Goal: Task Accomplishment & Management: Manage account settings

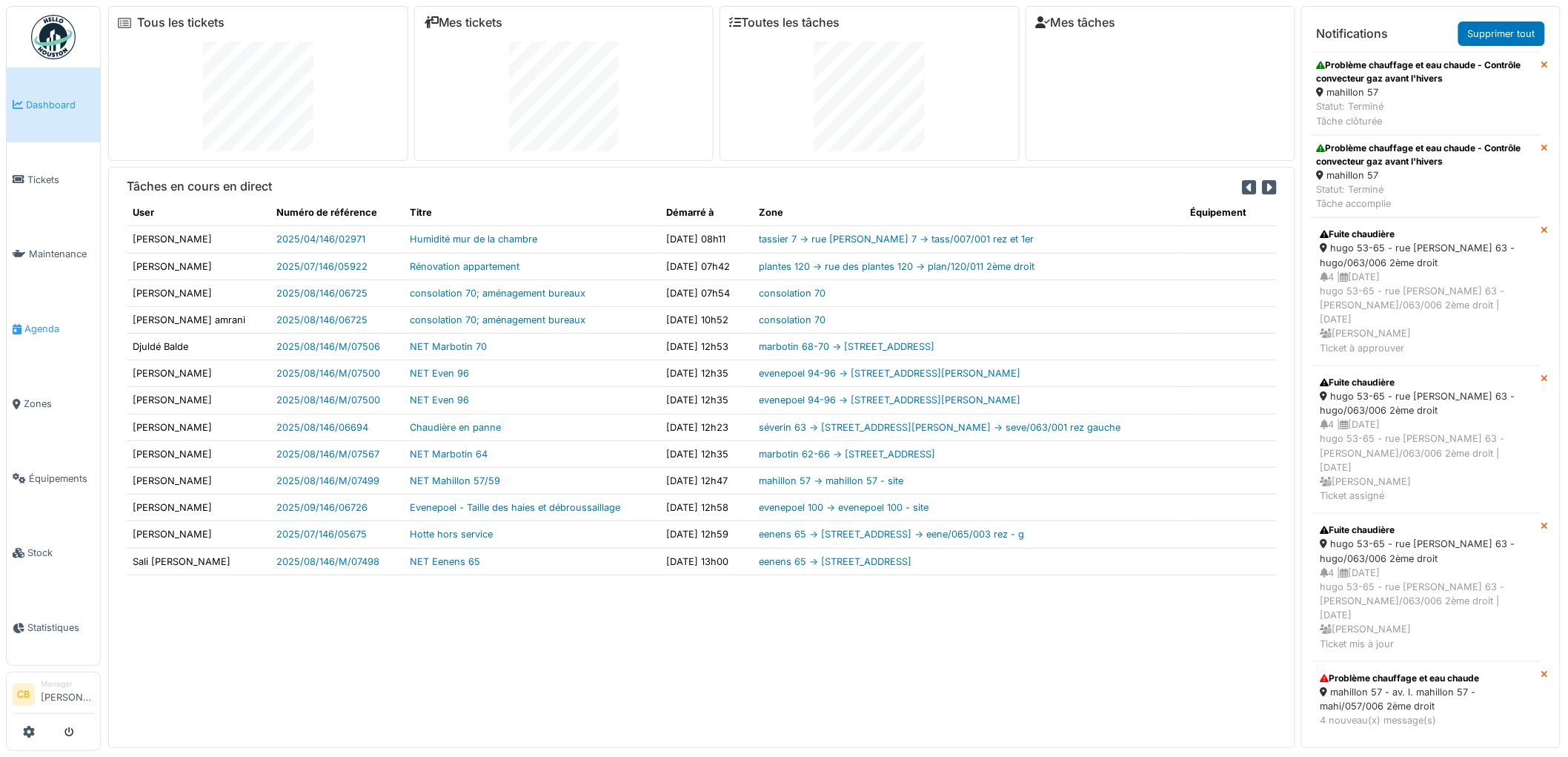
click at [53, 321] on span "Agenda" at bounding box center [59, 328] width 70 height 14
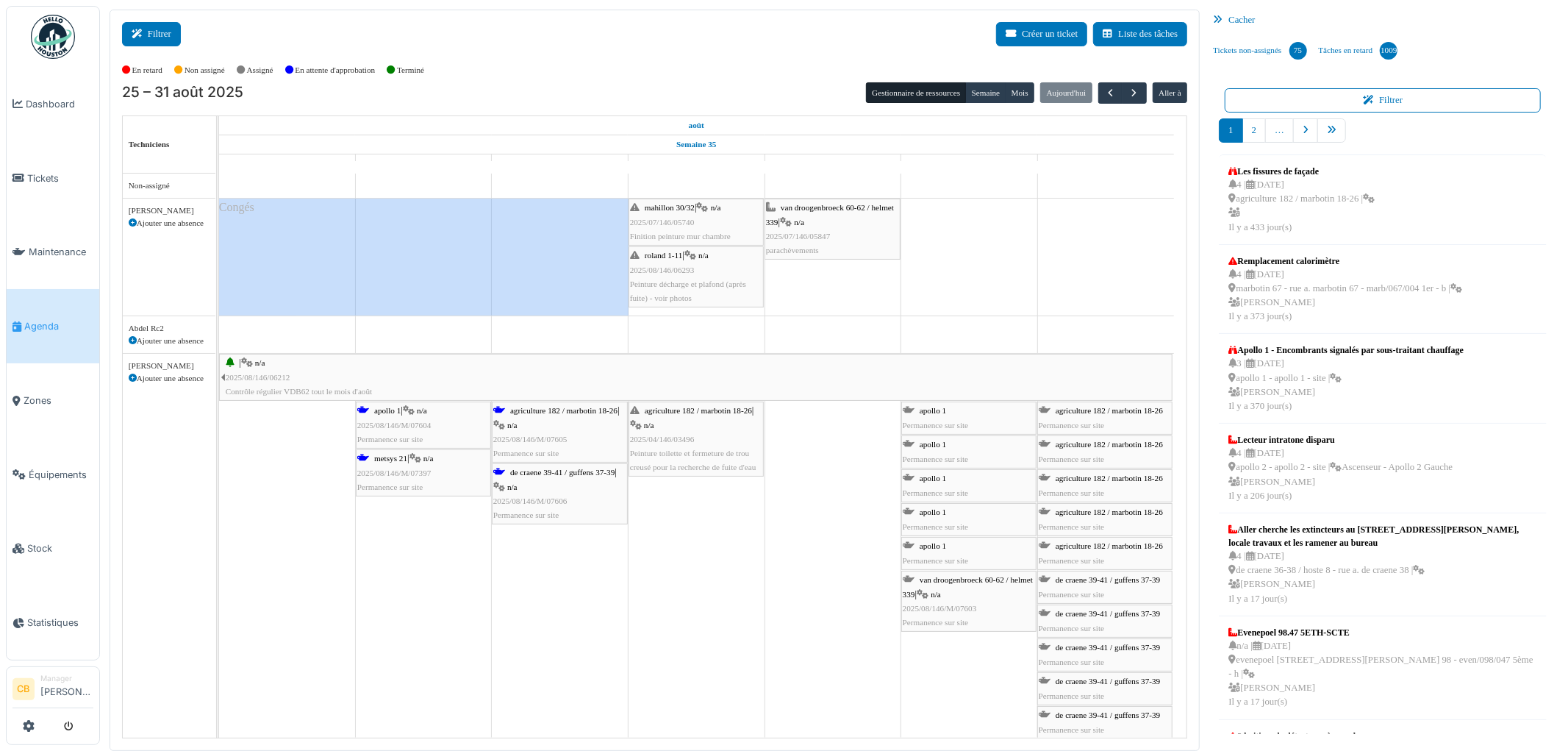
click at [158, 34] on button "Filtrer" at bounding box center [151, 34] width 59 height 25
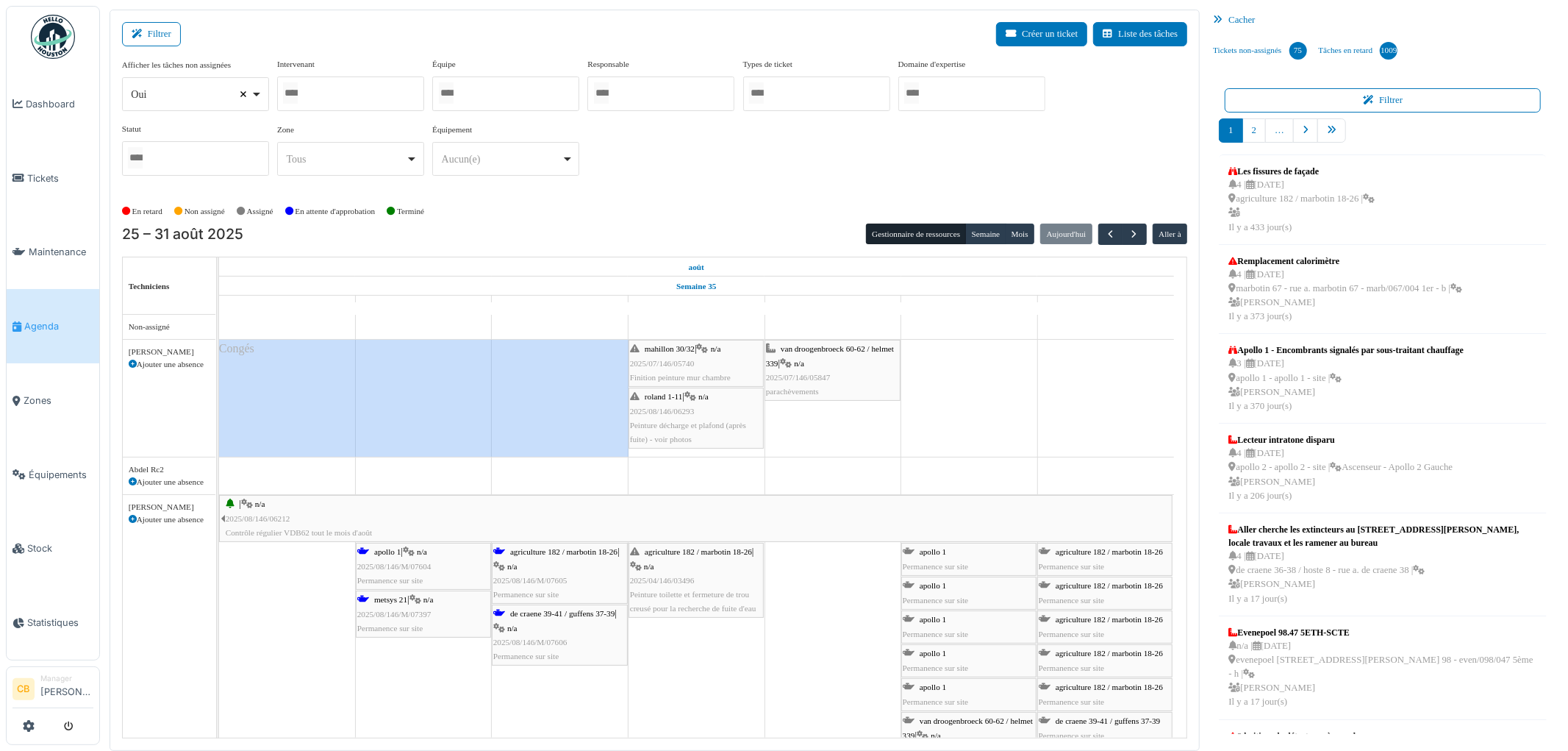
select select
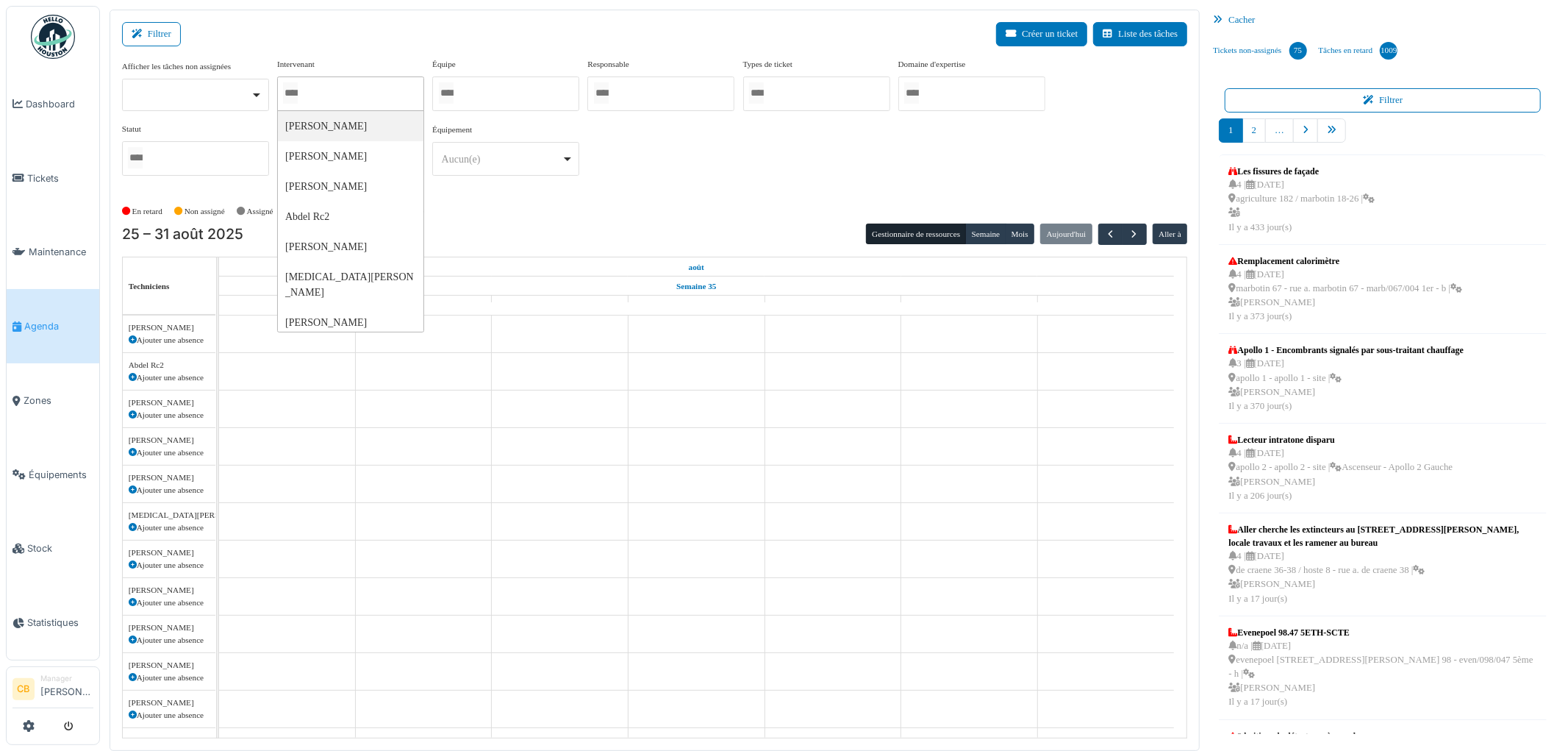
click at [295, 94] on input "Tous" at bounding box center [290, 93] width 15 height 21
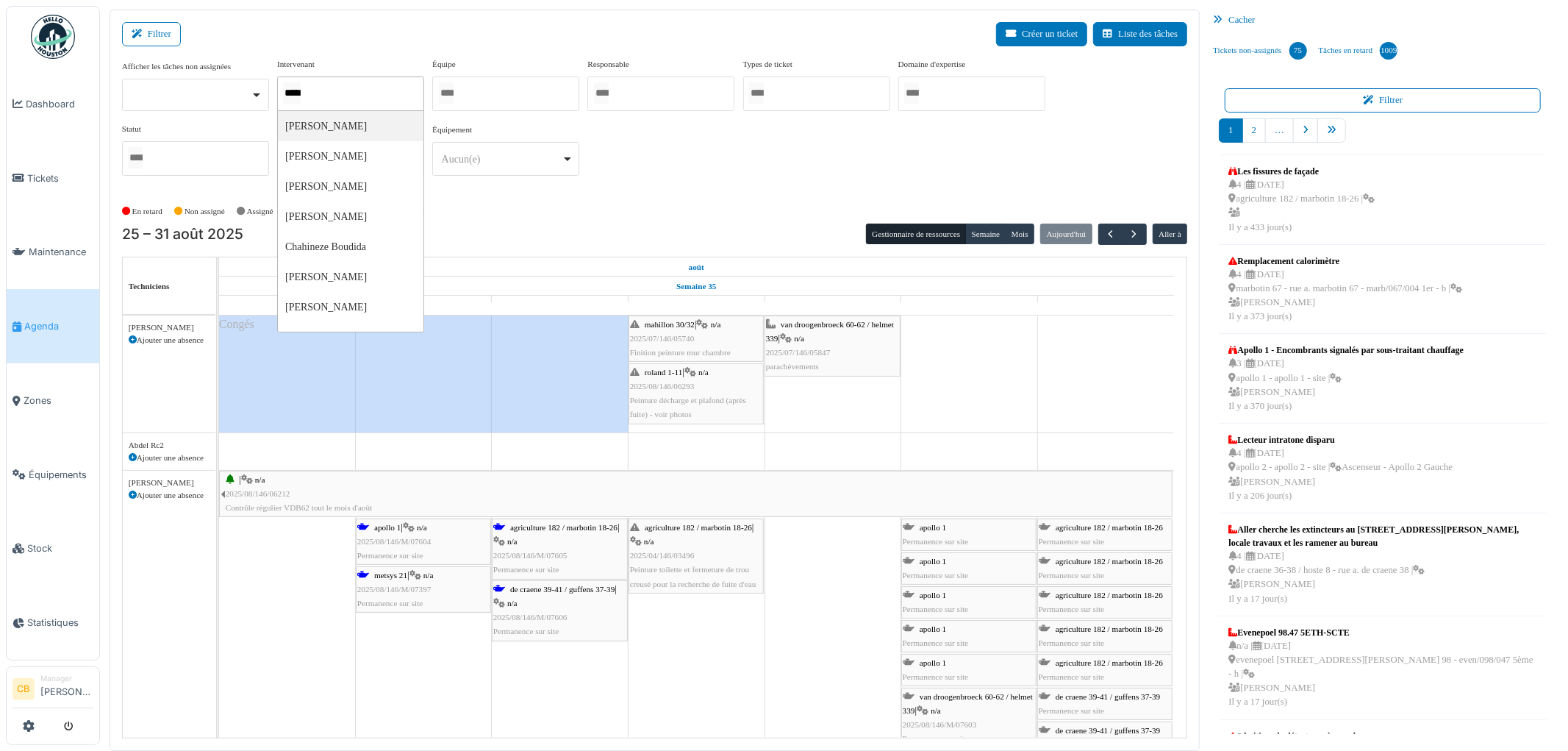
type input "******"
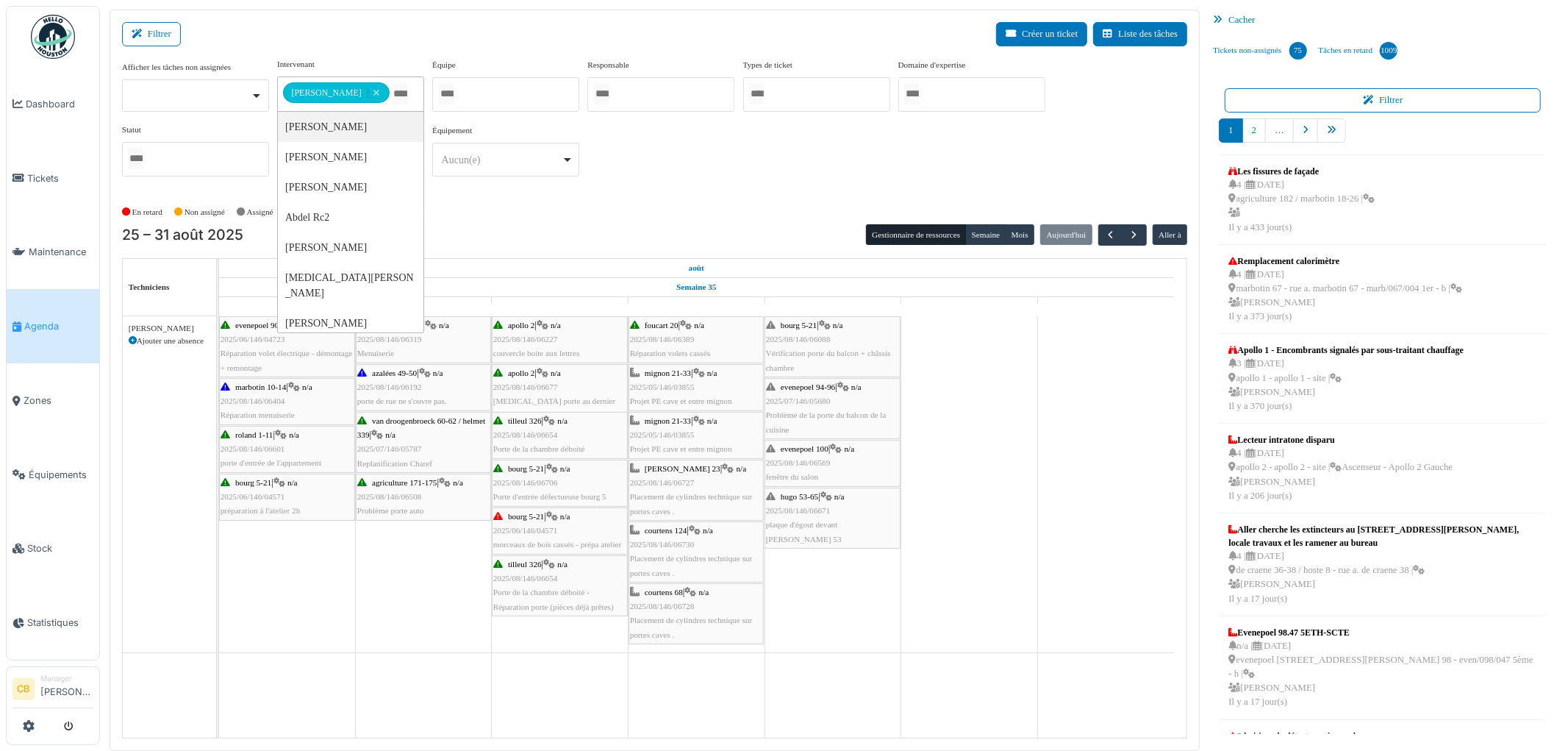
click at [483, 203] on div "En retard Non assigné Assigné En attente d'approbation Terminé" at bounding box center [654, 212] width 1066 height 25
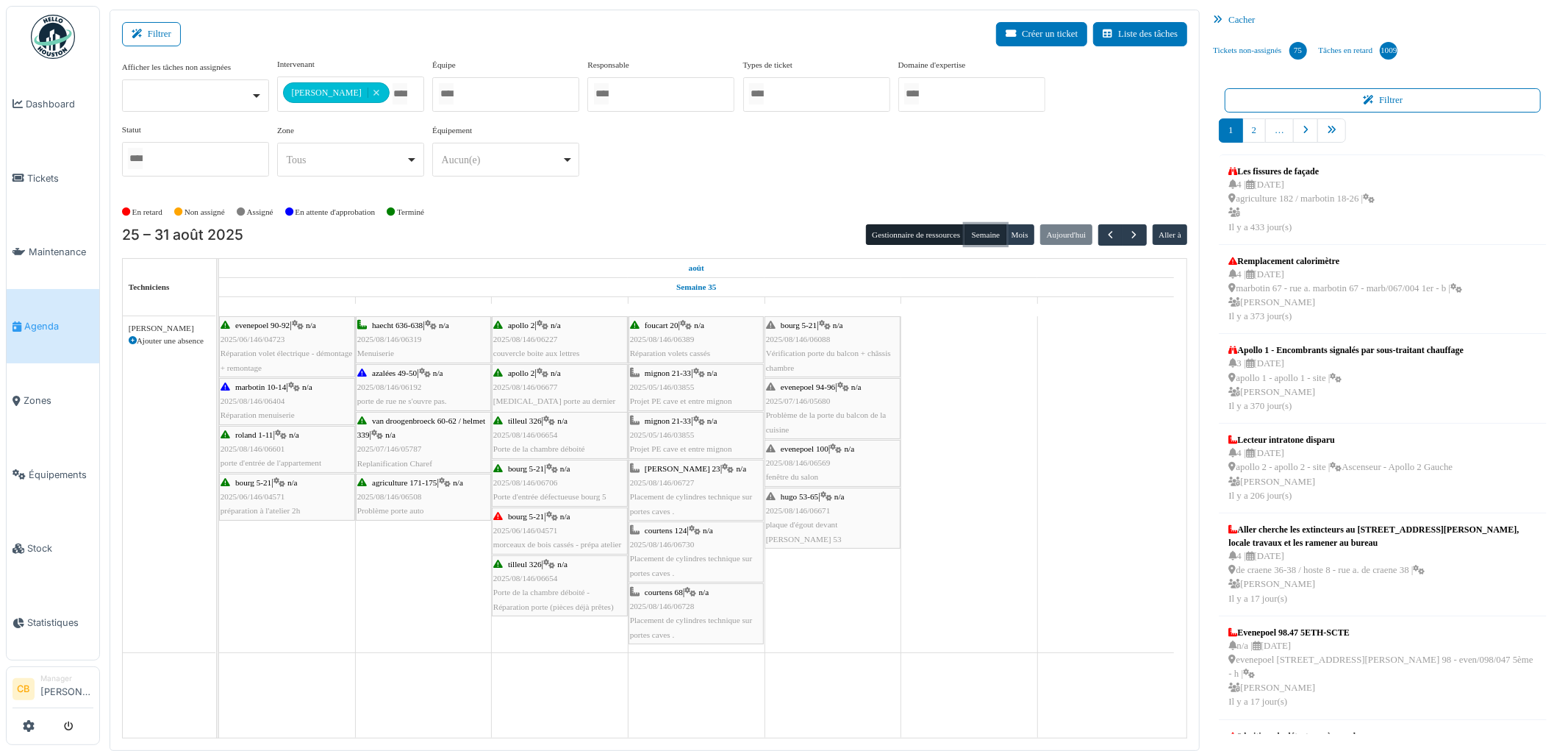
click at [984, 235] on button "Semaine" at bounding box center [985, 234] width 40 height 20
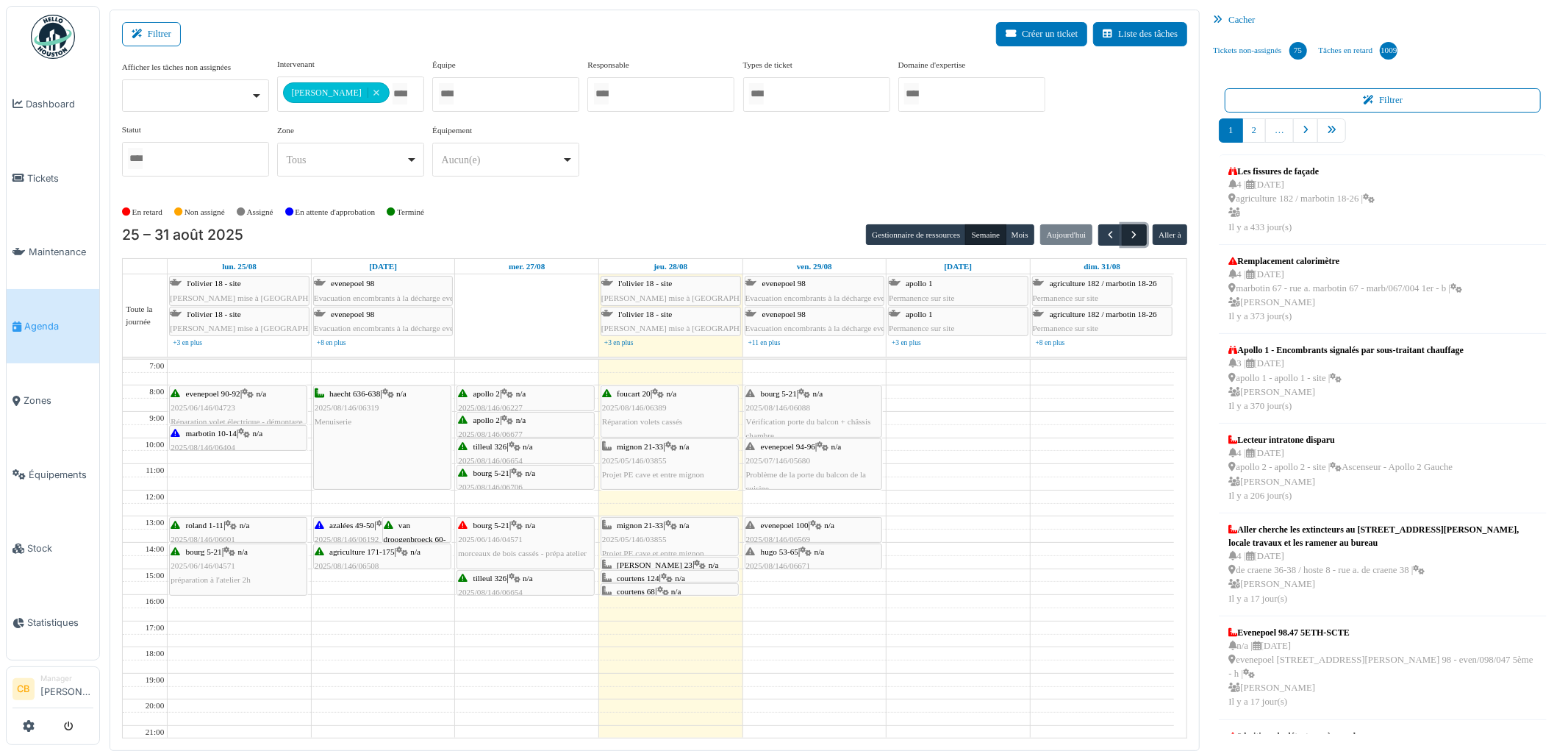
click at [1132, 231] on span "button" at bounding box center [1134, 235] width 12 height 12
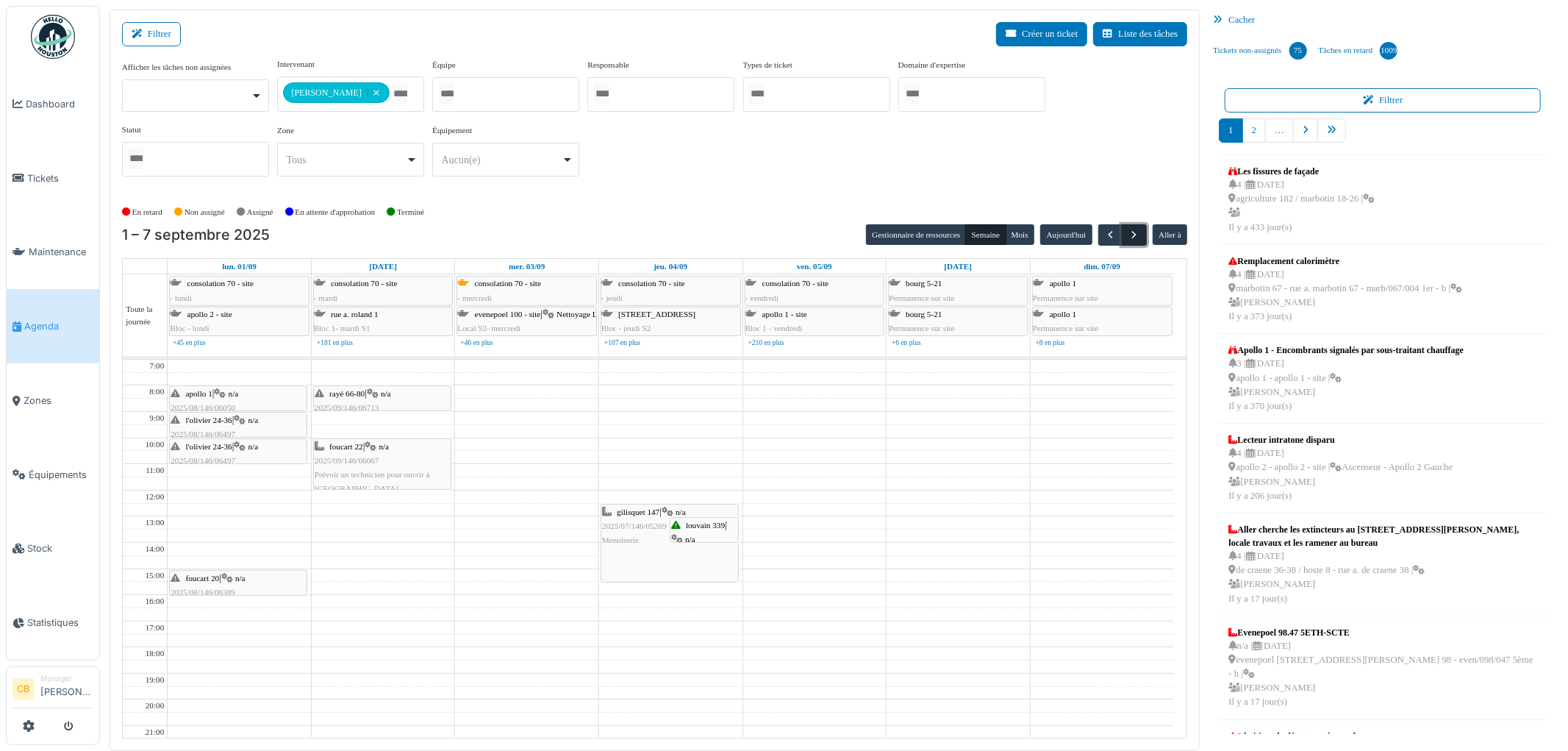
click at [1131, 231] on span "button" at bounding box center [1134, 235] width 12 height 12
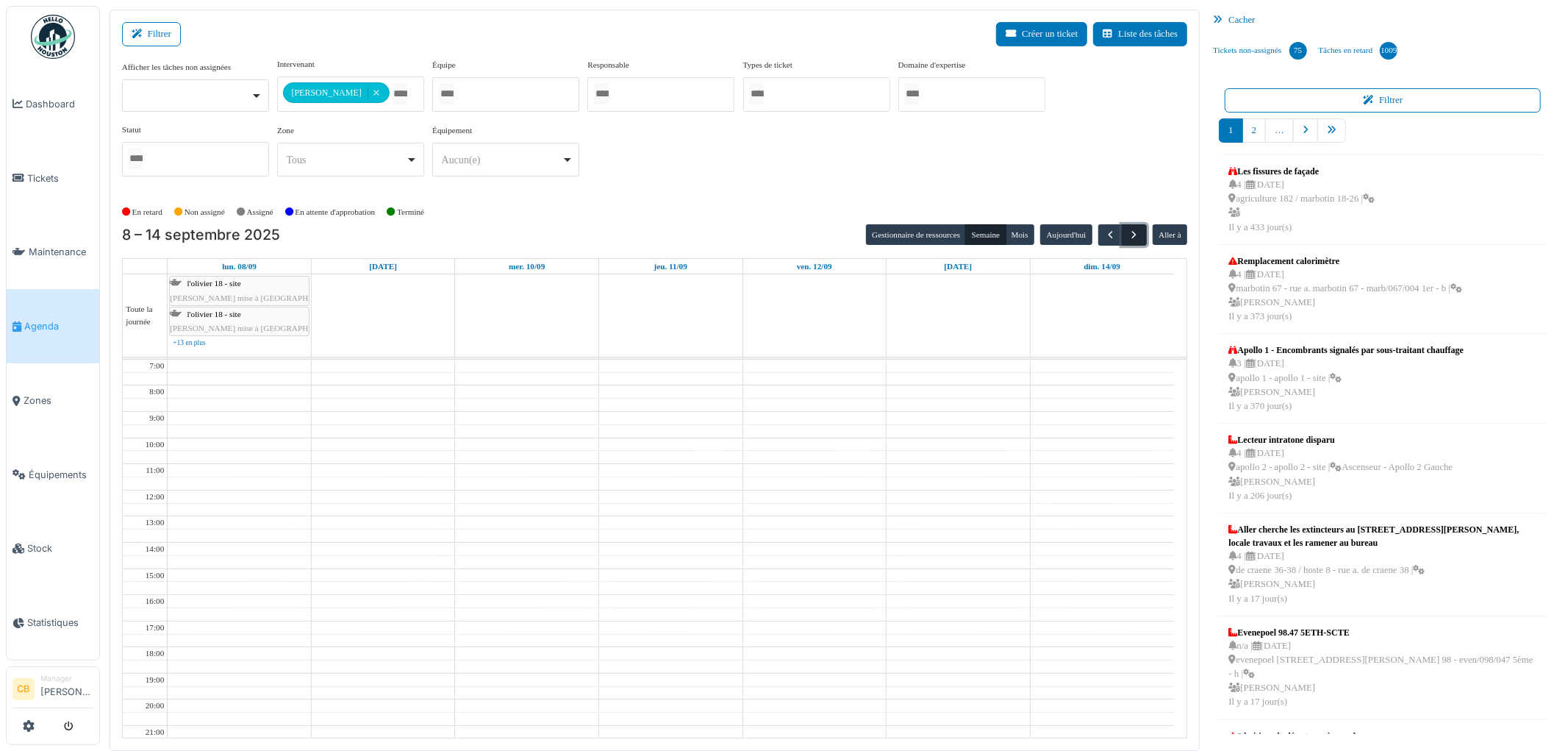
click at [1131, 231] on span "button" at bounding box center [1134, 235] width 12 height 12
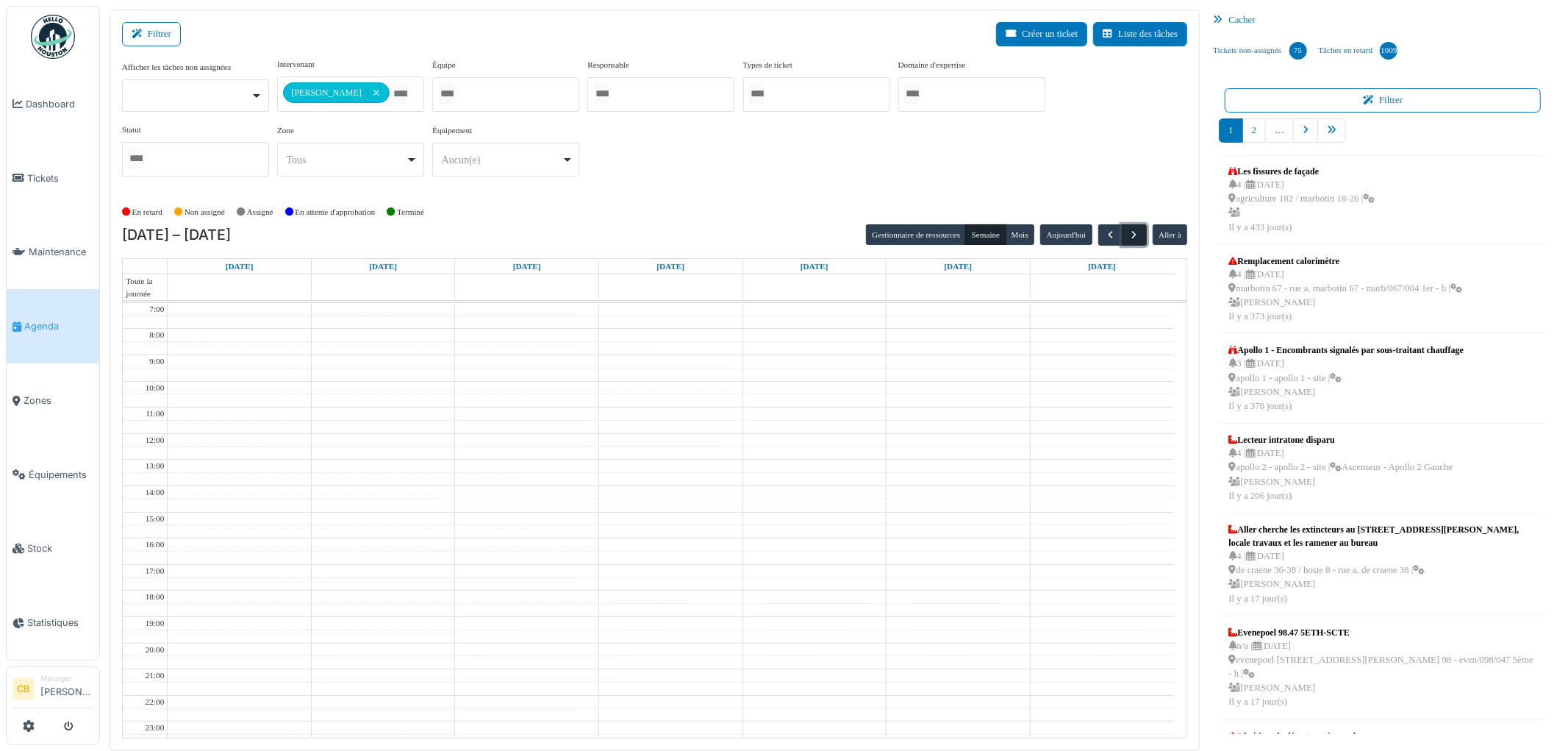
click at [1131, 231] on span "button" at bounding box center [1134, 235] width 12 height 12
click at [940, 233] on button "Gestionnaire de ressources" at bounding box center [916, 234] width 100 height 20
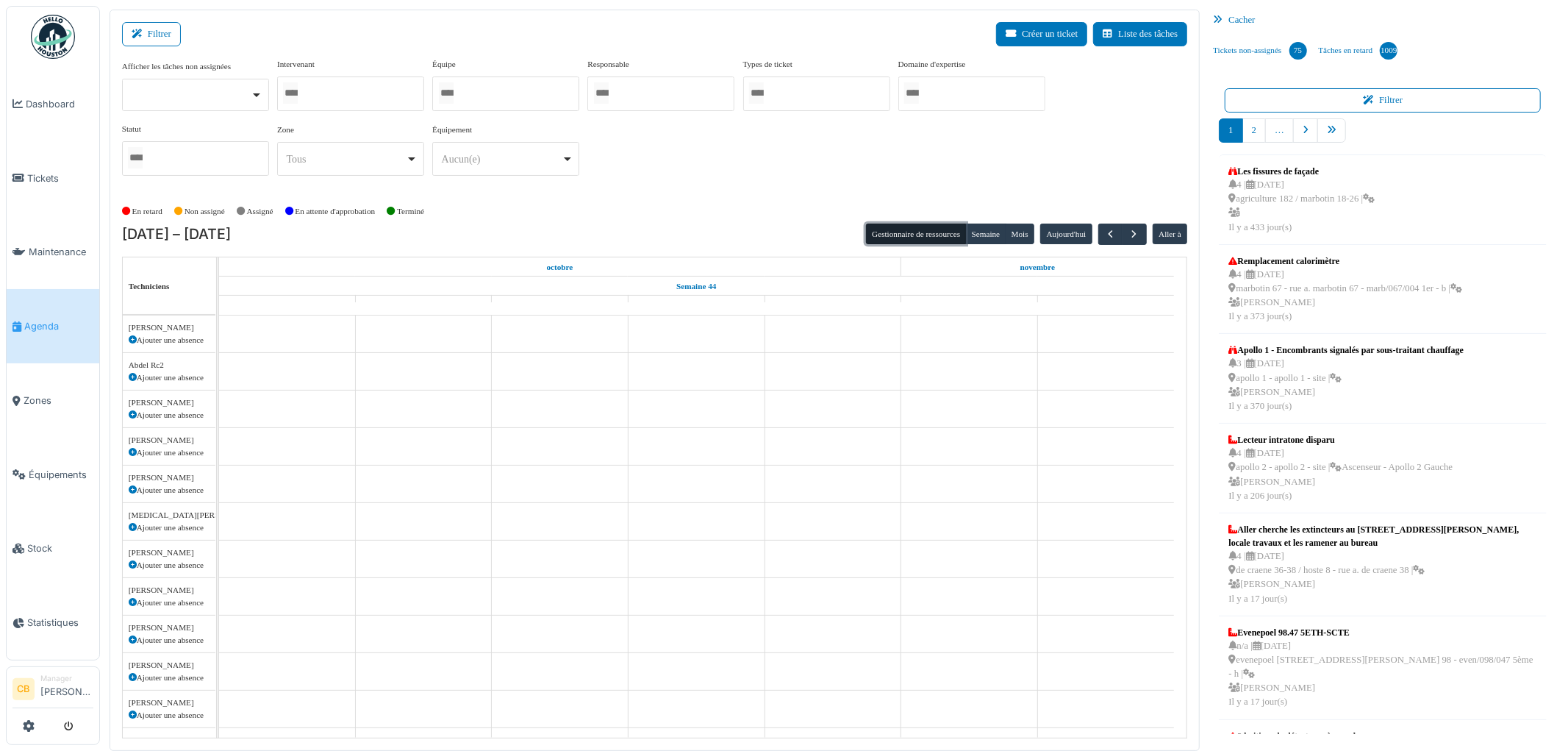
click at [910, 234] on button "Gestionnaire de ressources" at bounding box center [916, 234] width 100 height 20
click at [319, 96] on div at bounding box center [351, 94] width 147 height 34
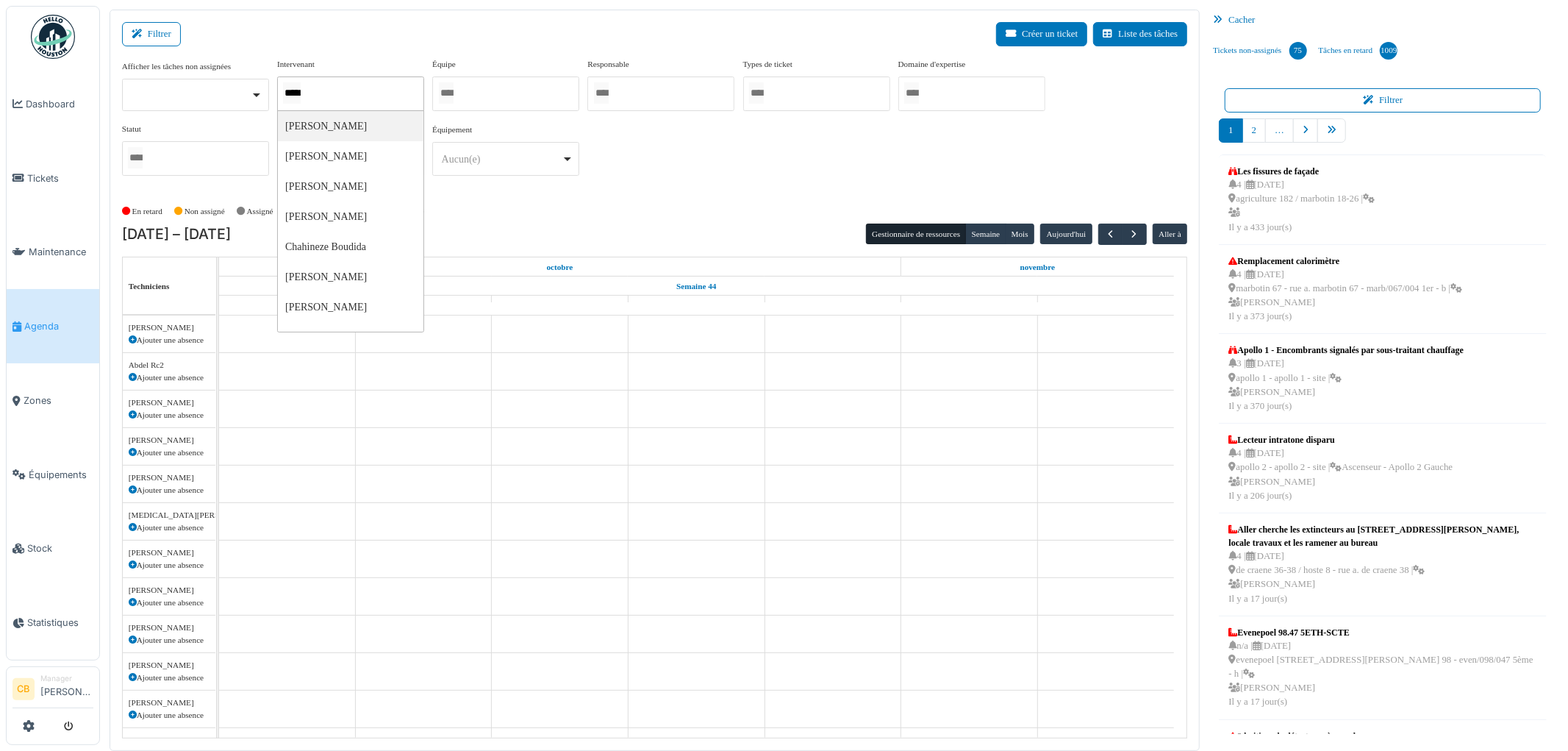
type input "******"
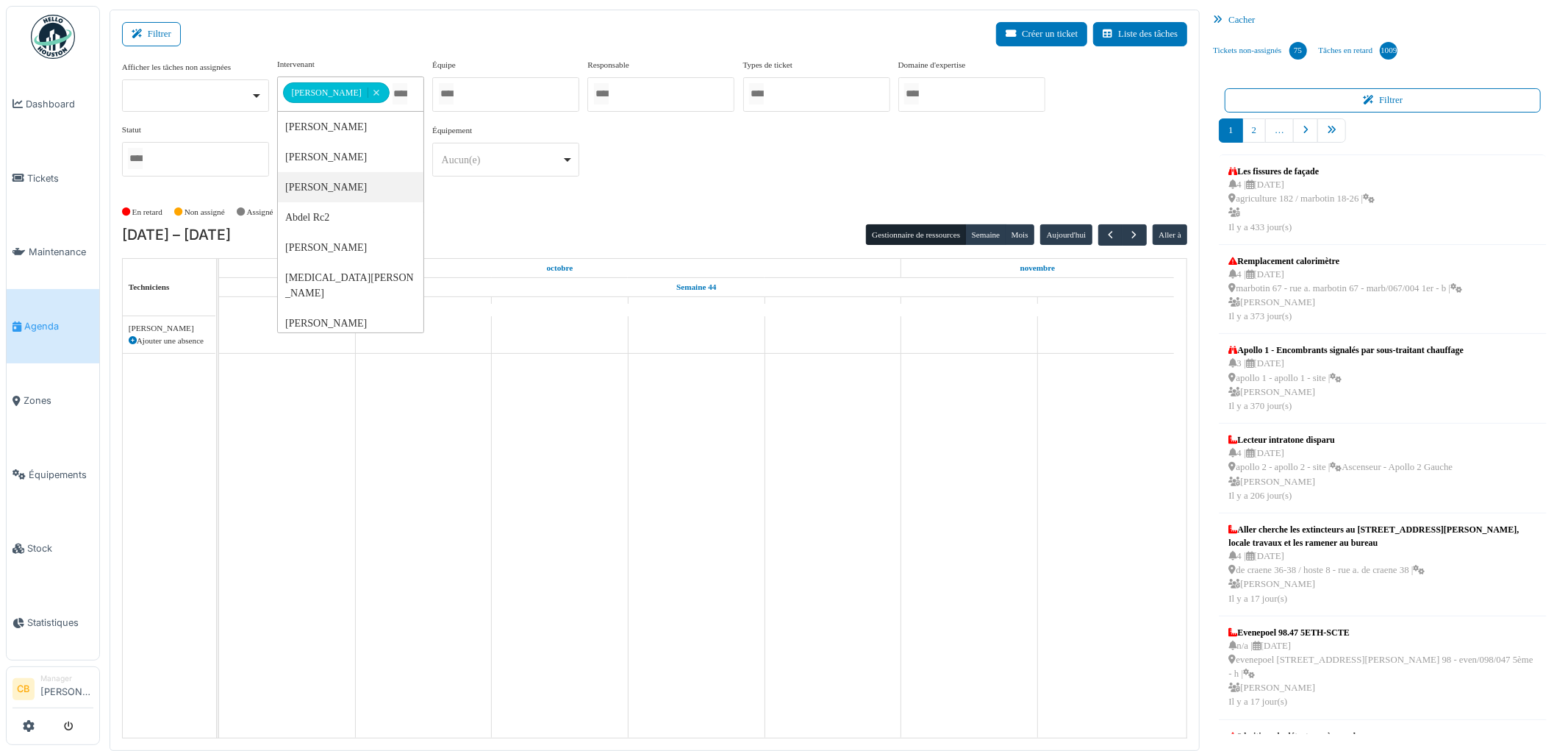
click at [522, 209] on div "En retard Non assigné Assigné En attente d'approbation Terminé" at bounding box center [654, 212] width 1066 height 25
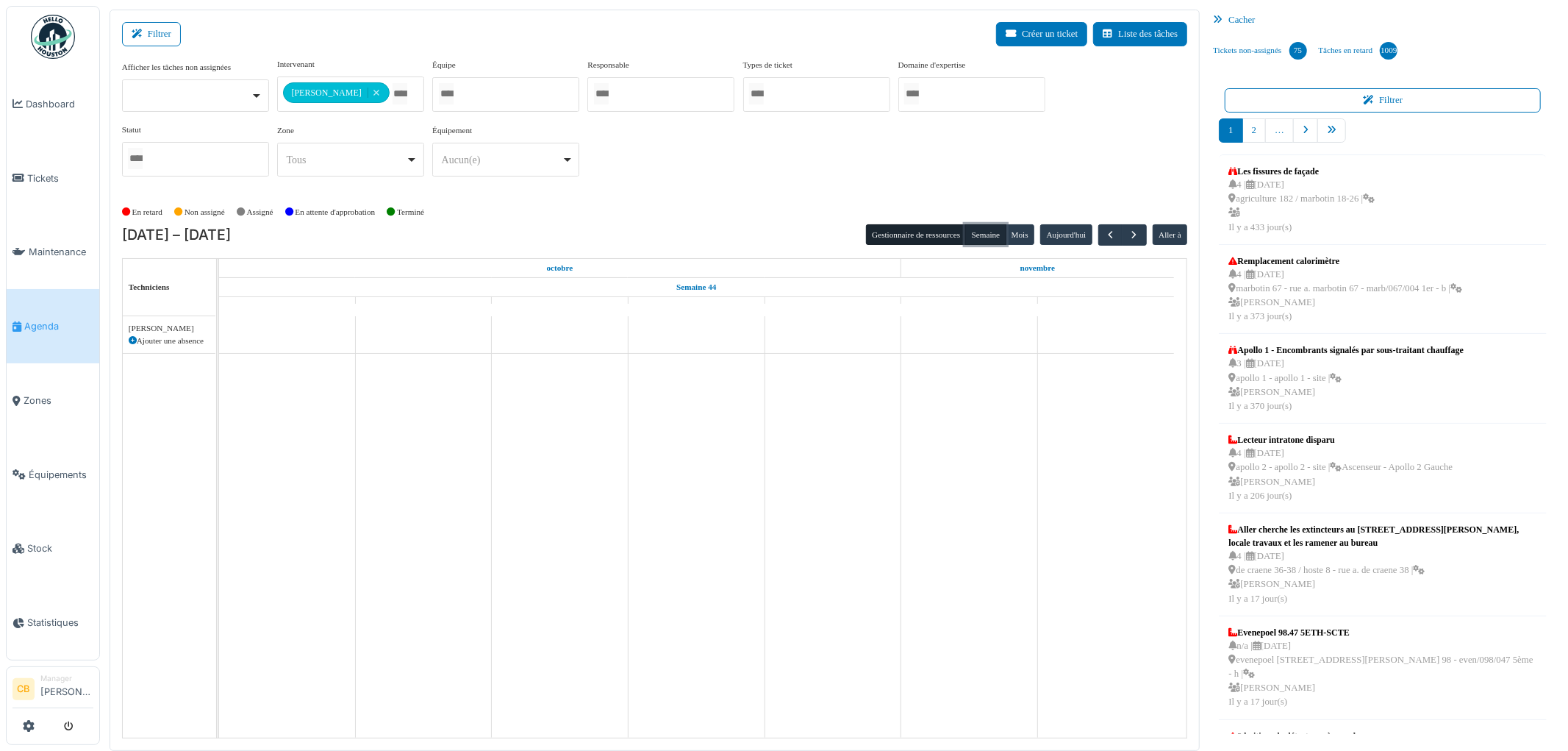
click at [972, 237] on button "Semaine" at bounding box center [985, 234] width 40 height 20
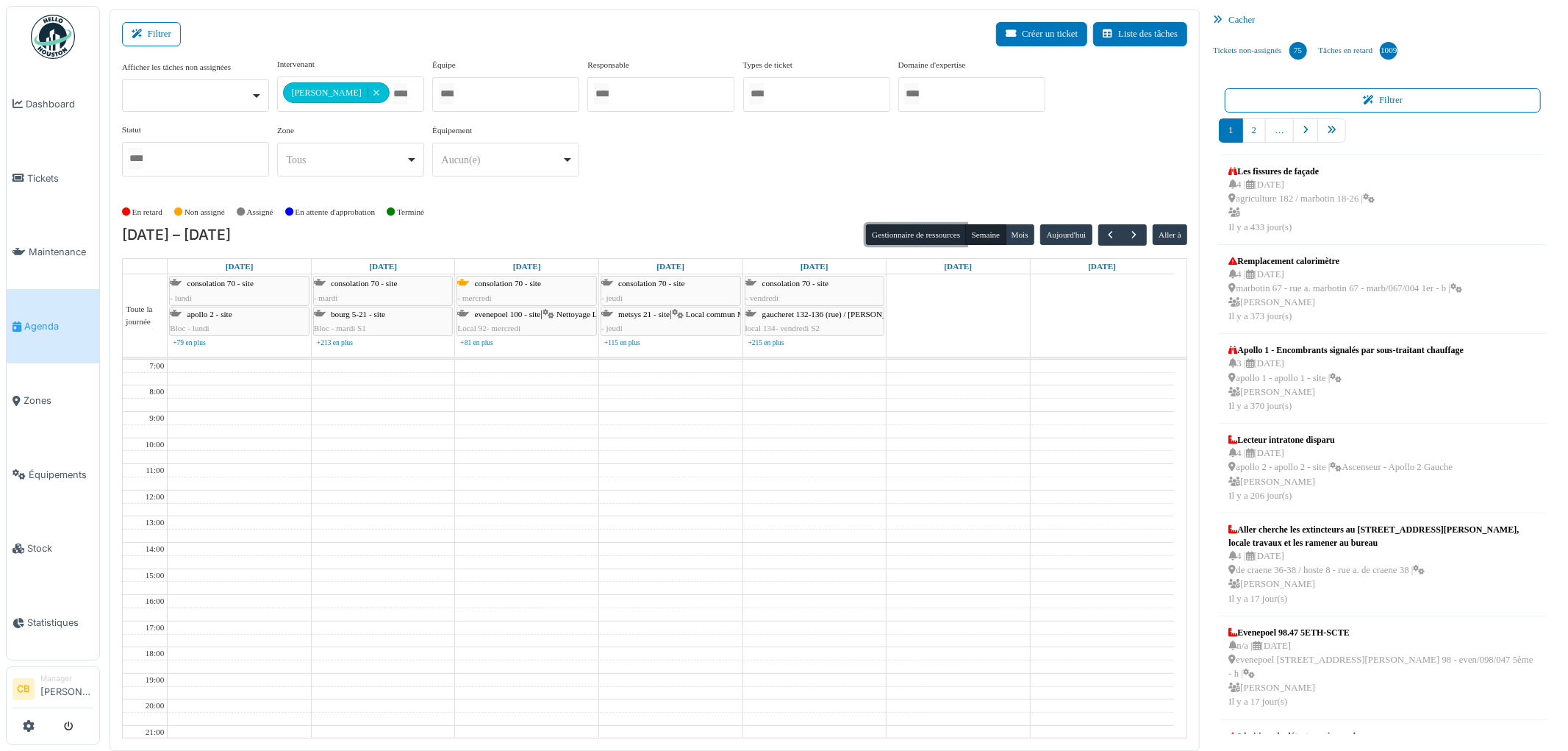
click at [891, 226] on button "Gestionnaire de ressources" at bounding box center [916, 234] width 100 height 20
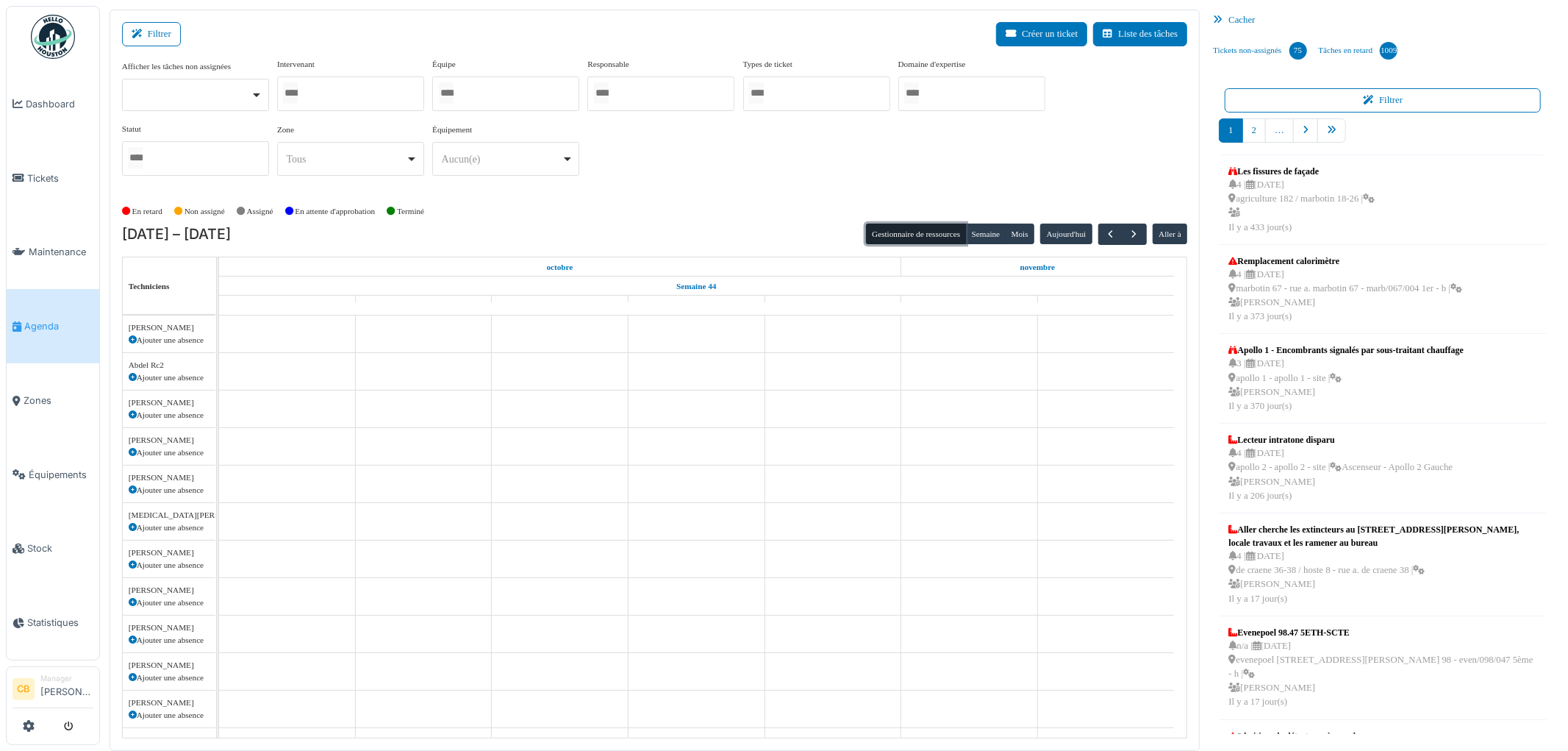
click at [359, 91] on div at bounding box center [351, 94] width 147 height 34
click at [869, 235] on button "Gestionnaire de ressources" at bounding box center [916, 234] width 100 height 20
click at [319, 93] on div at bounding box center [351, 94] width 147 height 34
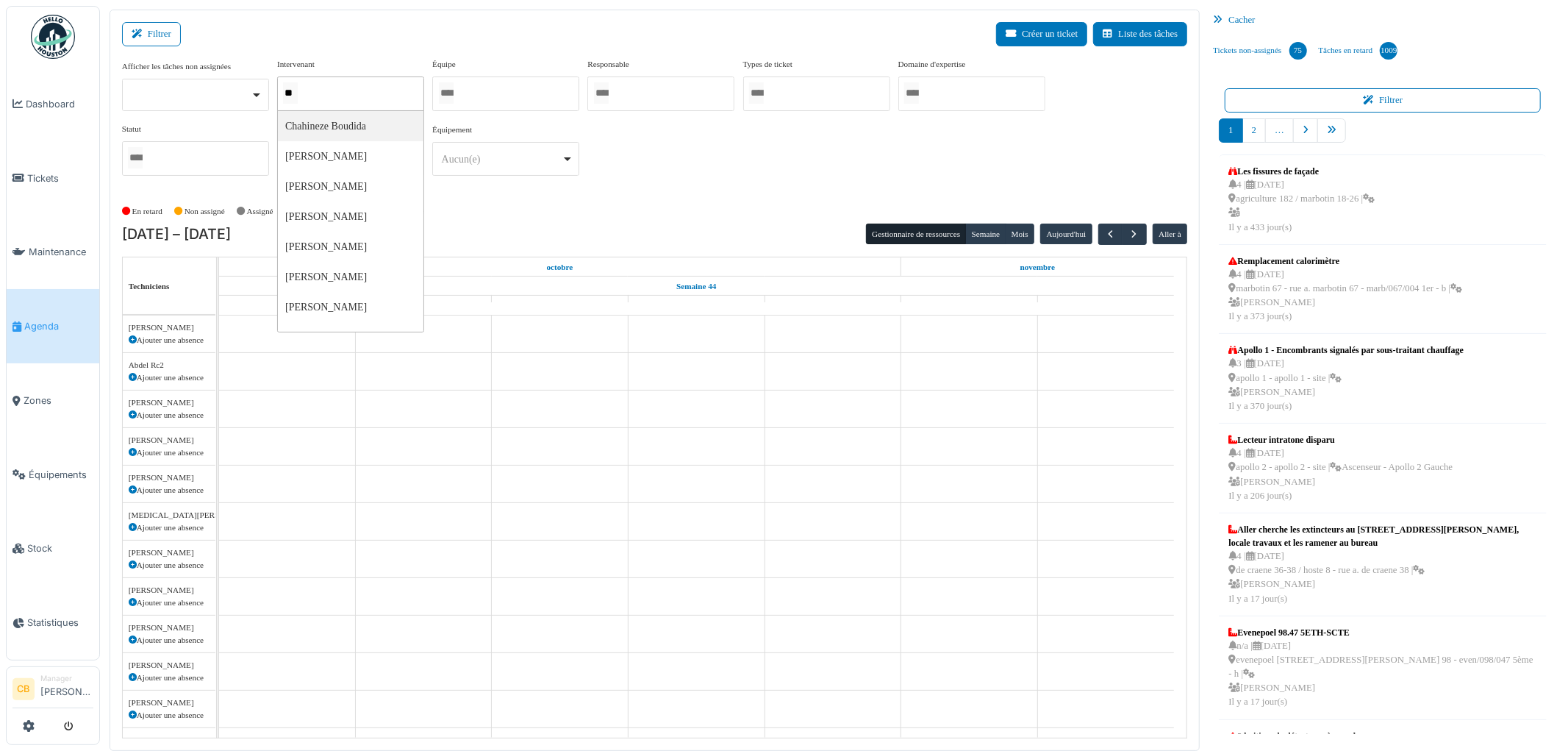
type input "***"
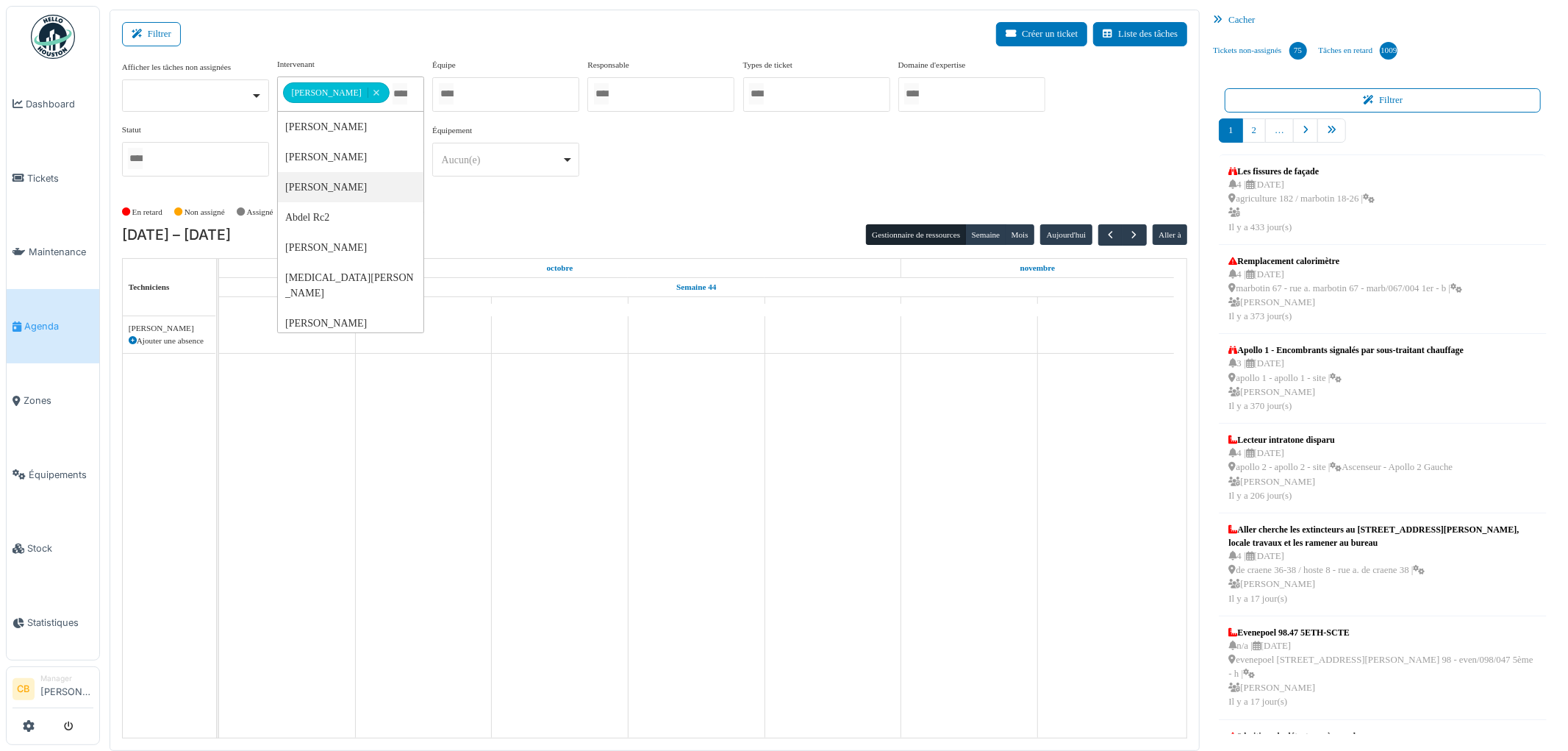
click at [506, 221] on div "En retard Non assigné Assigné En attente d'approbation Terminé" at bounding box center [654, 212] width 1066 height 25
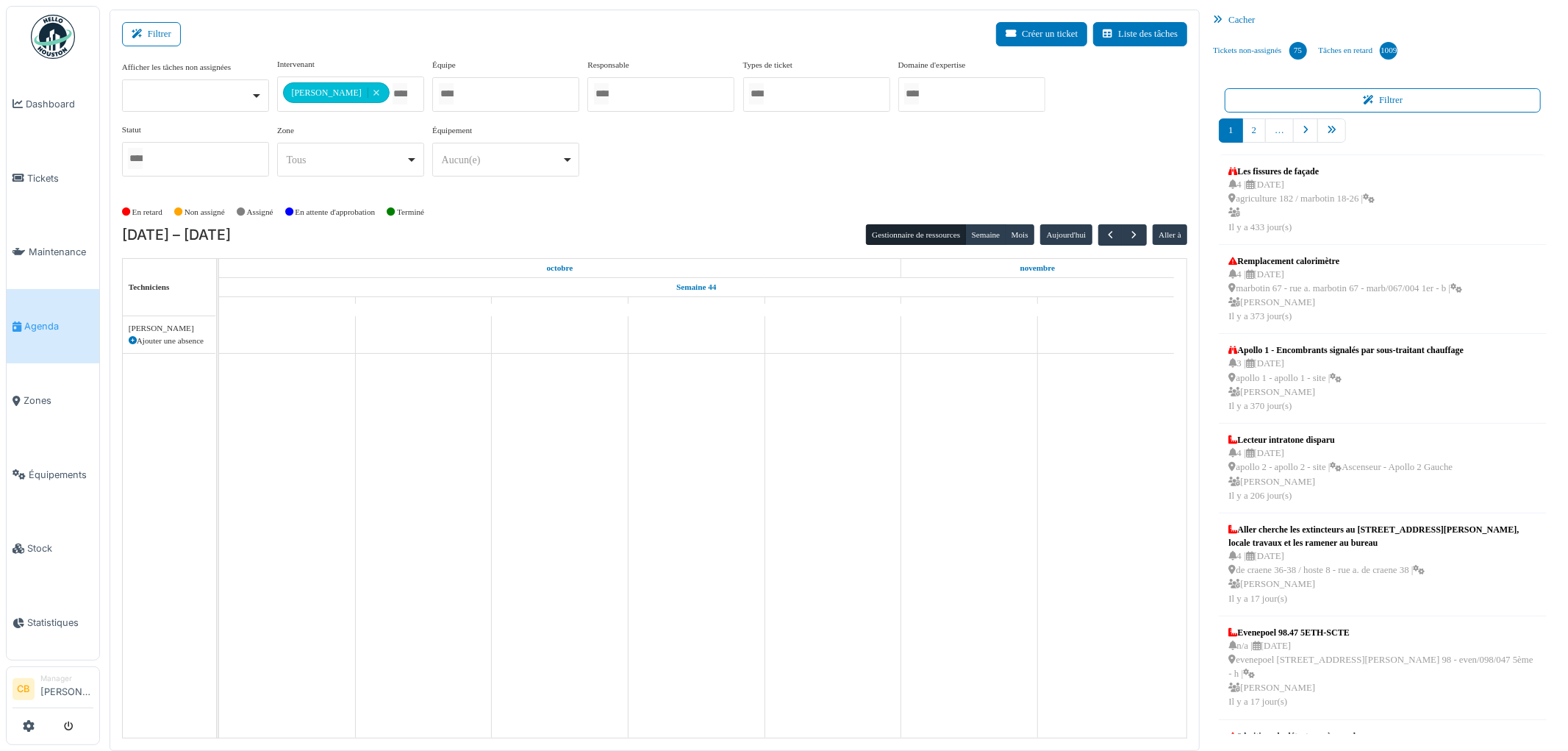
click at [132, 341] on icon at bounding box center [132, 341] width 8 height 8
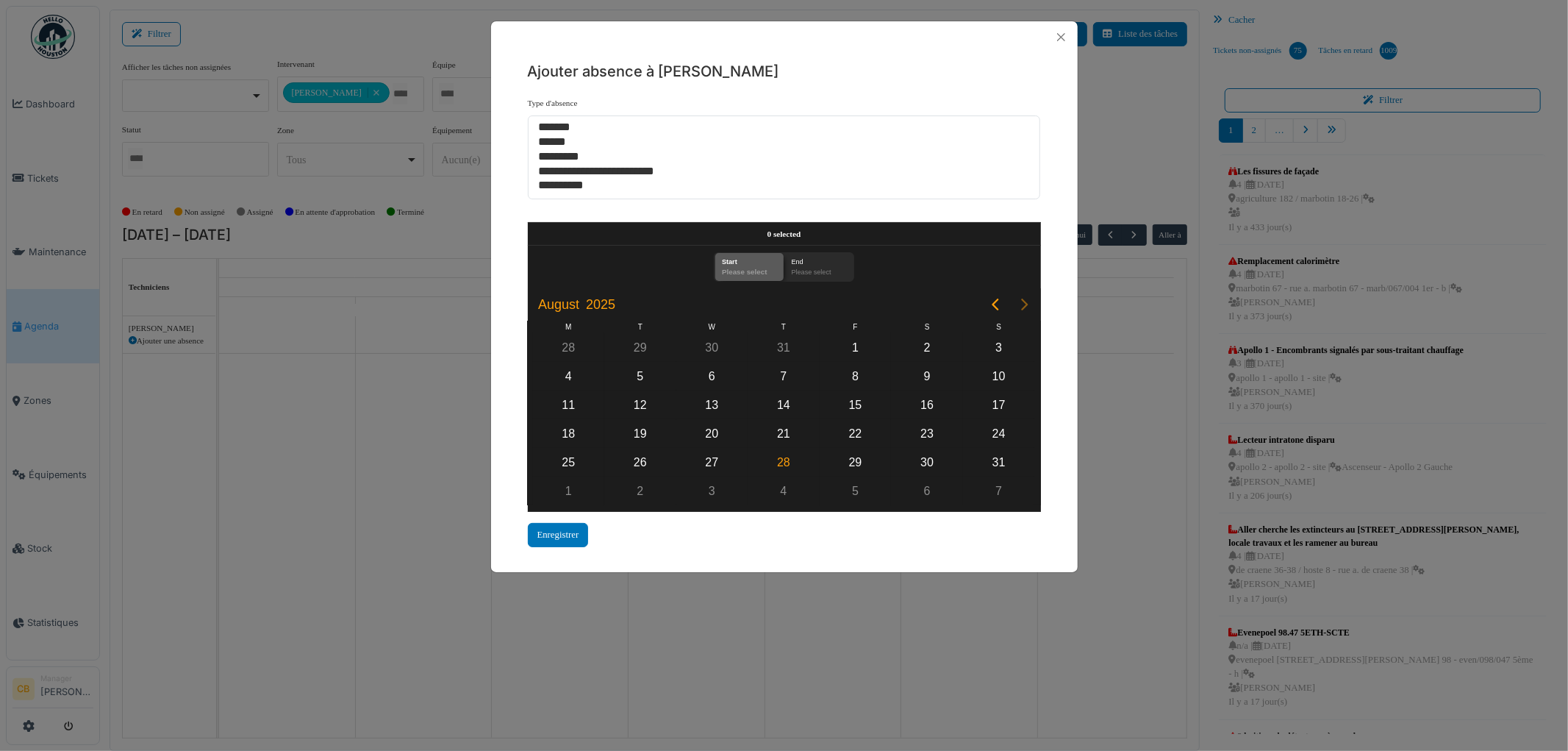
click at [1021, 304] on icon "Next page" at bounding box center [1025, 305] width 18 height 18
click at [575, 456] on div "27" at bounding box center [568, 462] width 22 height 22
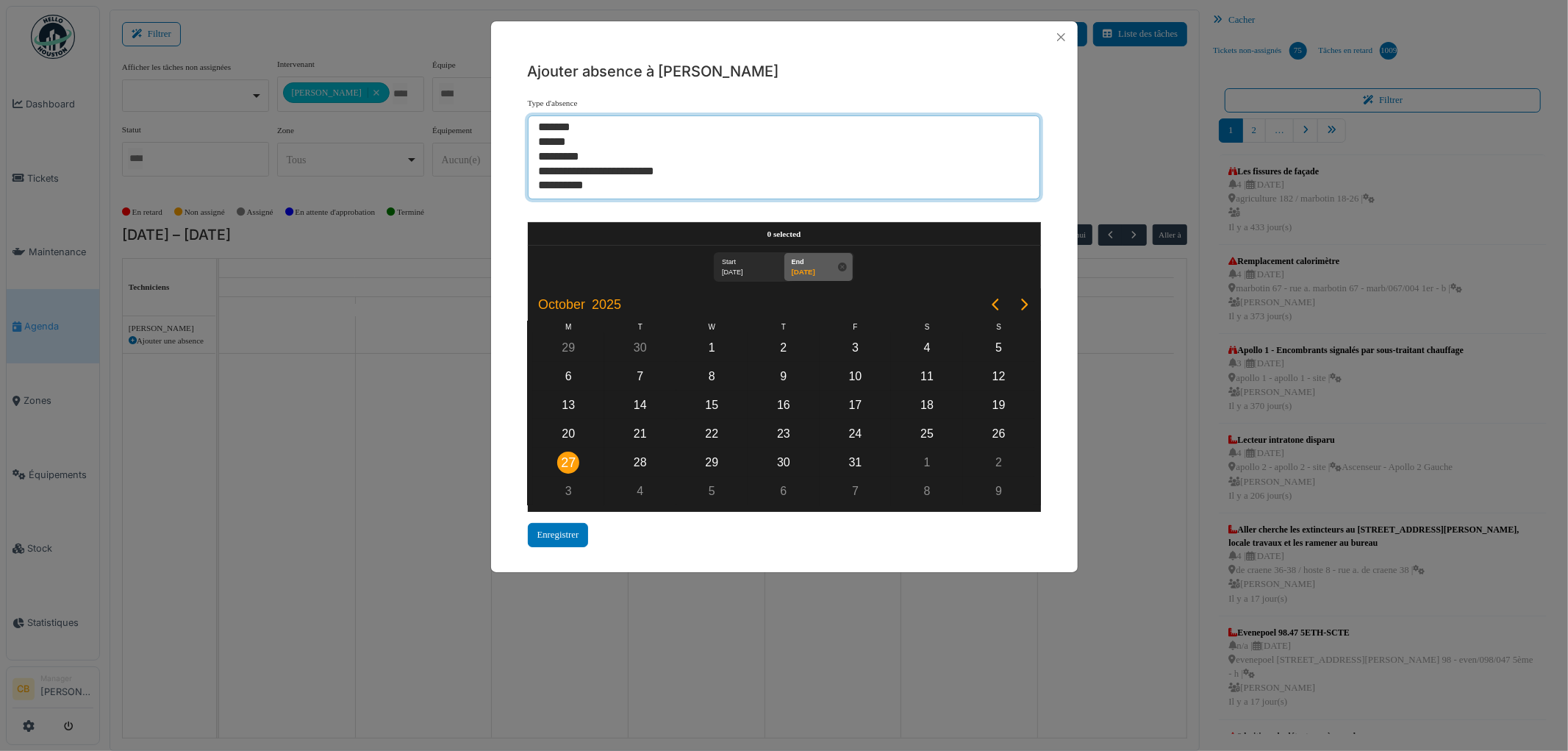
select select "**"
click at [566, 144] on option "******" at bounding box center [778, 143] width 481 height 15
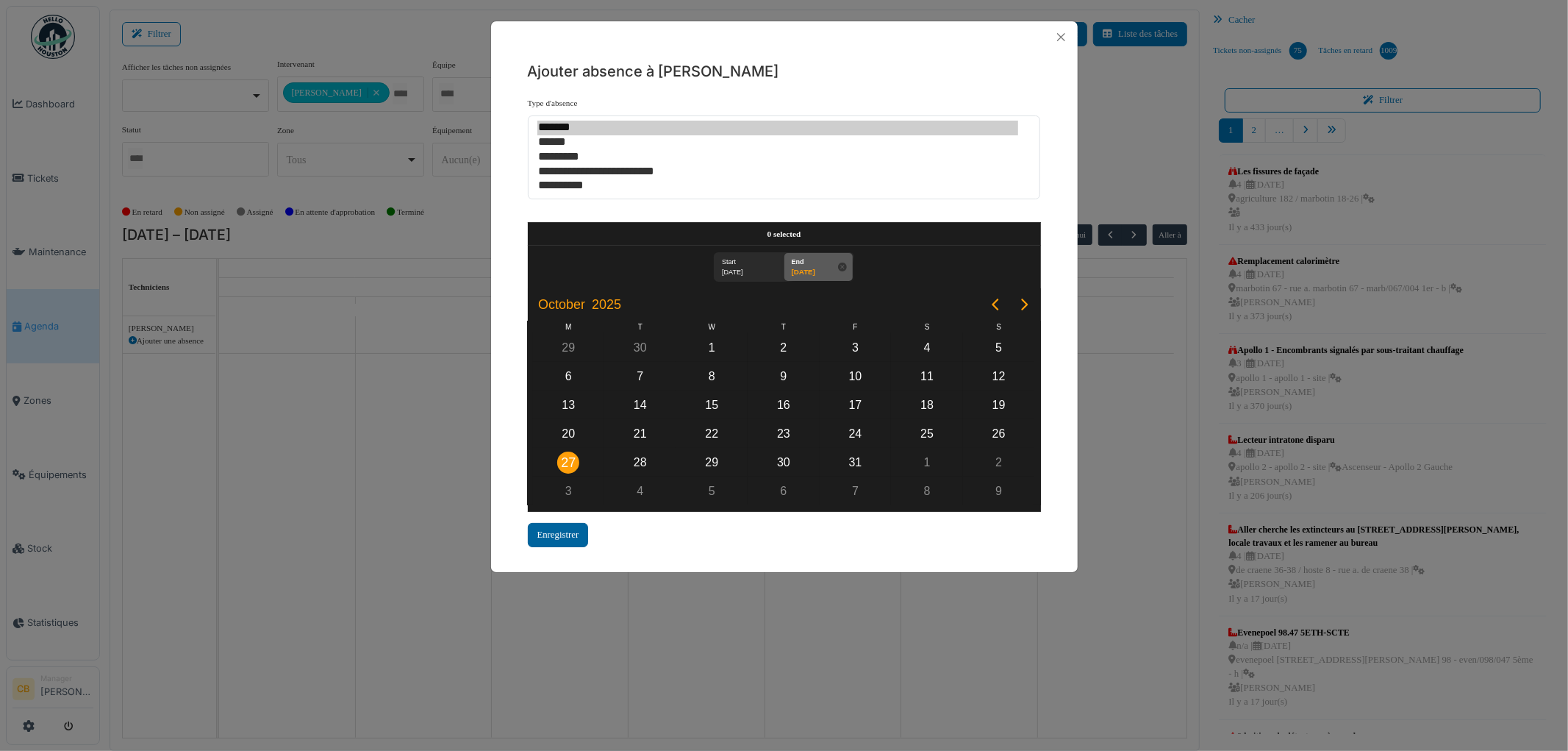
click at [560, 527] on div "Enregistrer" at bounding box center [558, 535] width 61 height 25
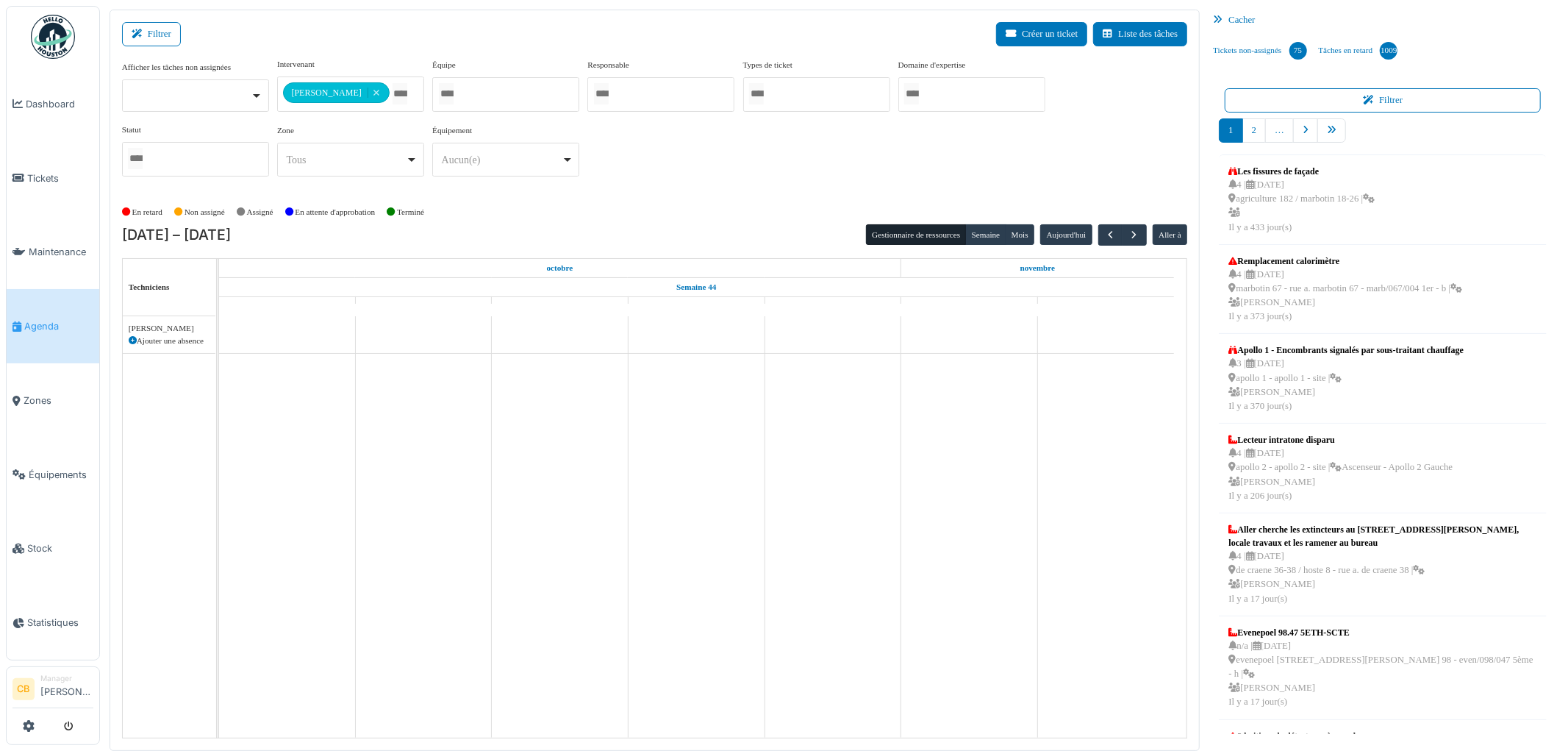
click at [133, 337] on icon at bounding box center [132, 341] width 8 height 8
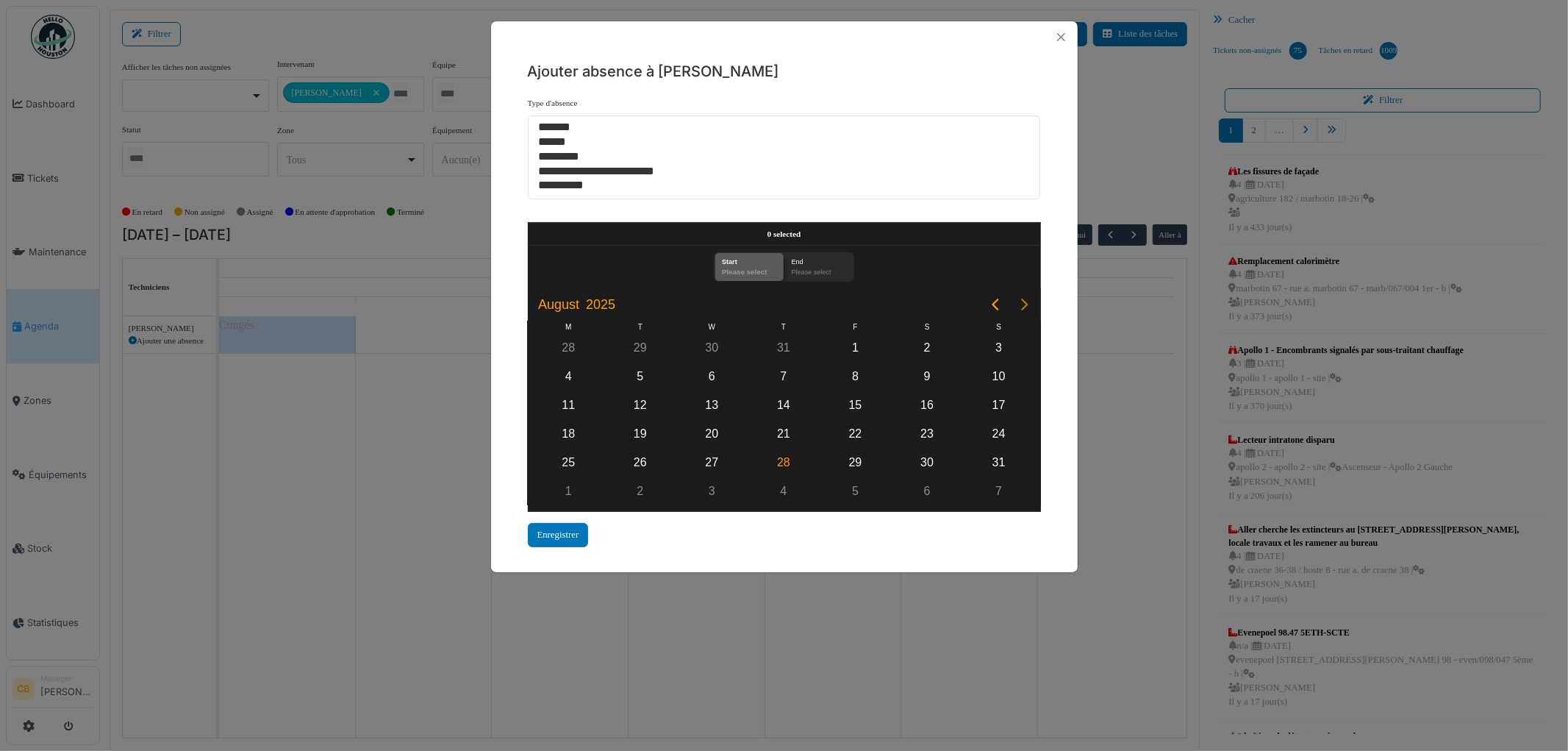
click at [1026, 303] on icon "Next page" at bounding box center [1025, 304] width 7 height 11
click at [645, 454] on div "28" at bounding box center [640, 462] width 22 height 22
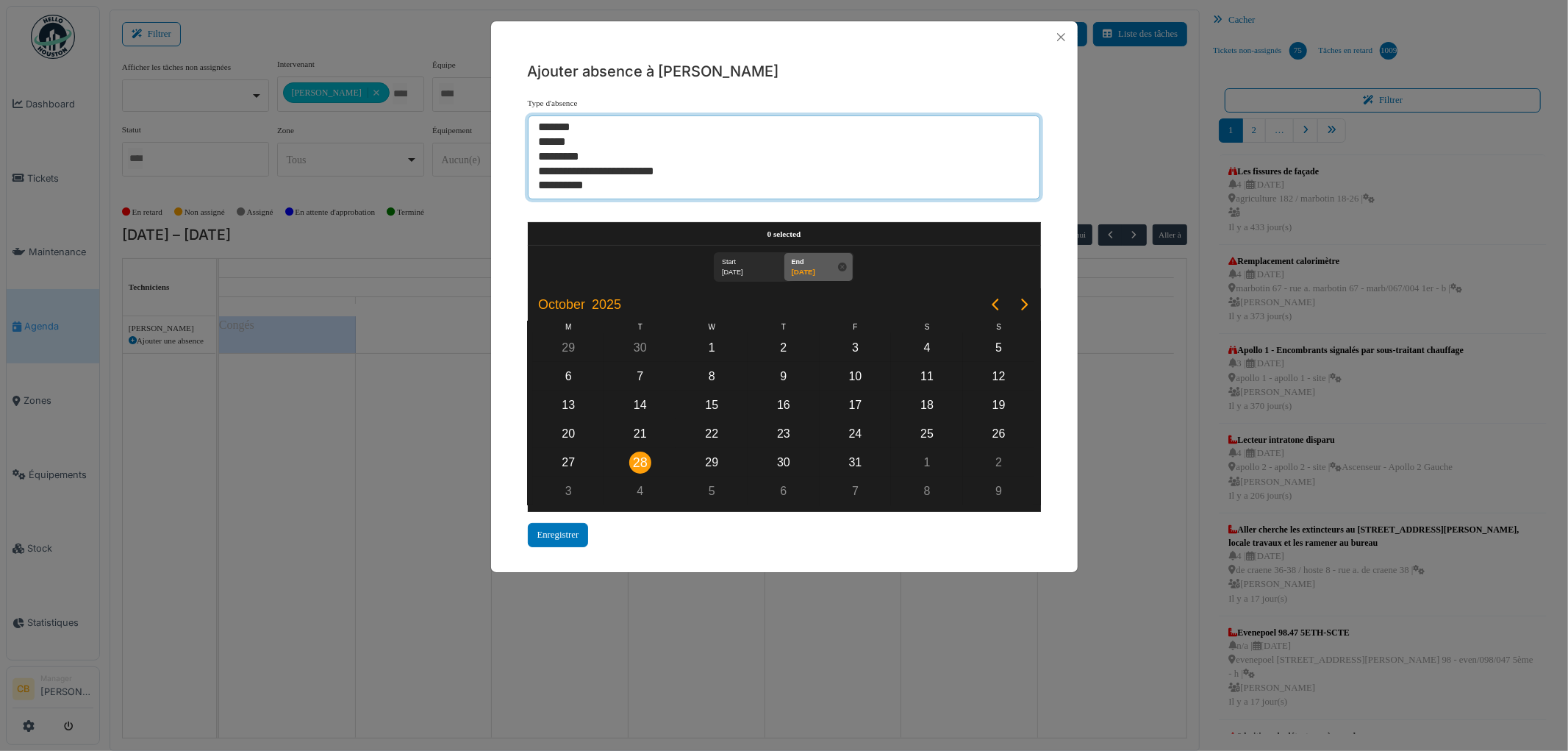
select select "**"
click at [555, 144] on option "******" at bounding box center [778, 143] width 481 height 15
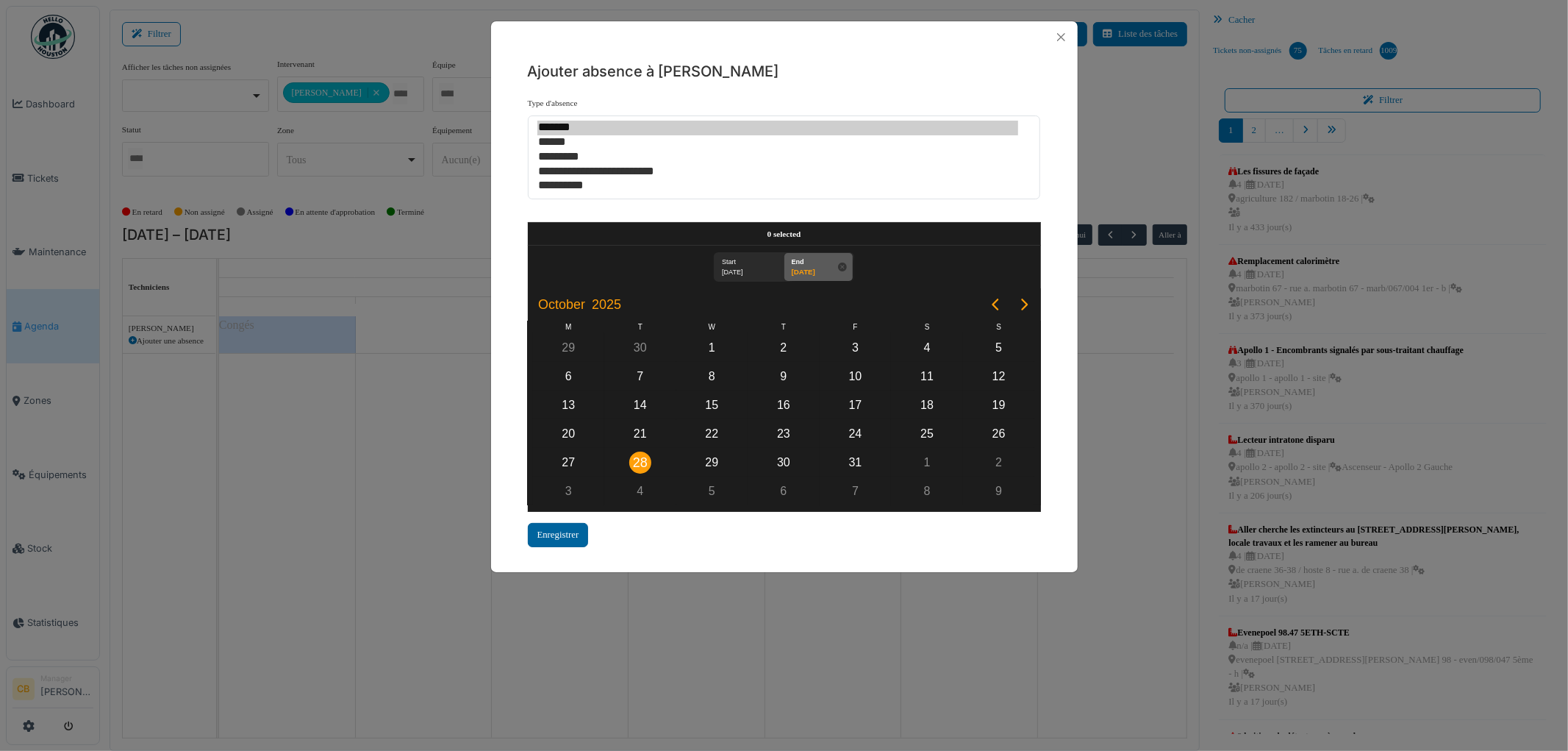
click at [549, 534] on div "Enregistrer" at bounding box center [558, 535] width 61 height 25
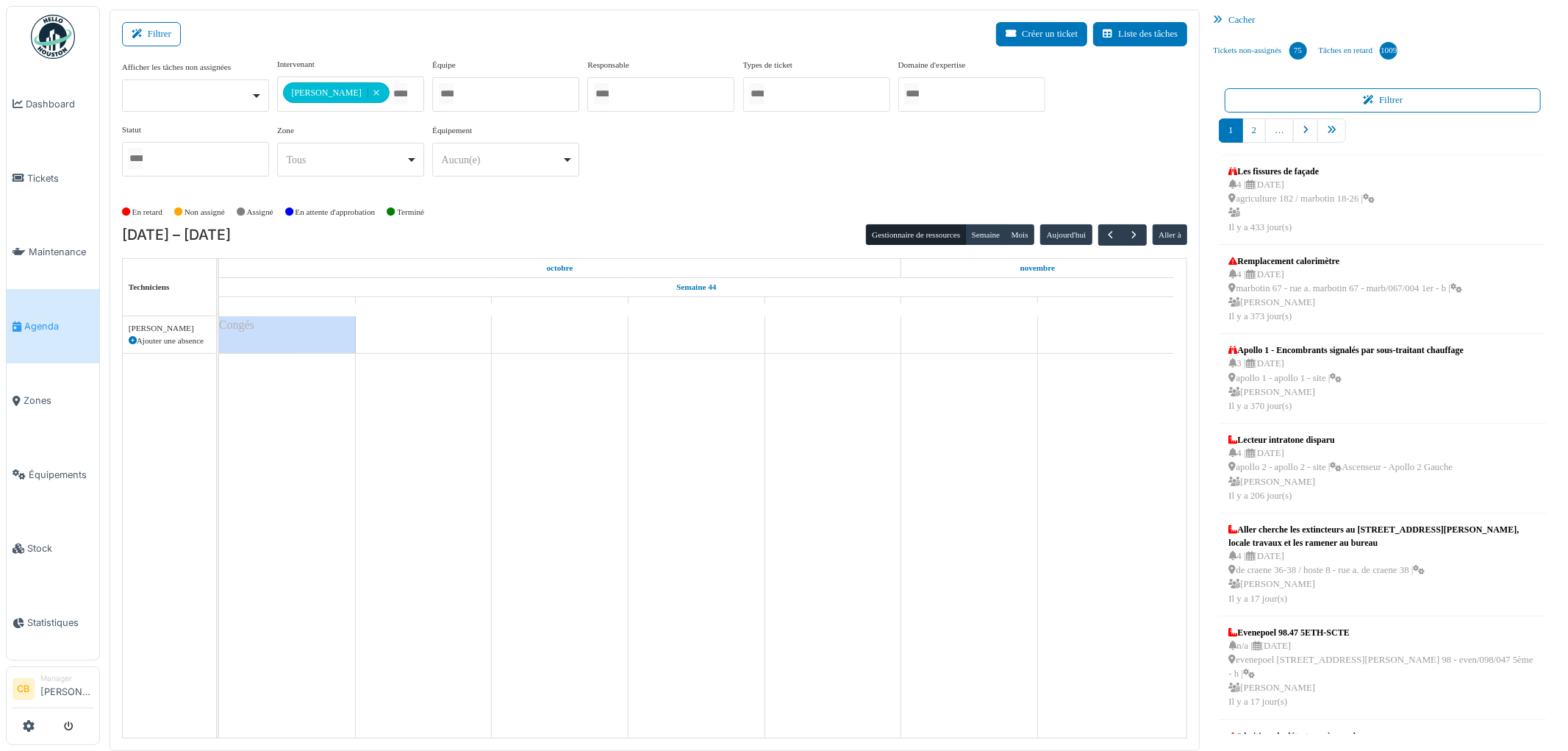
click at [133, 341] on icon at bounding box center [132, 341] width 8 height 8
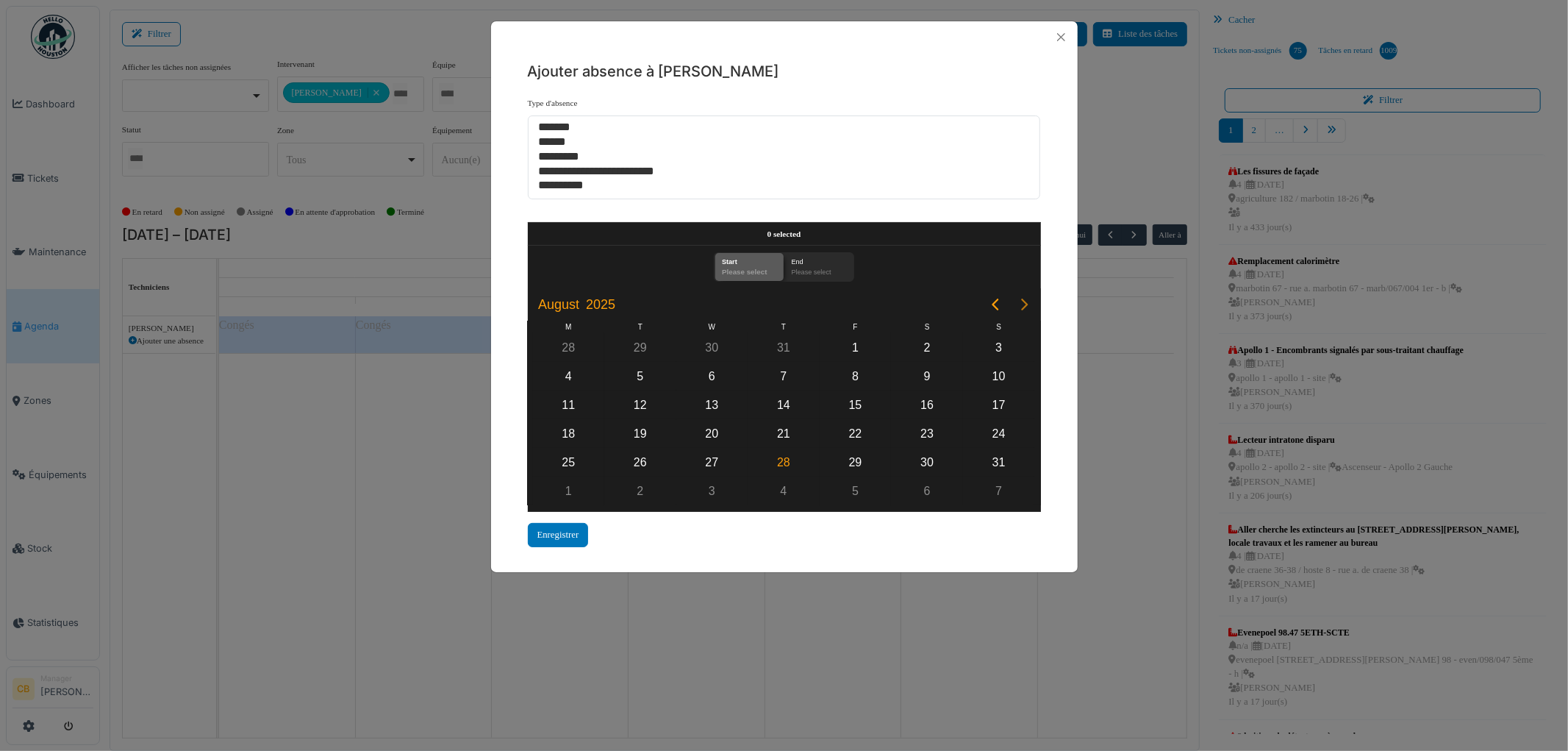
click at [1026, 302] on icon "Next page" at bounding box center [1025, 305] width 18 height 18
click at [712, 451] on div "29" at bounding box center [711, 462] width 22 height 22
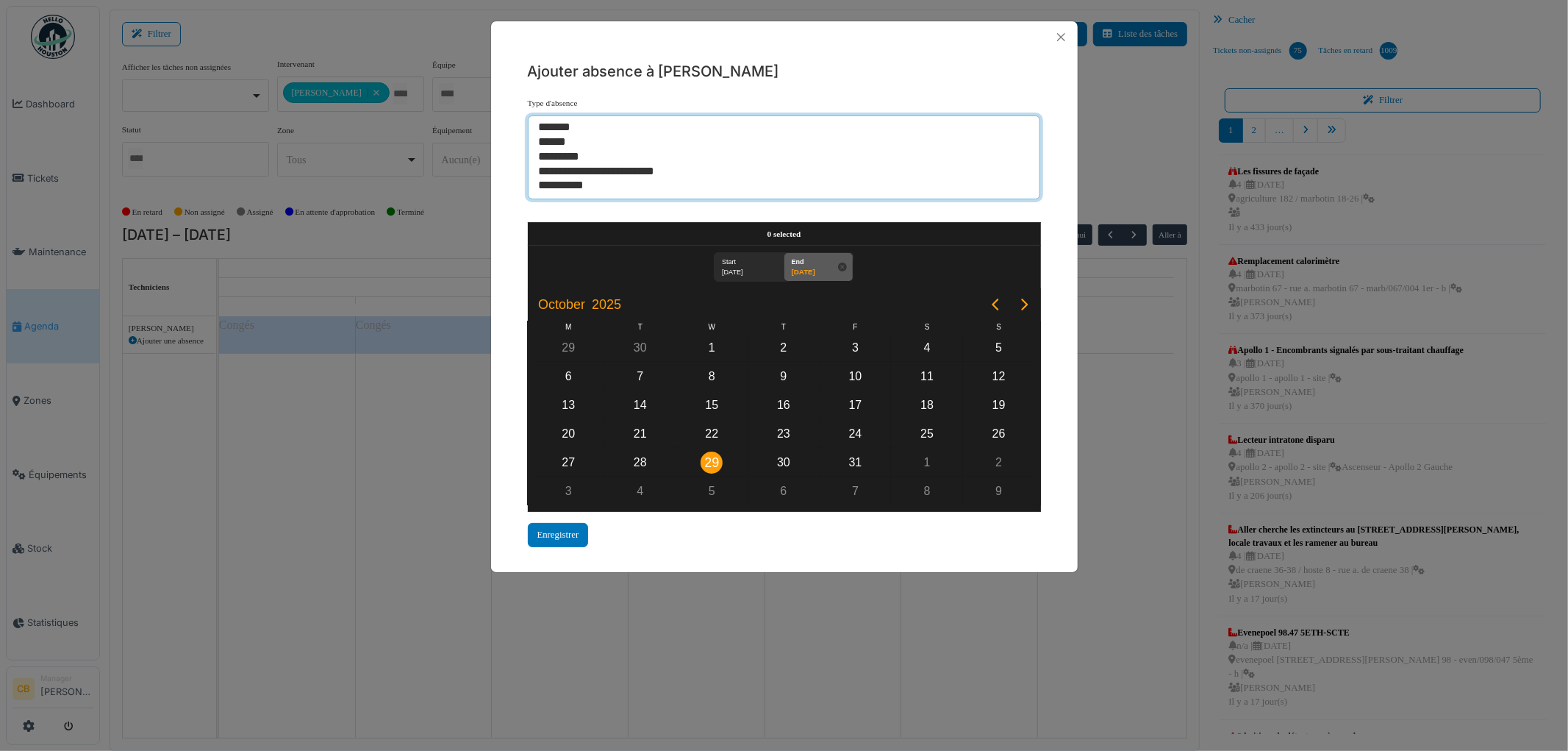
select select "**"
click at [548, 144] on option "******" at bounding box center [778, 143] width 481 height 15
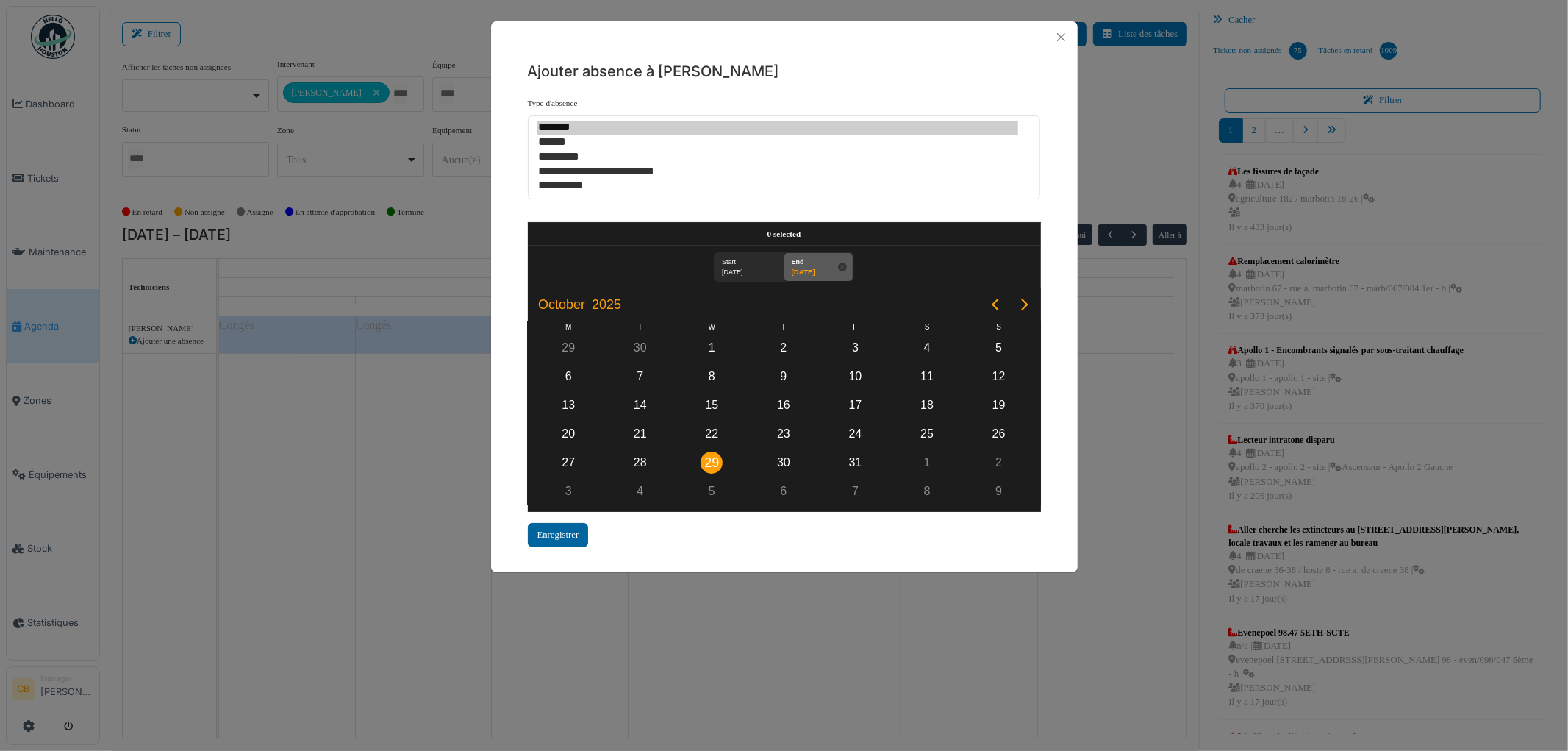
click at [563, 525] on div "Enregistrer" at bounding box center [558, 535] width 61 height 25
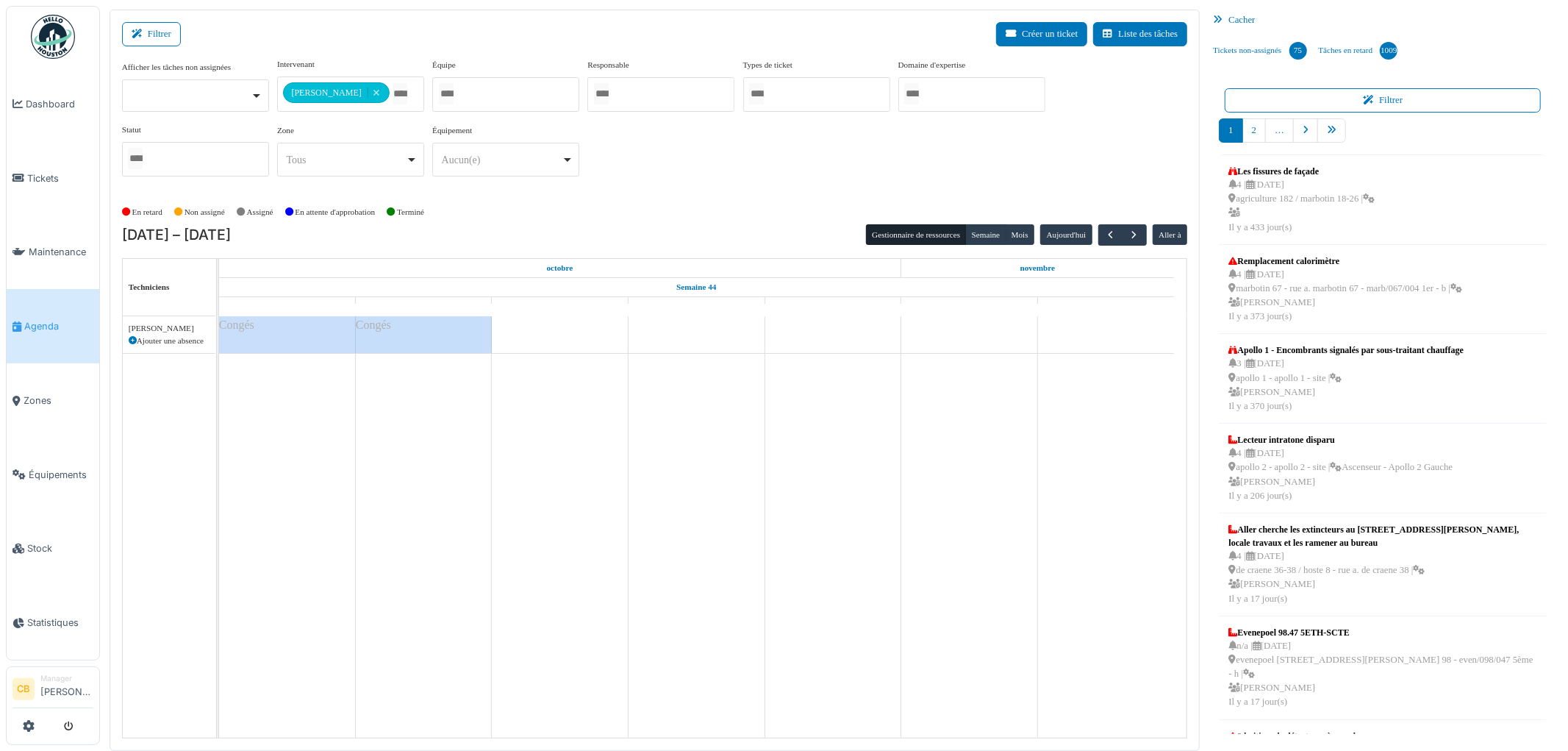
click at [133, 341] on icon at bounding box center [132, 341] width 8 height 8
select select
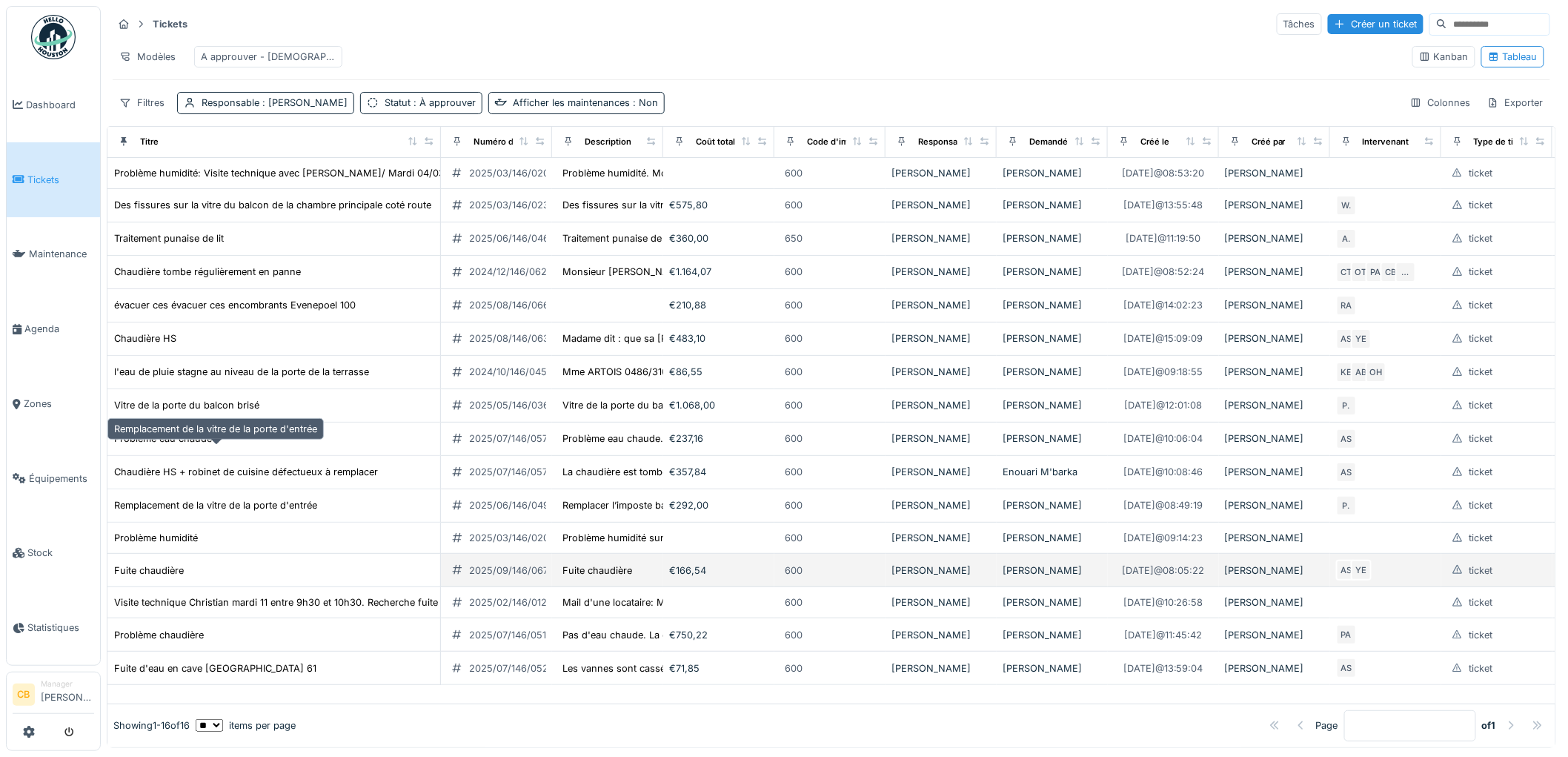
scroll to position [9, 0]
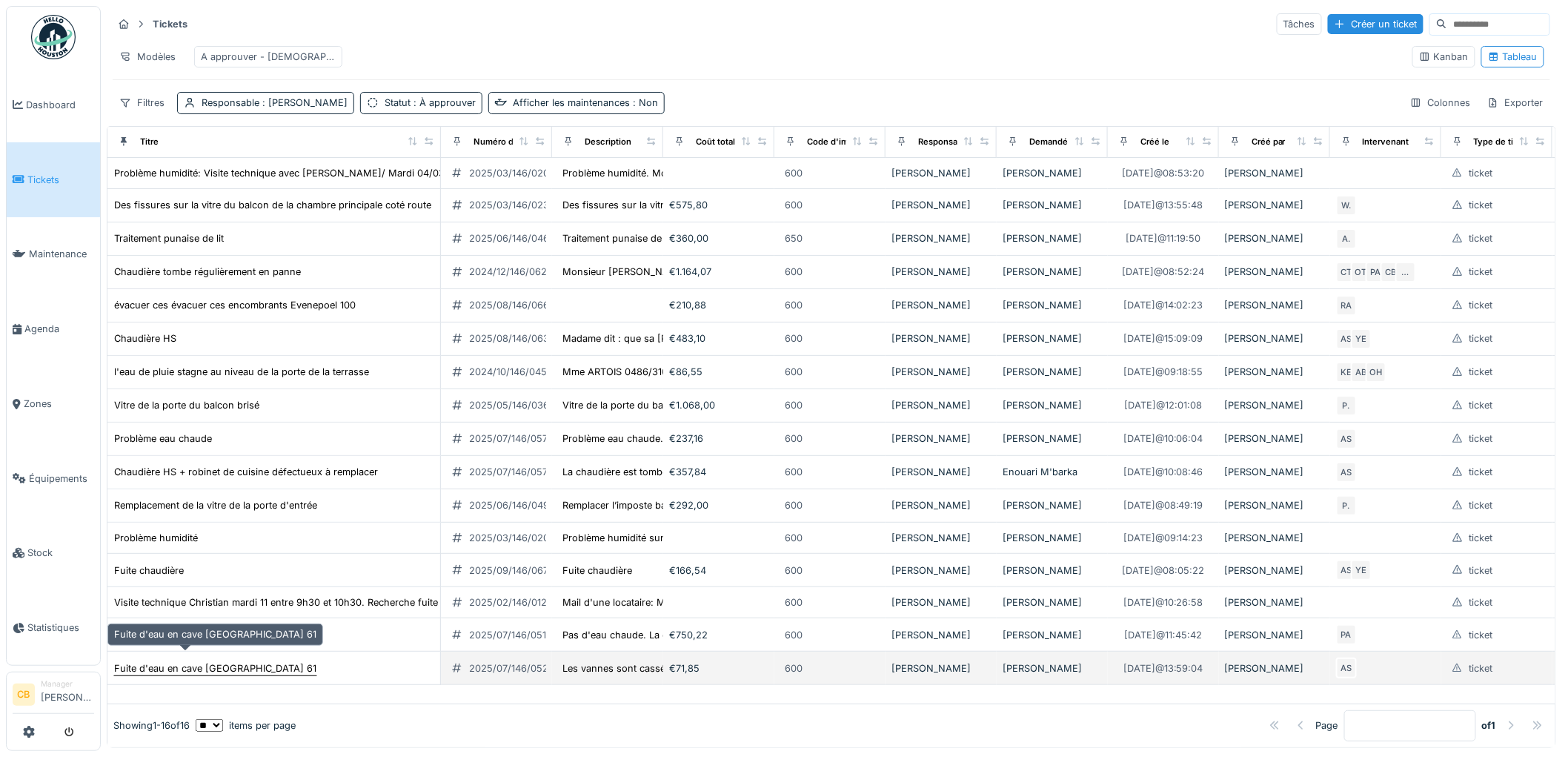
click at [221, 661] on div "Fuite d'eau en cave [GEOGRAPHIC_DATA] 61" at bounding box center [216, 668] width 203 height 14
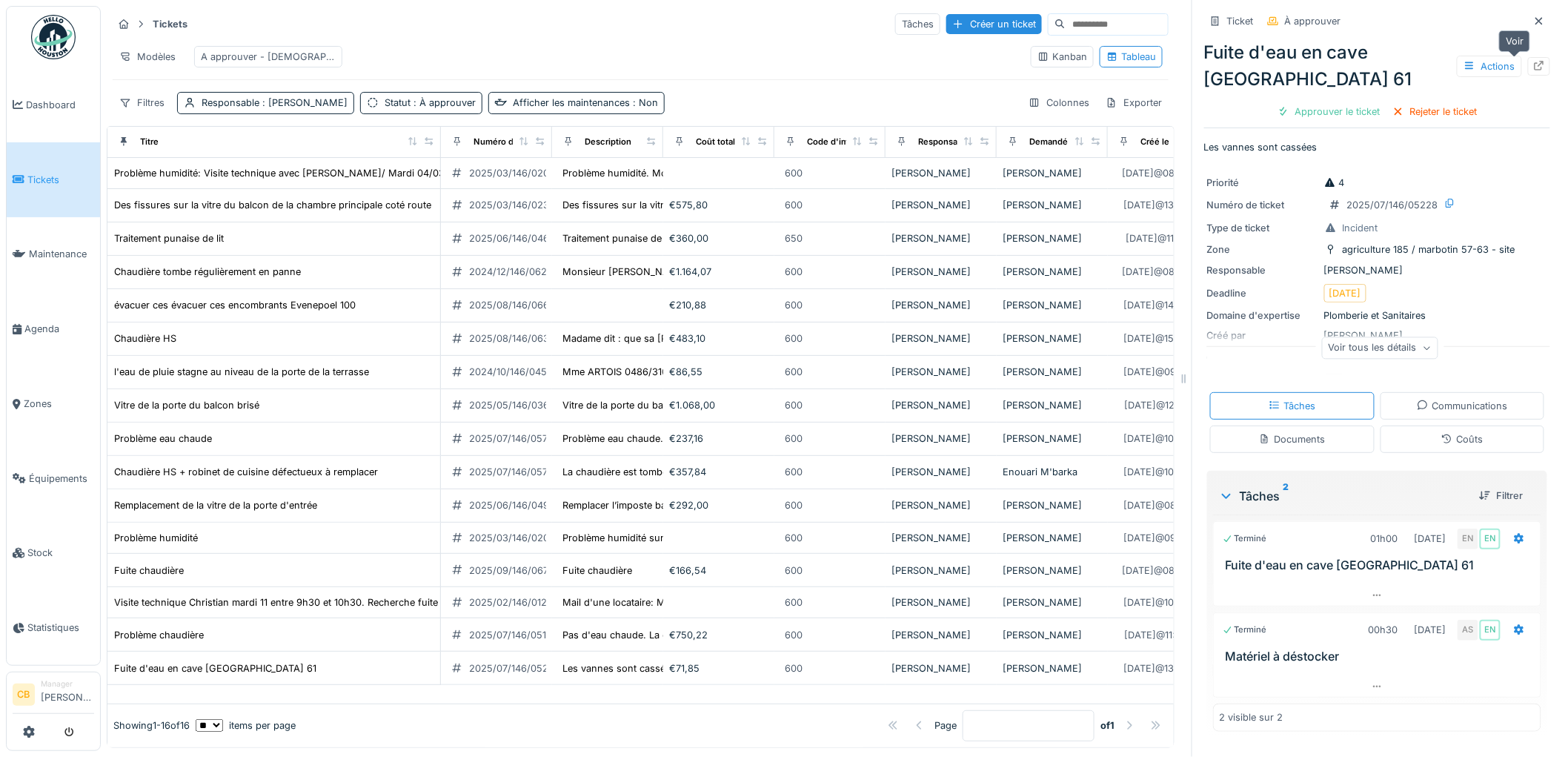
click at [1533, 61] on icon at bounding box center [1539, 66] width 12 height 10
click at [152, 563] on div "Fuite chaudière" at bounding box center [149, 570] width 70 height 14
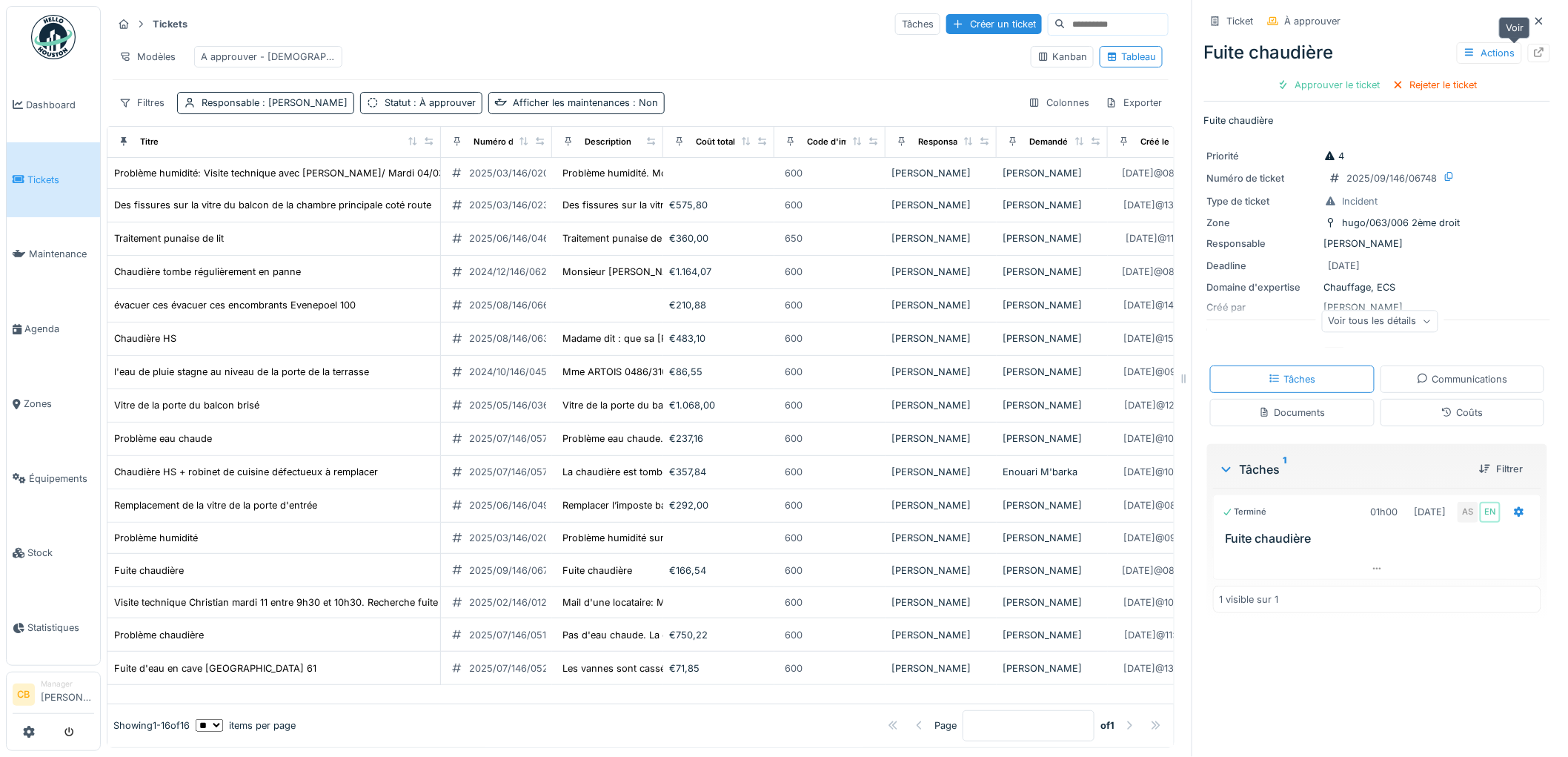
click at [1533, 48] on icon at bounding box center [1539, 53] width 12 height 10
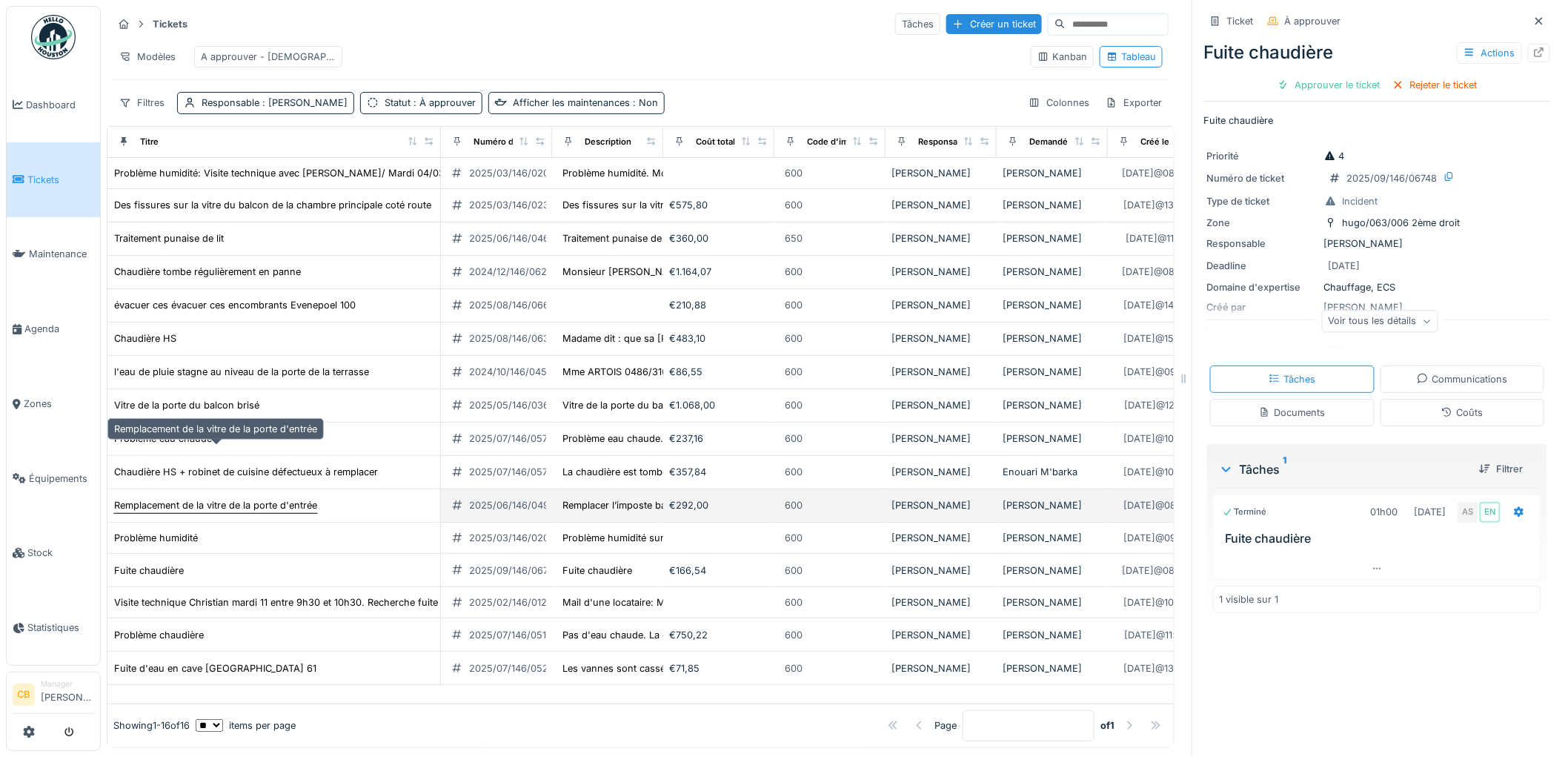
click at [291, 498] on div "Remplacement de la vitre de la porte d'entrée" at bounding box center [216, 505] width 203 height 14
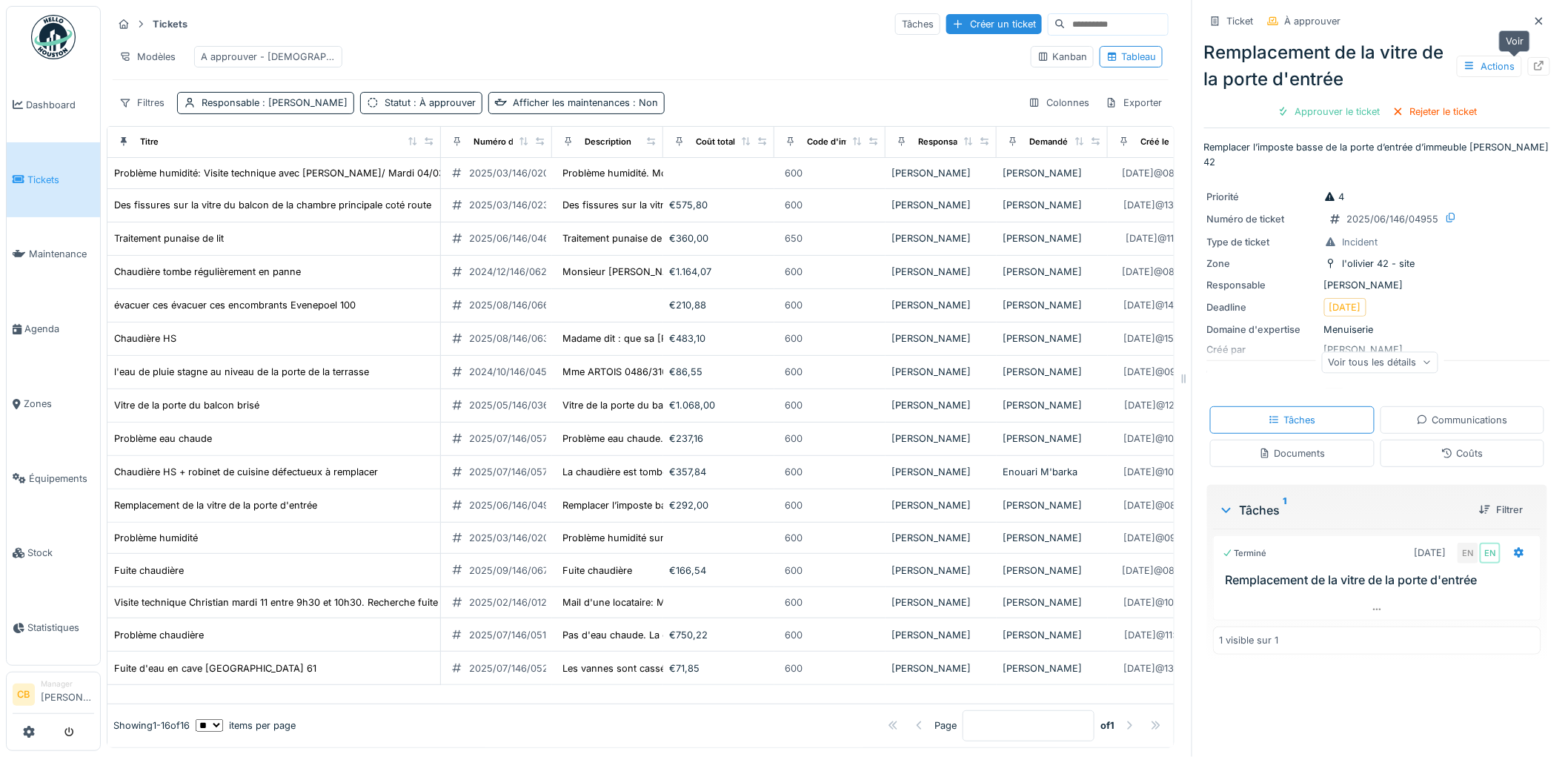
click at [1533, 61] on icon at bounding box center [1539, 66] width 12 height 10
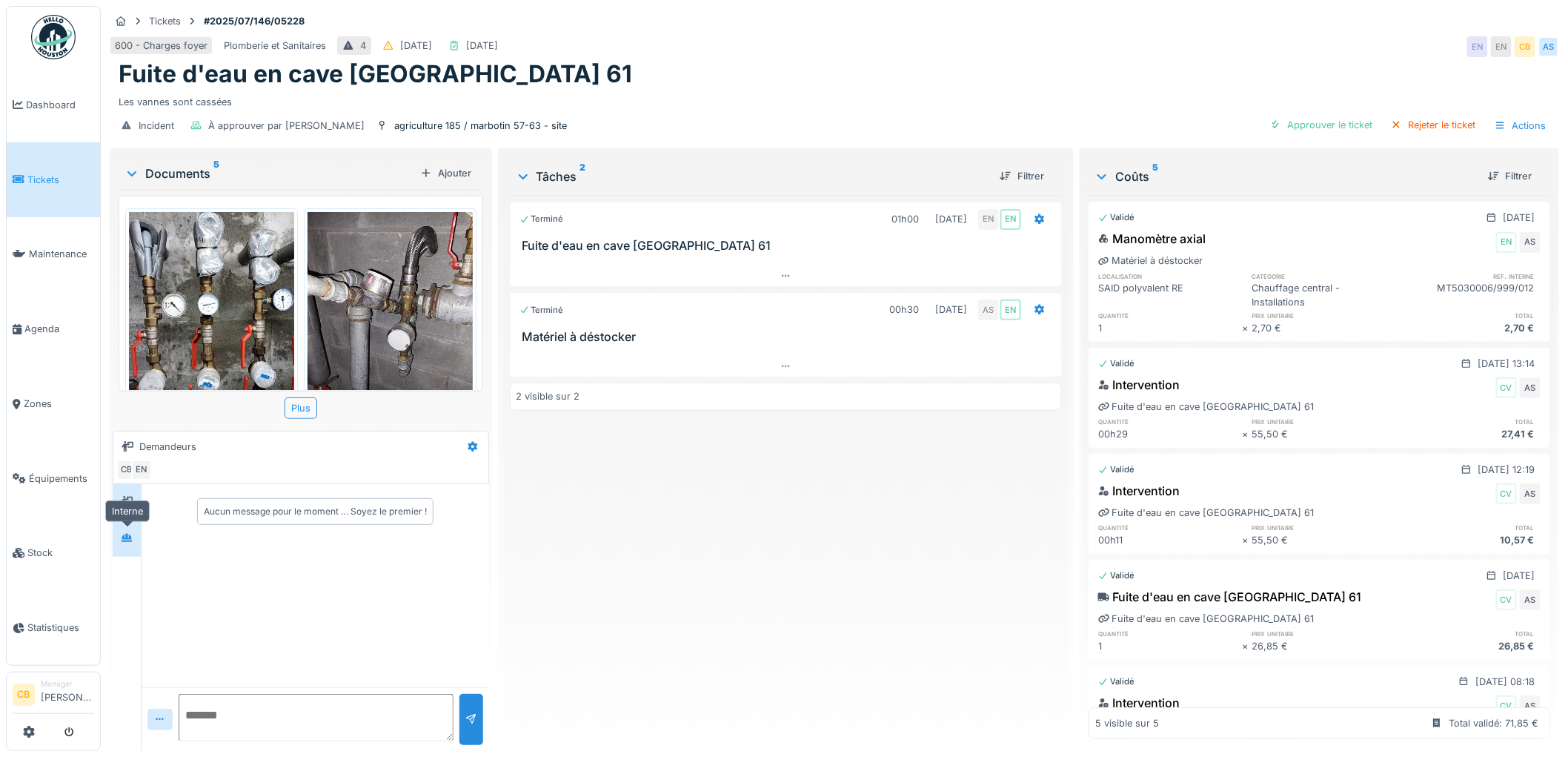
click at [130, 533] on icon at bounding box center [127, 538] width 12 height 10
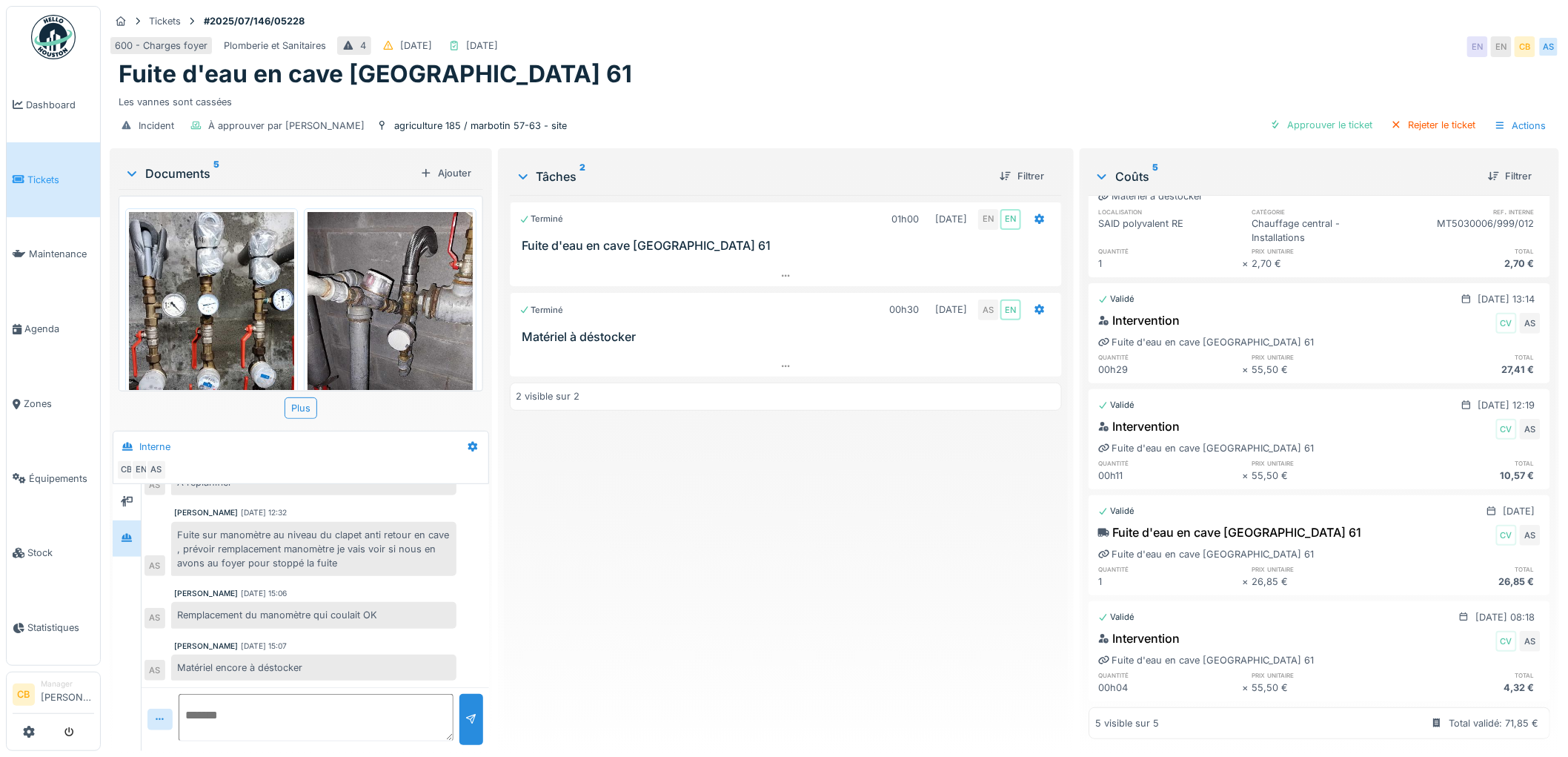
scroll to position [93, 0]
click at [1334, 114] on div "Approuver le ticket" at bounding box center [1321, 124] width 114 height 20
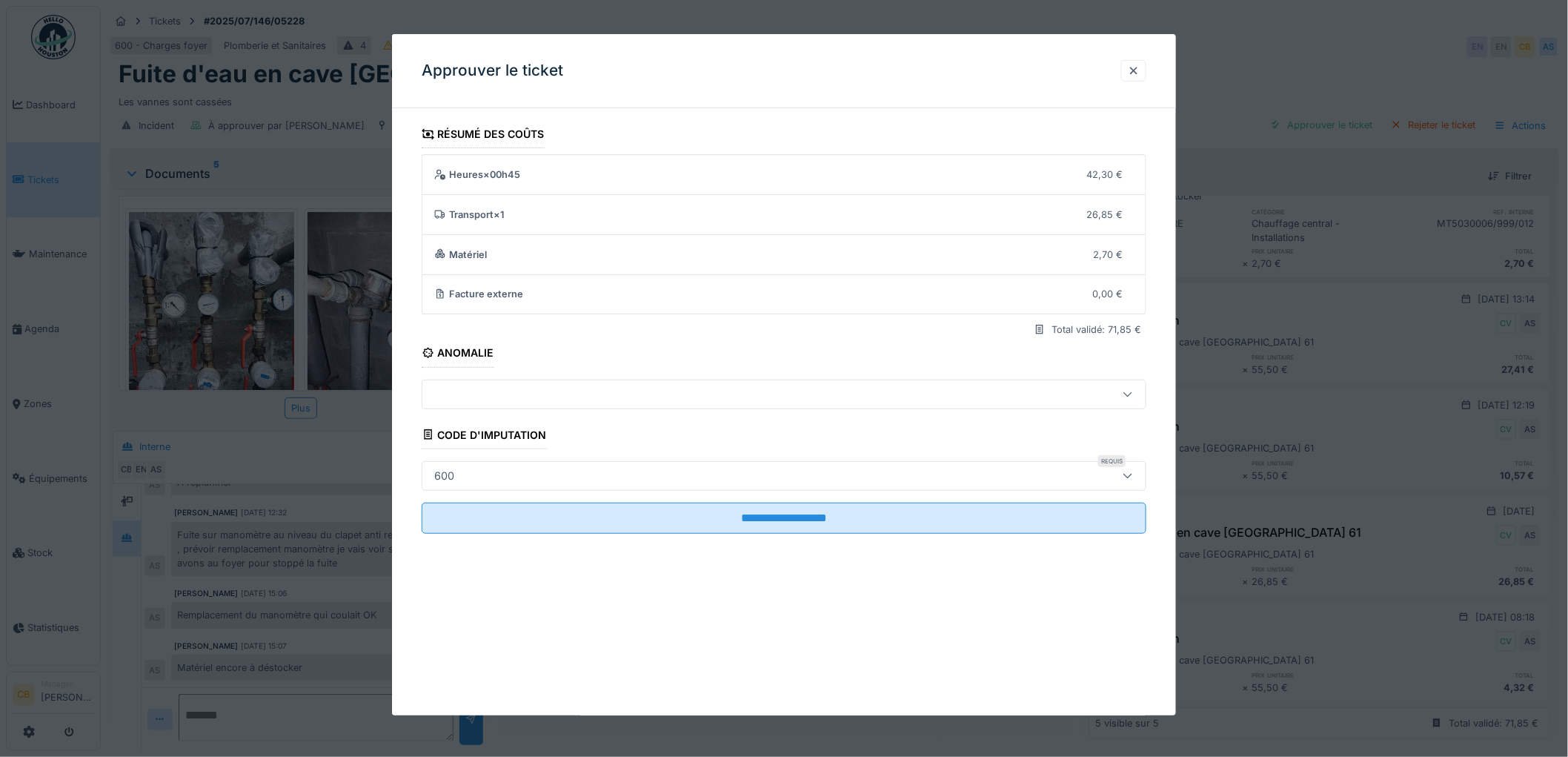
click at [469, 470] on div "600" at bounding box center [742, 476] width 628 height 16
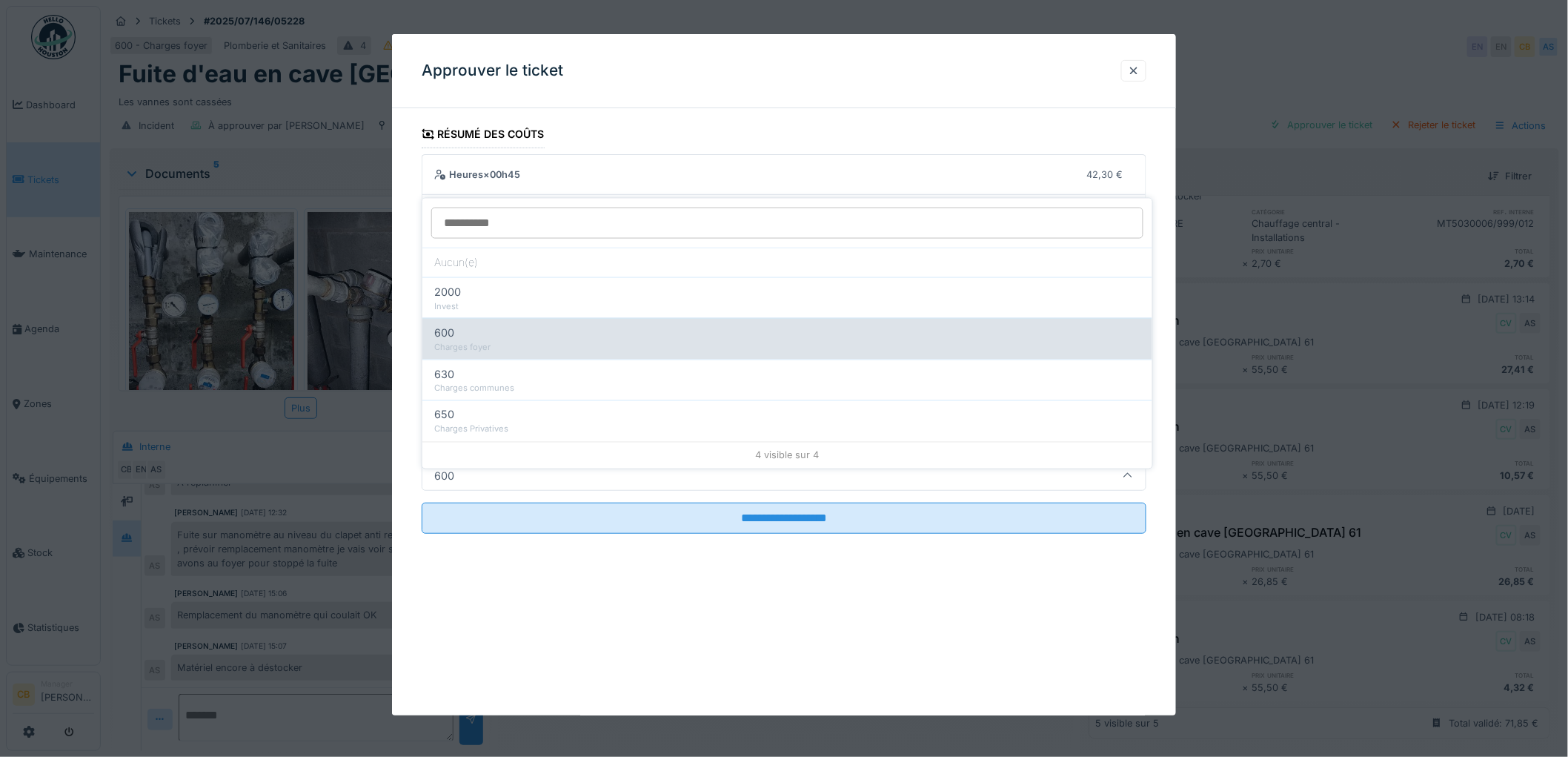
click at [491, 325] on div "600" at bounding box center [786, 333] width 706 height 16
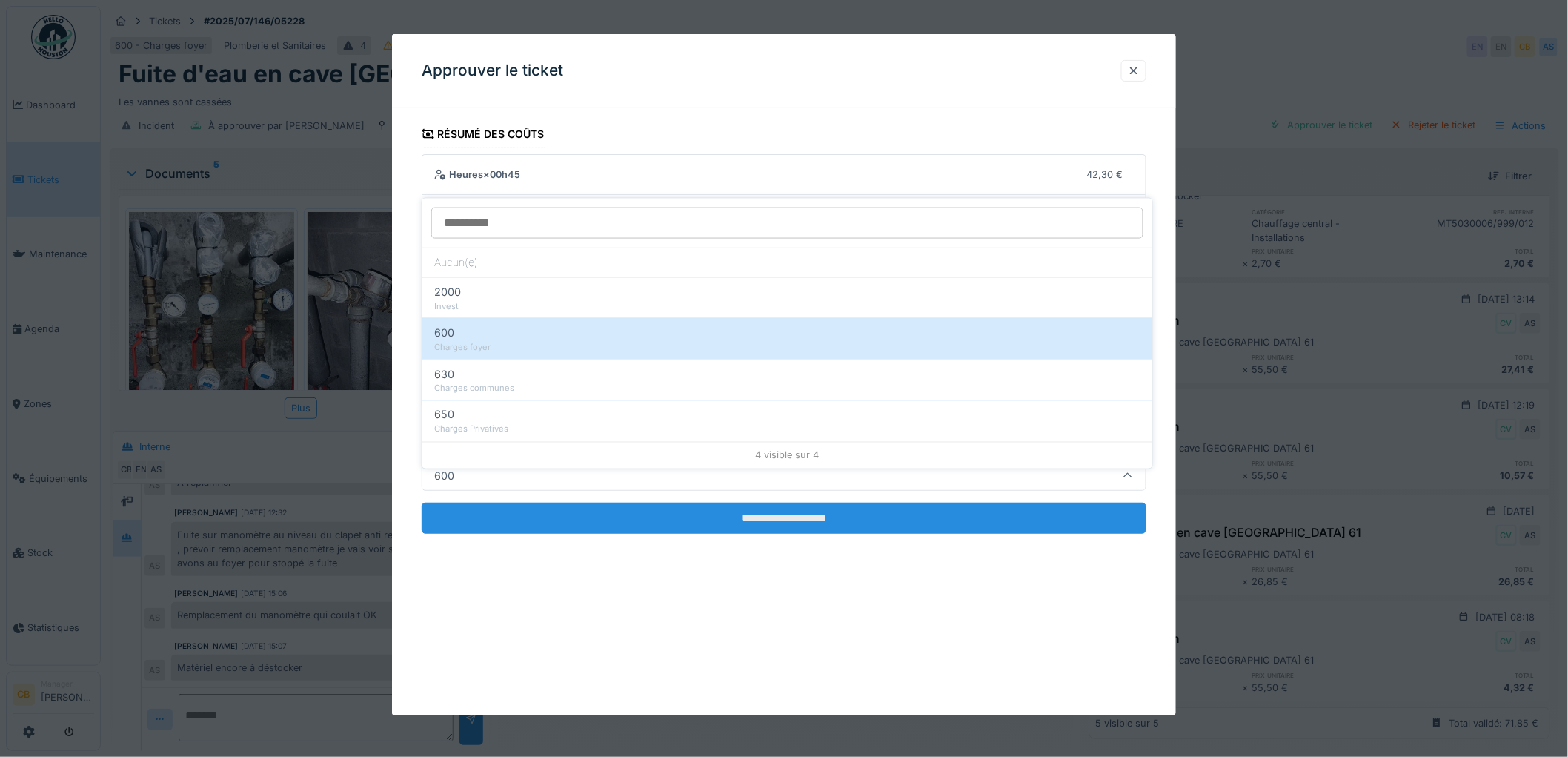
click at [802, 516] on input "**********" at bounding box center [784, 518] width 725 height 31
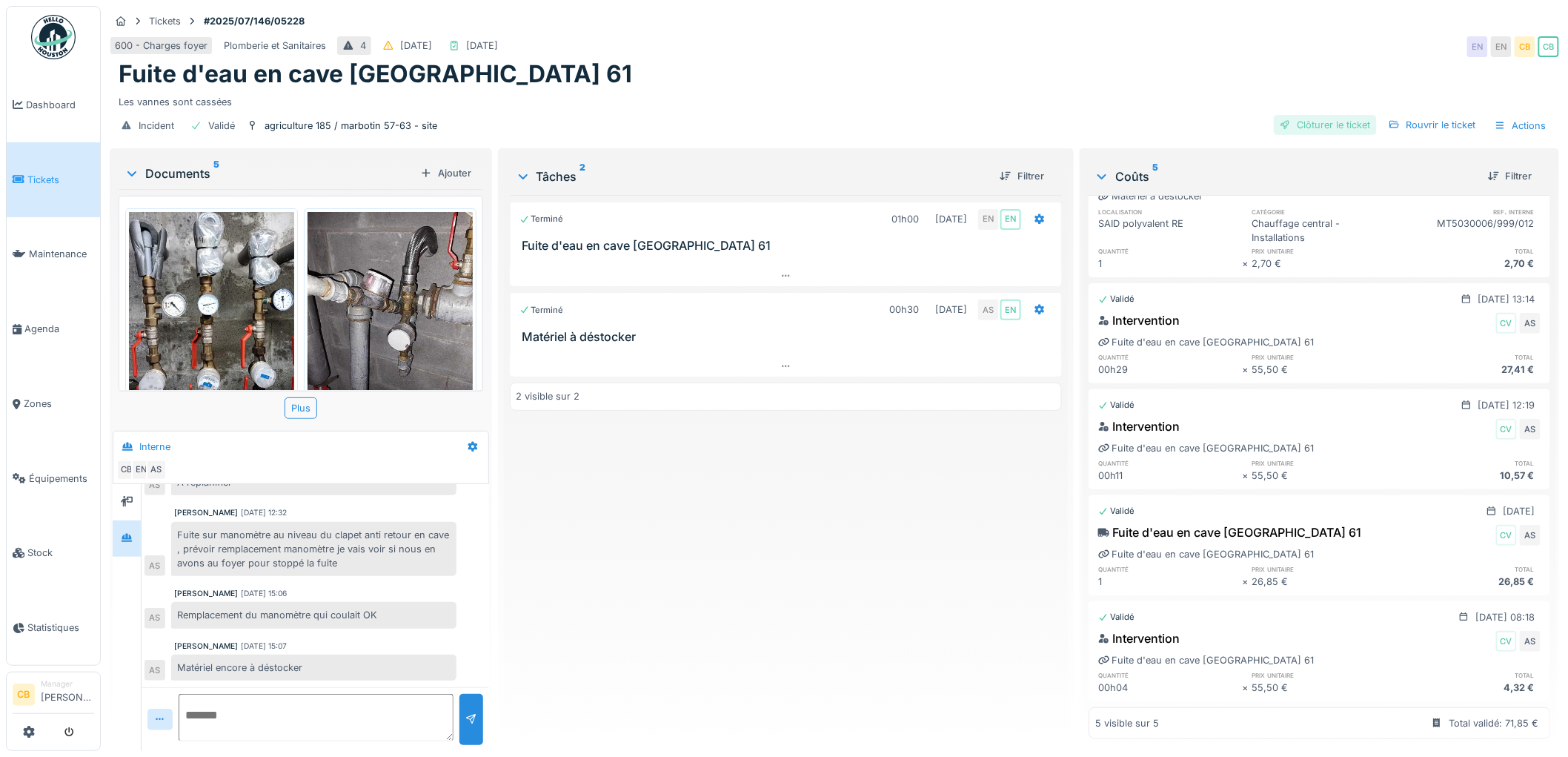
click at [1307, 114] on div "Clôturer le ticket" at bounding box center [1325, 124] width 103 height 20
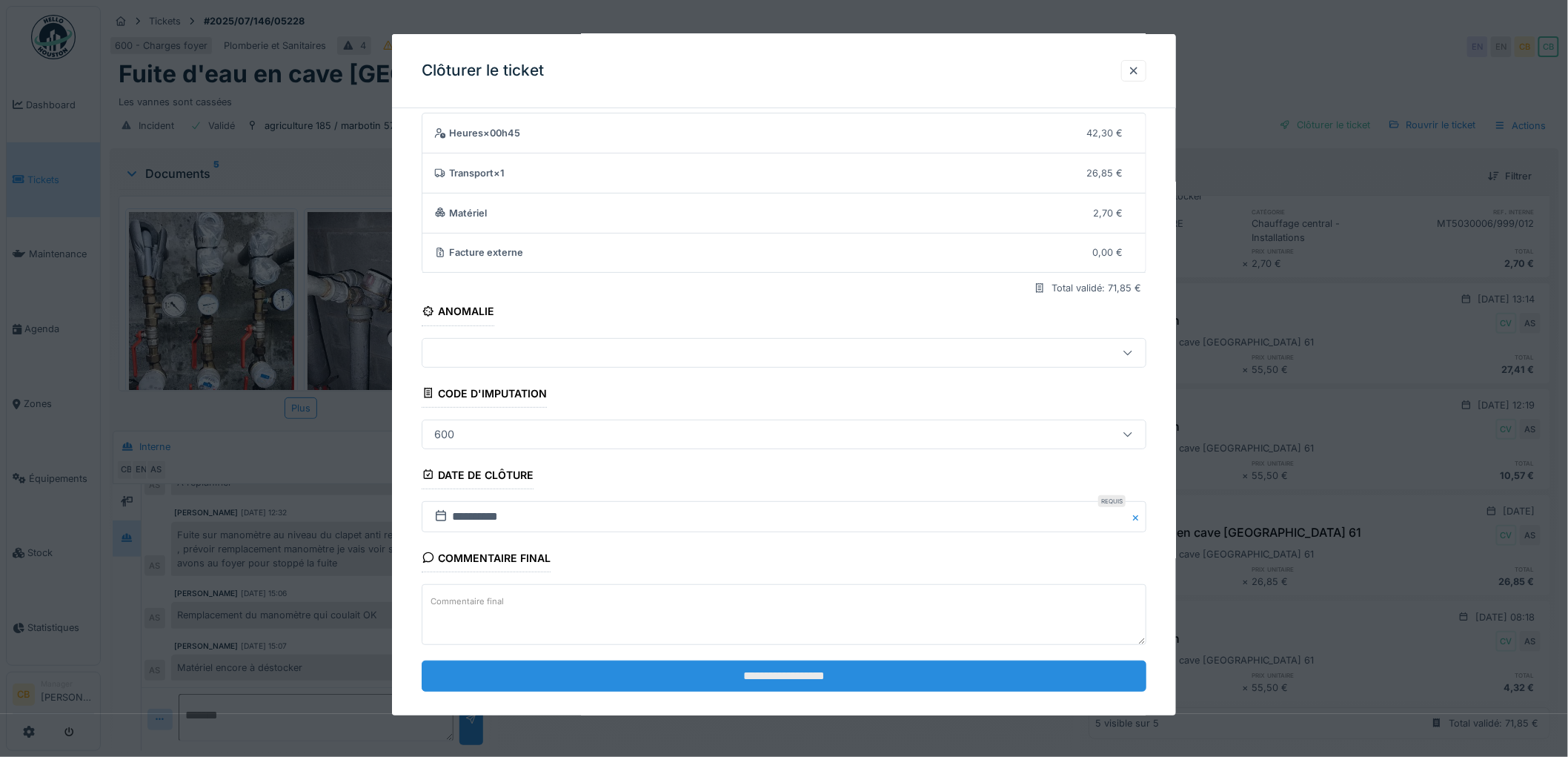
scroll to position [61, 0]
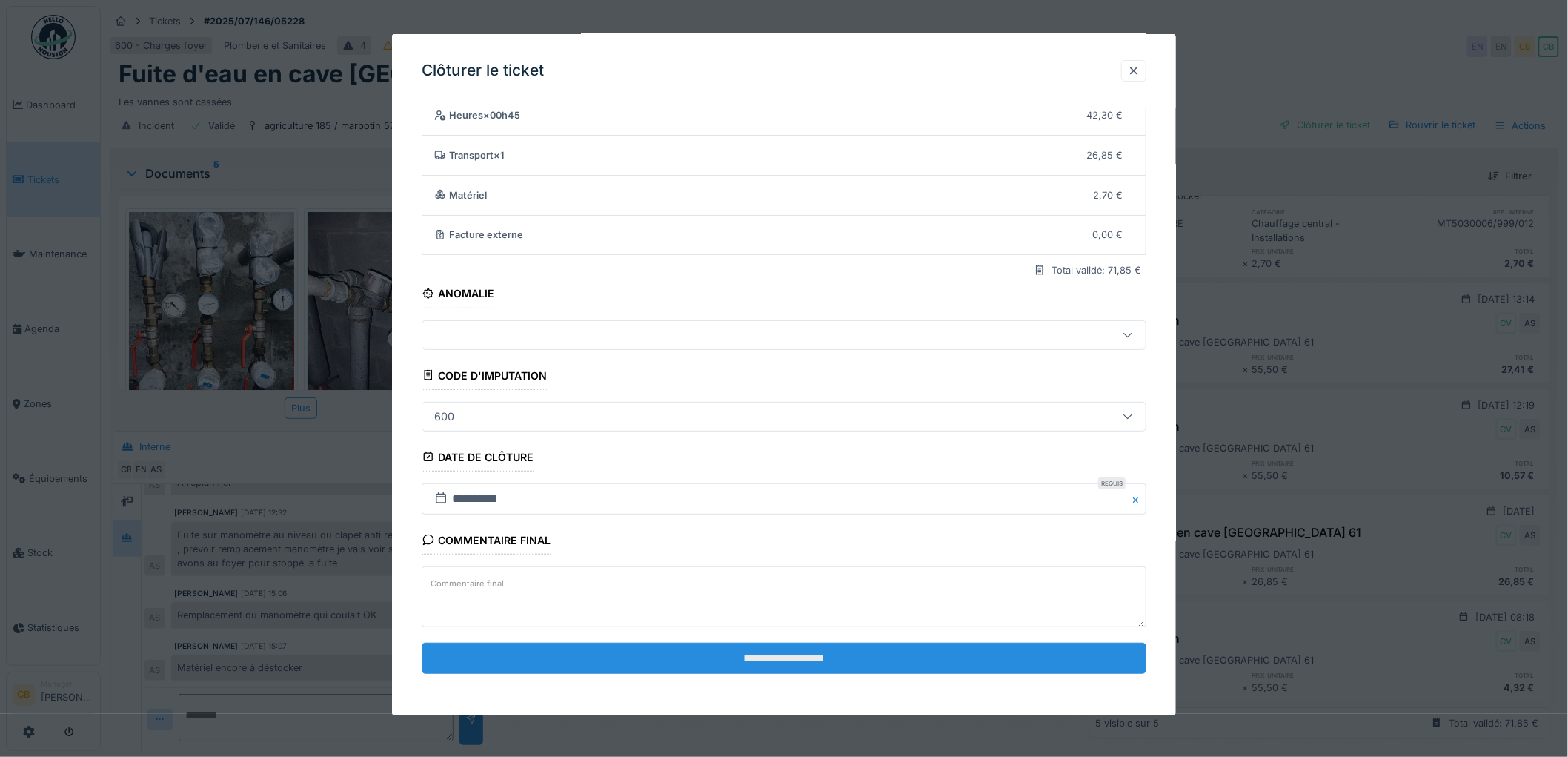
click at [759, 646] on input "**********" at bounding box center [784, 658] width 725 height 31
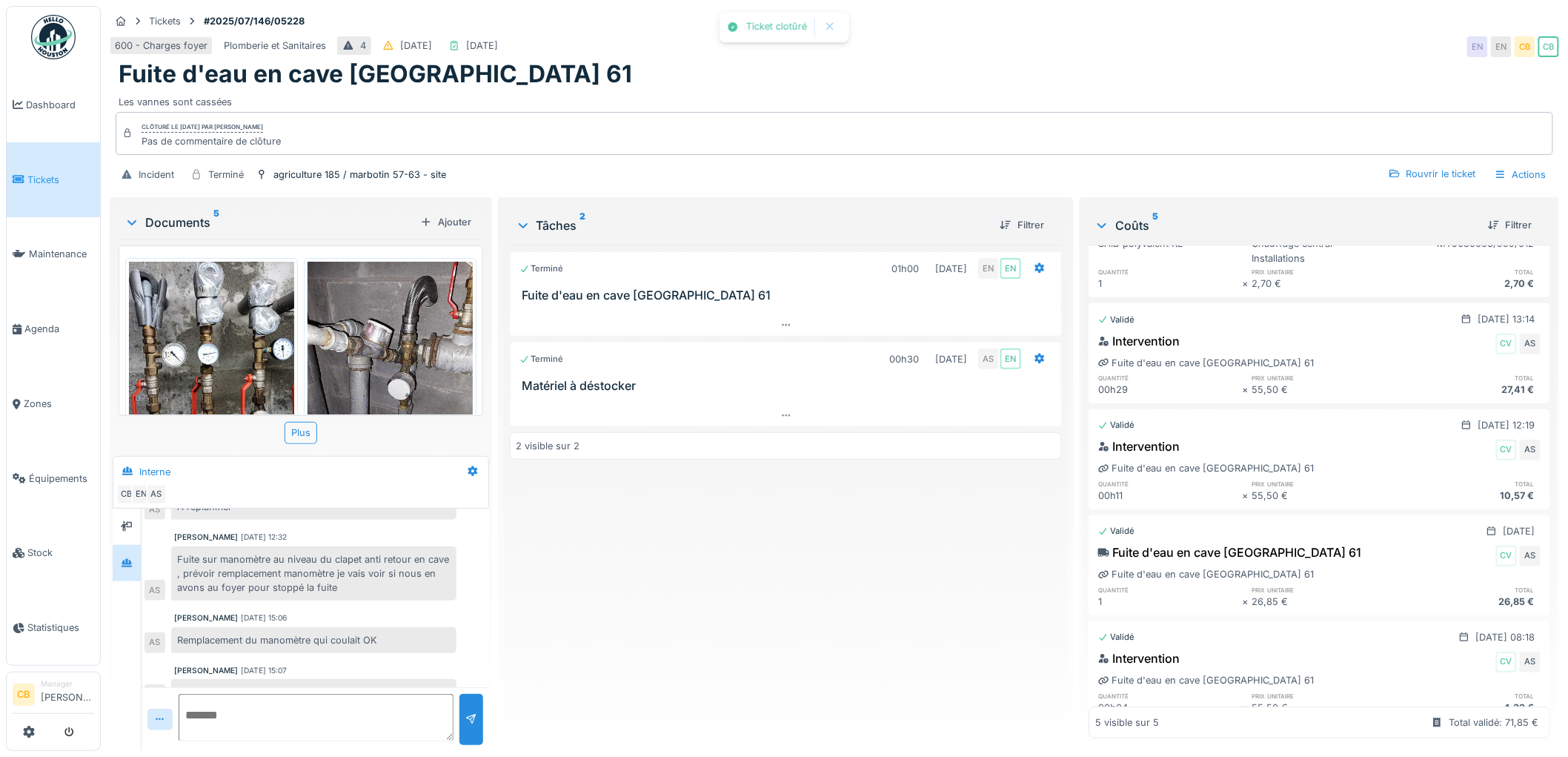
scroll to position [113, 0]
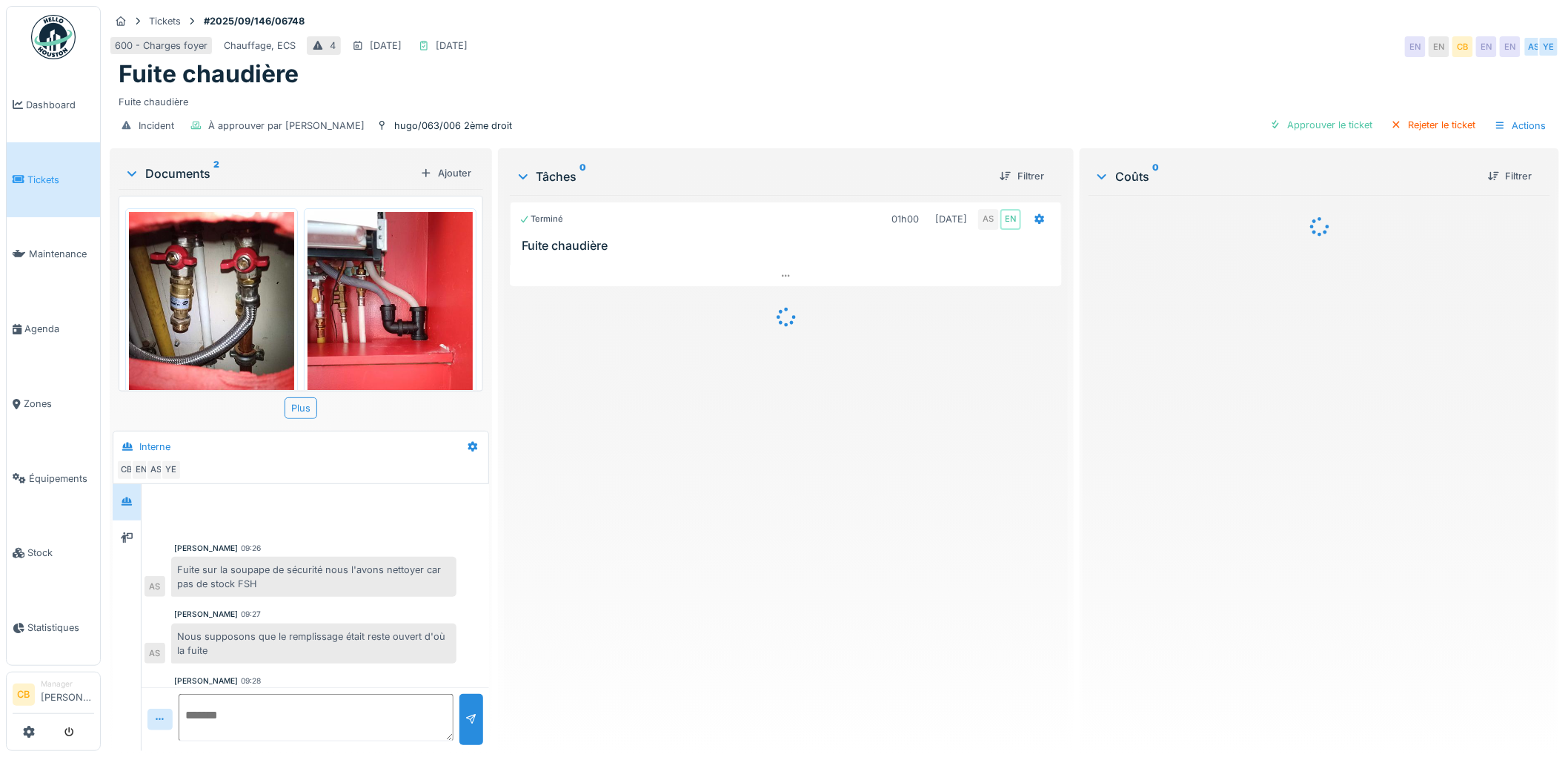
scroll to position [49, 0]
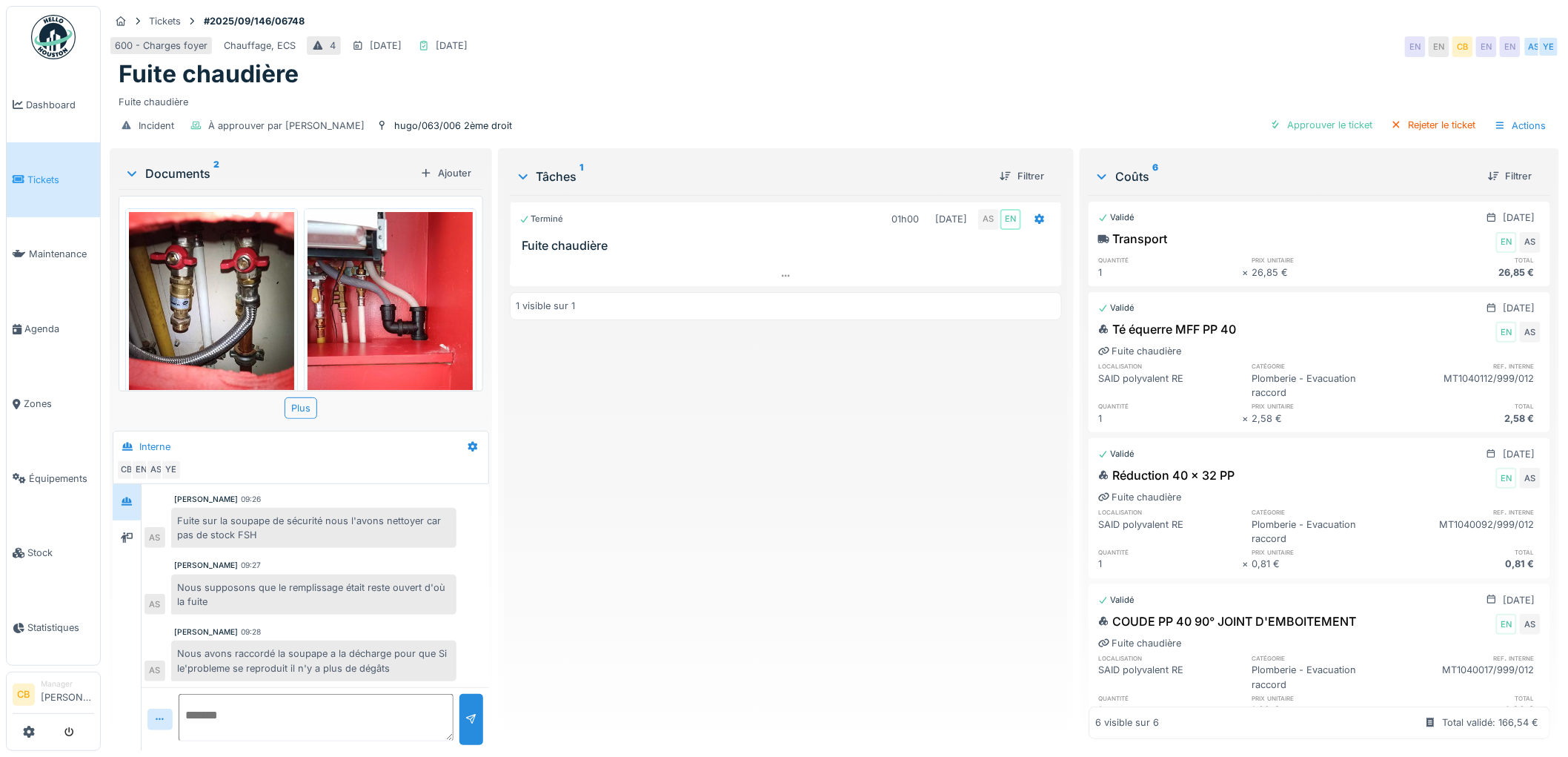
click at [246, 330] on img at bounding box center [212, 321] width 166 height 220
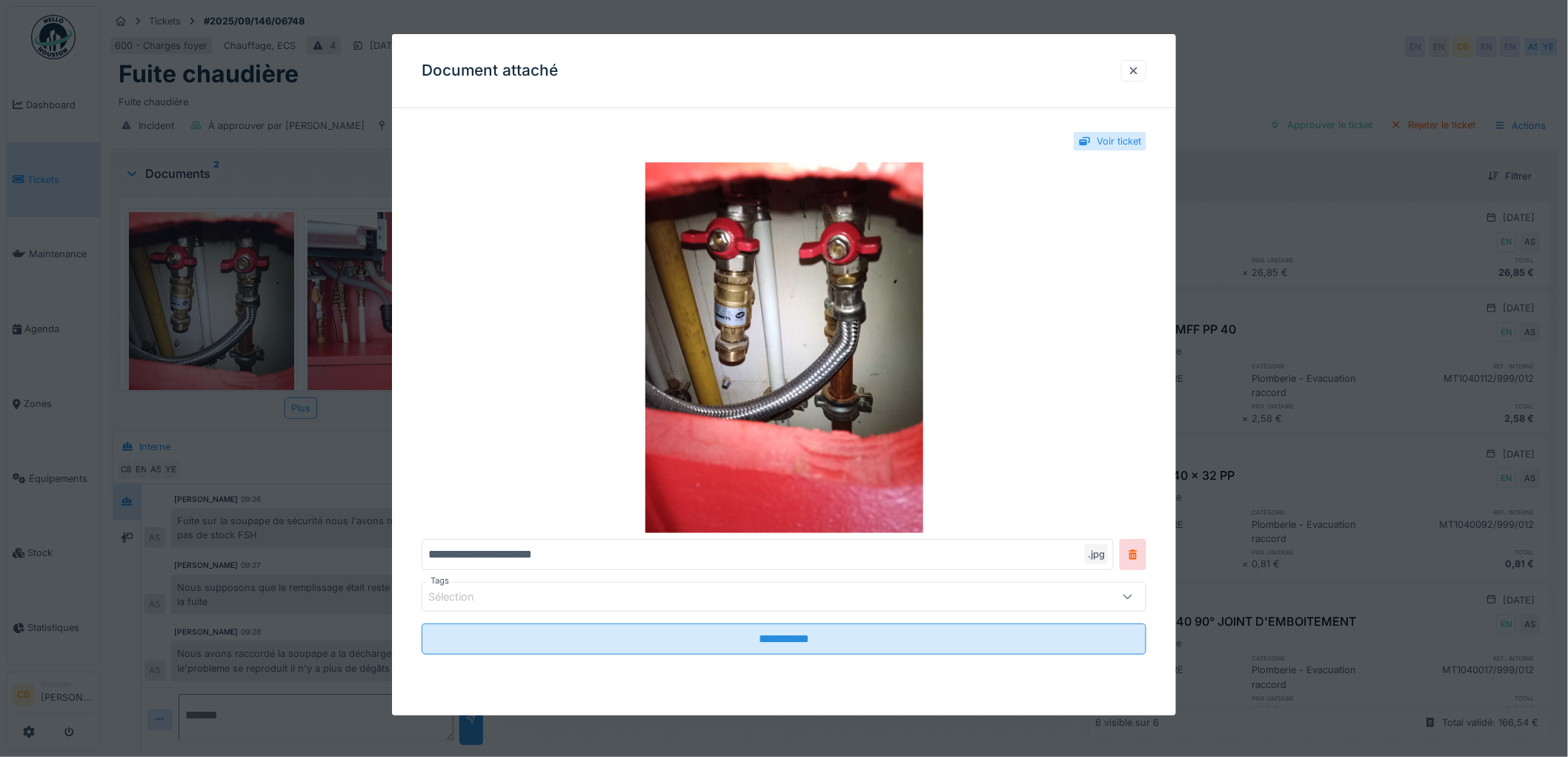
click at [246, 330] on div at bounding box center [784, 378] width 1568 height 757
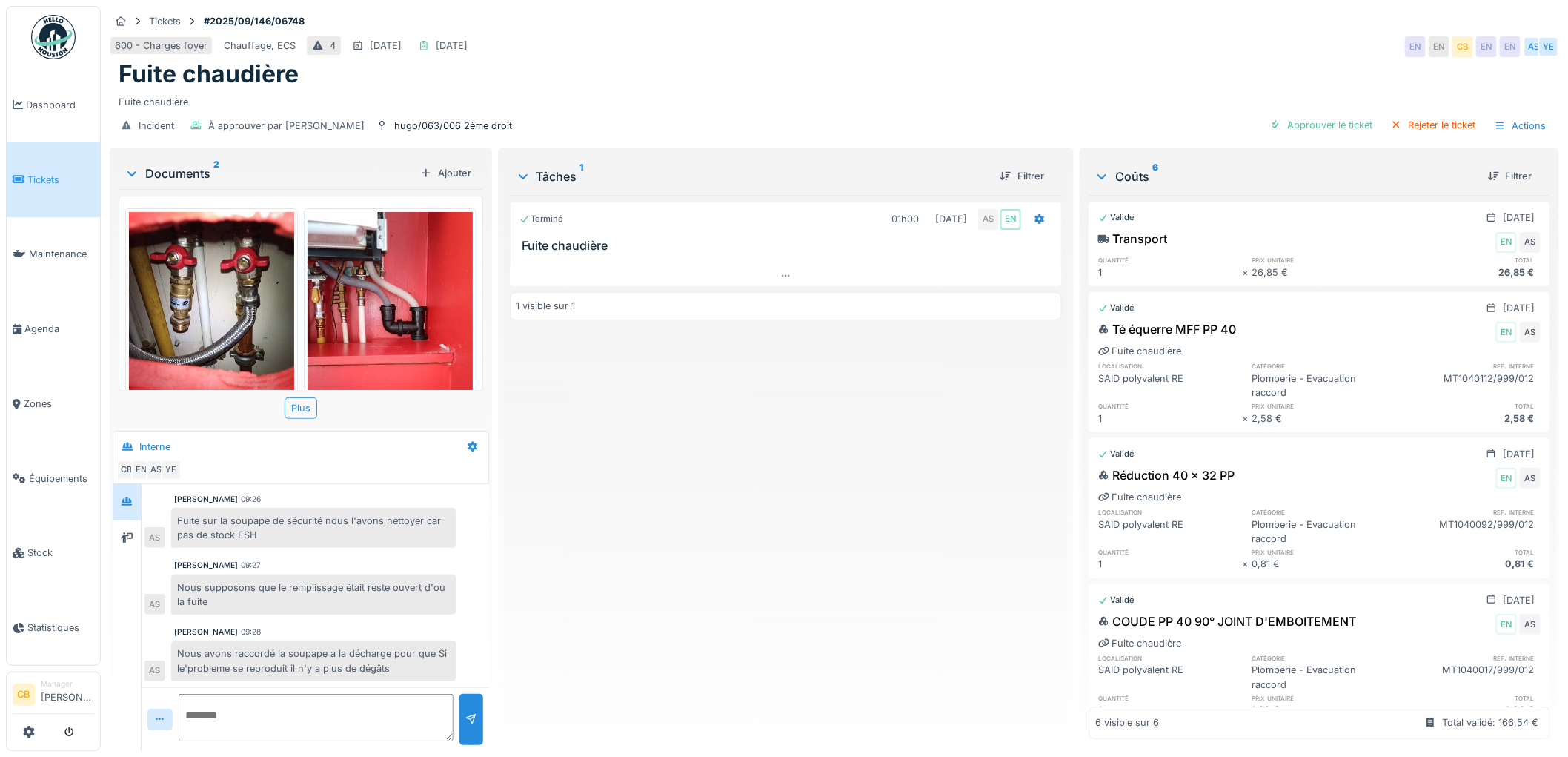
click at [356, 314] on img at bounding box center [390, 321] width 166 height 220
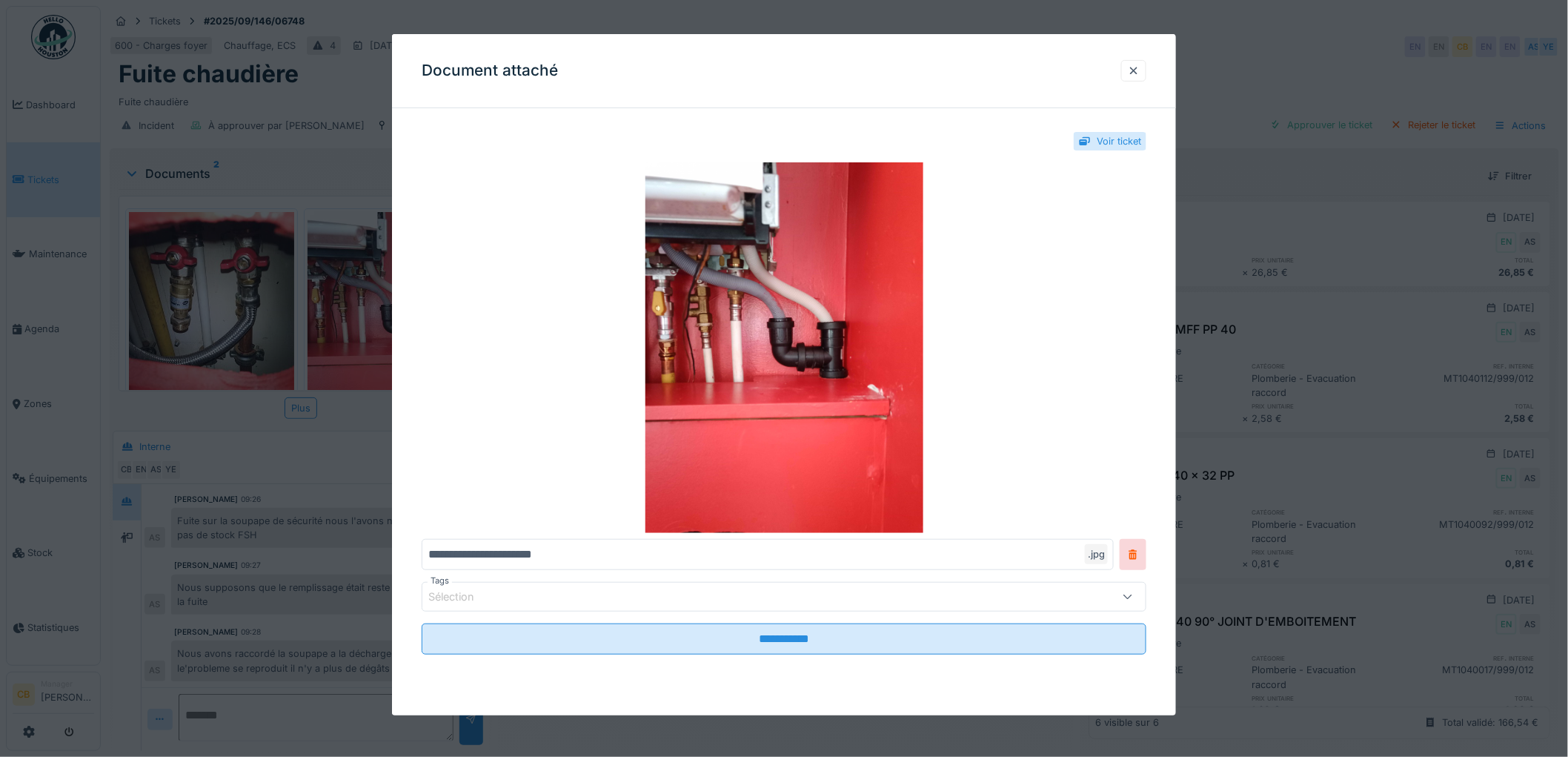
click at [356, 314] on div at bounding box center [784, 378] width 1568 height 757
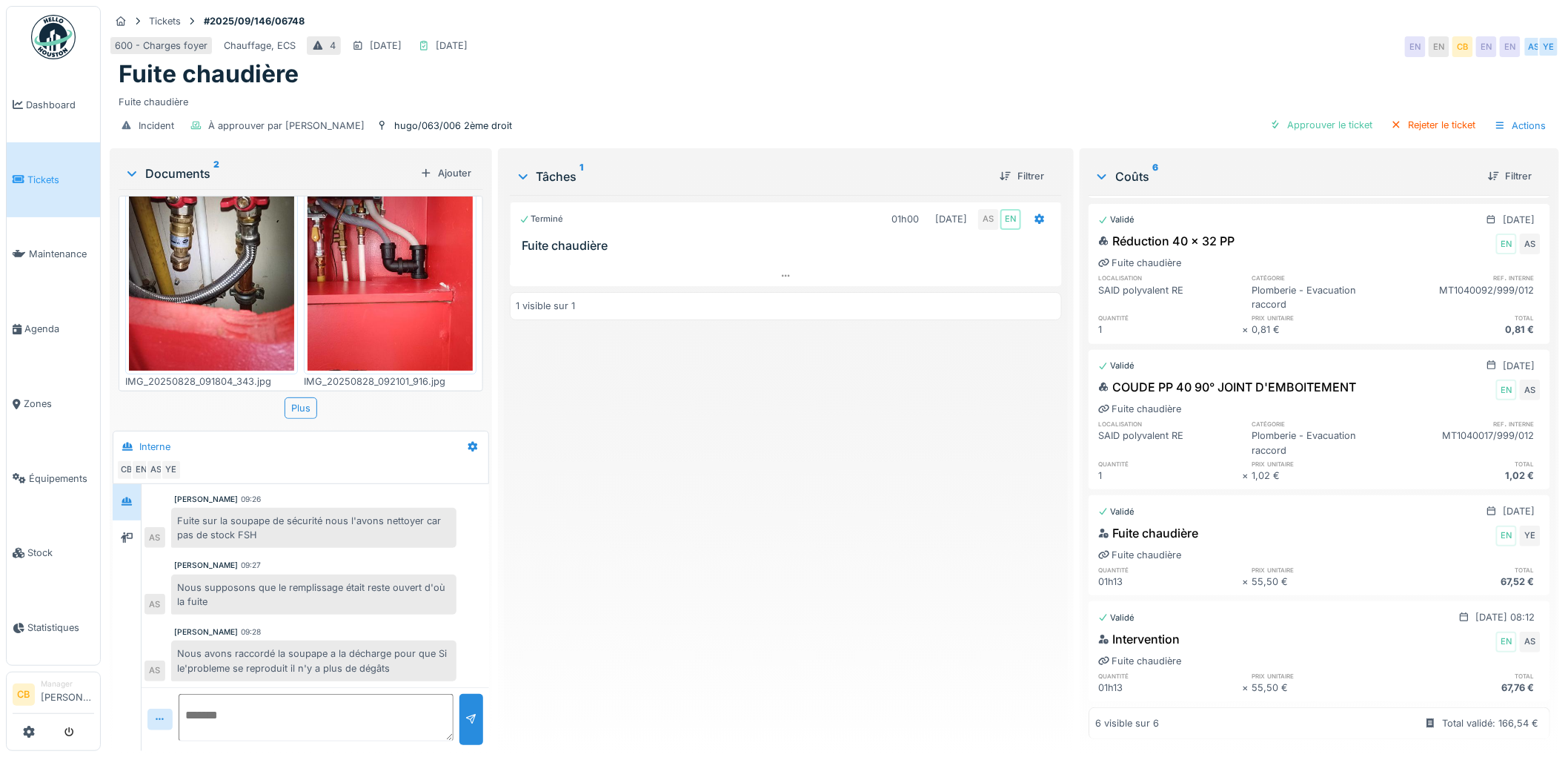
scroll to position [12, 0]
click at [1308, 114] on div "Approuver le ticket" at bounding box center [1321, 124] width 114 height 20
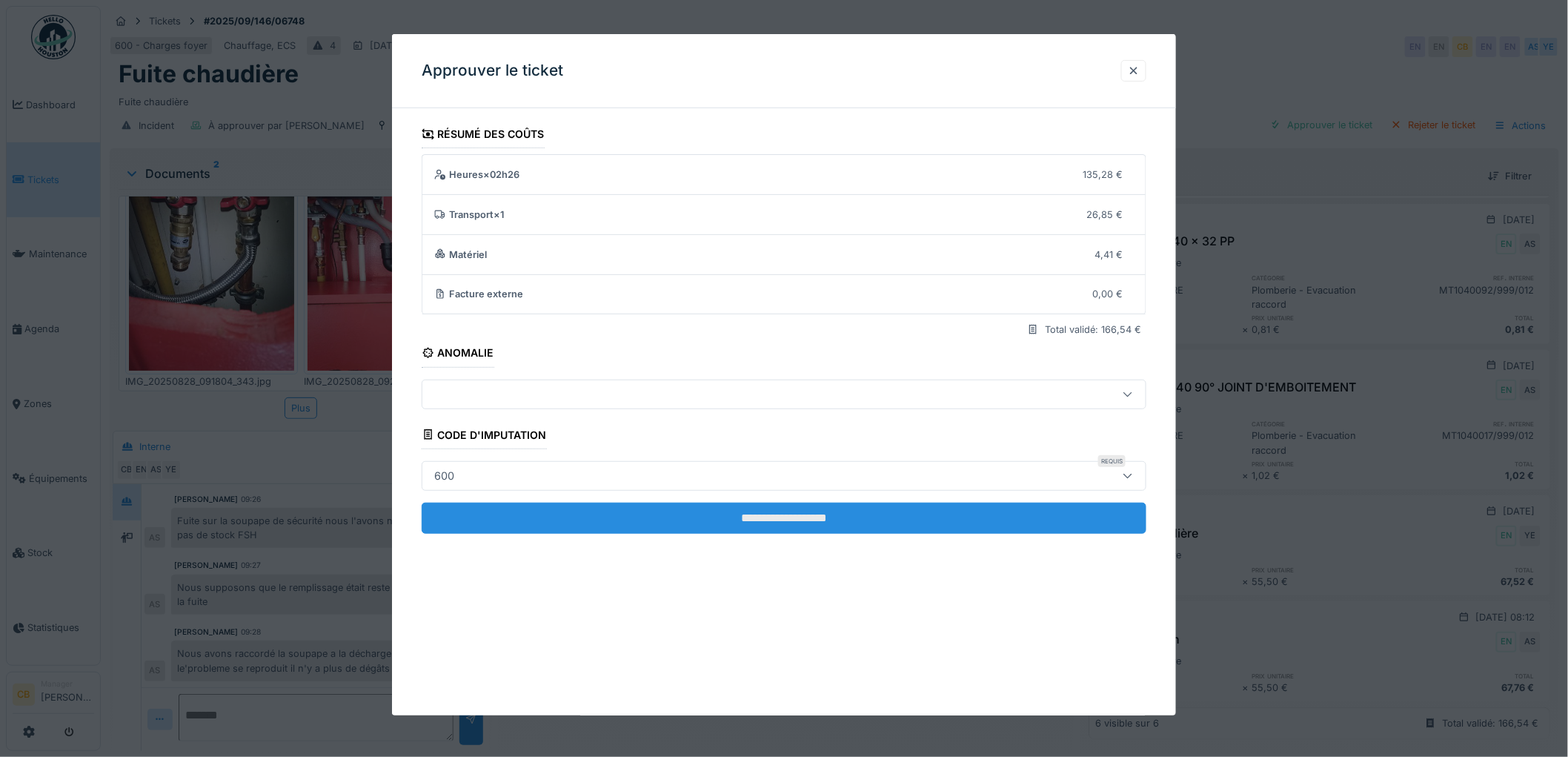
click at [772, 516] on input "**********" at bounding box center [784, 518] width 725 height 31
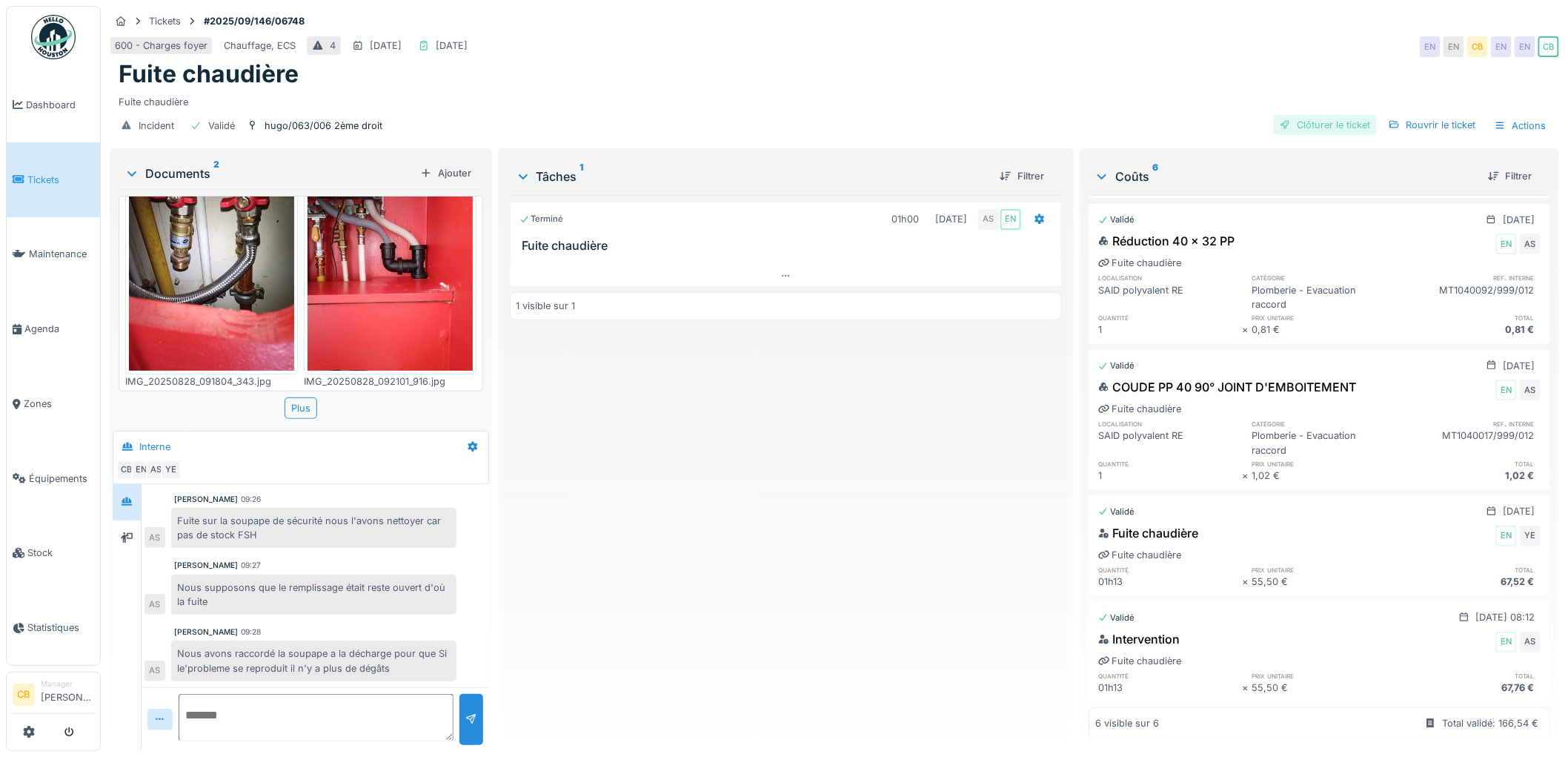
click at [1319, 114] on div "Clôturer le ticket" at bounding box center [1325, 124] width 103 height 20
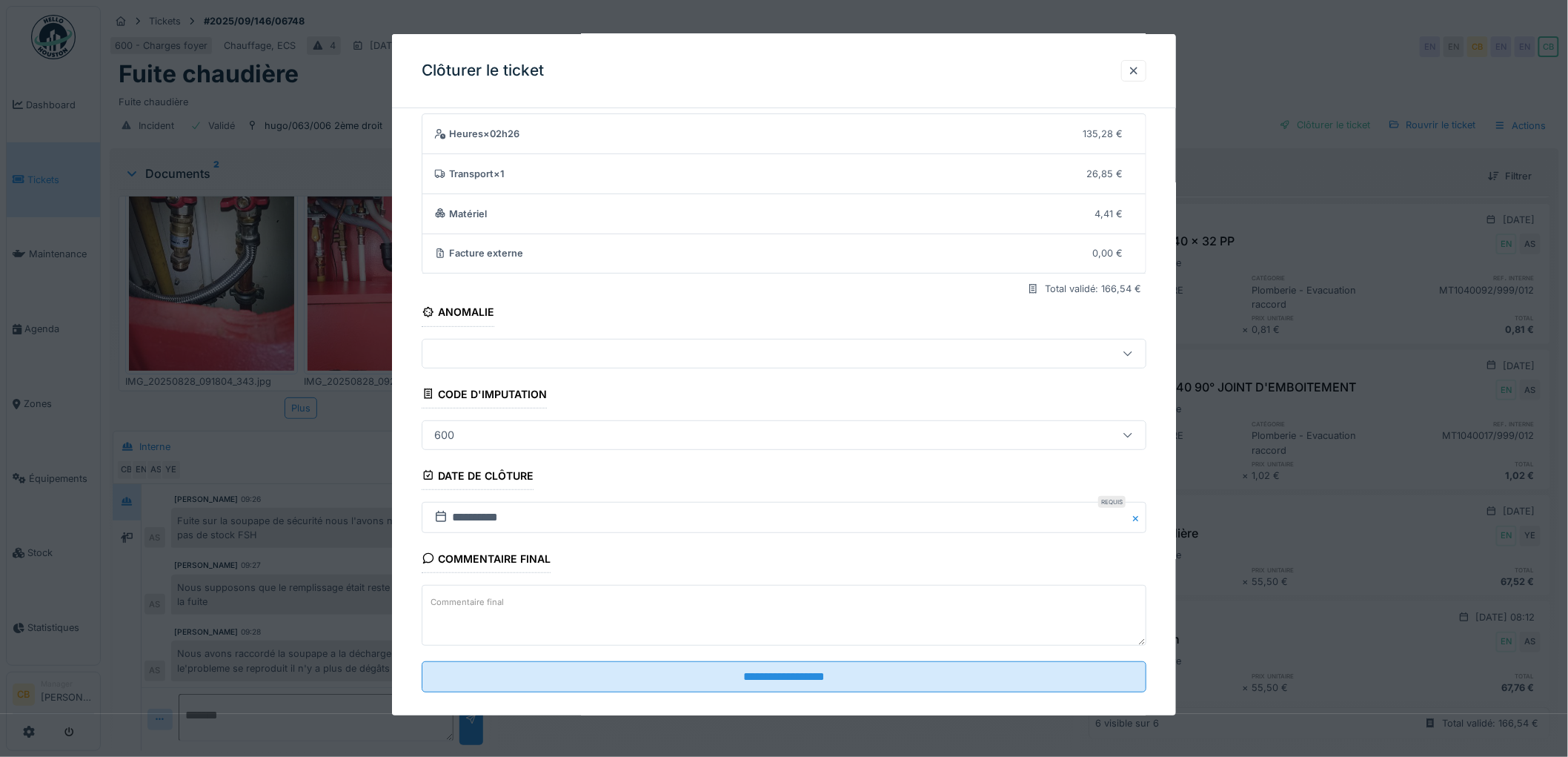
scroll to position [61, 0]
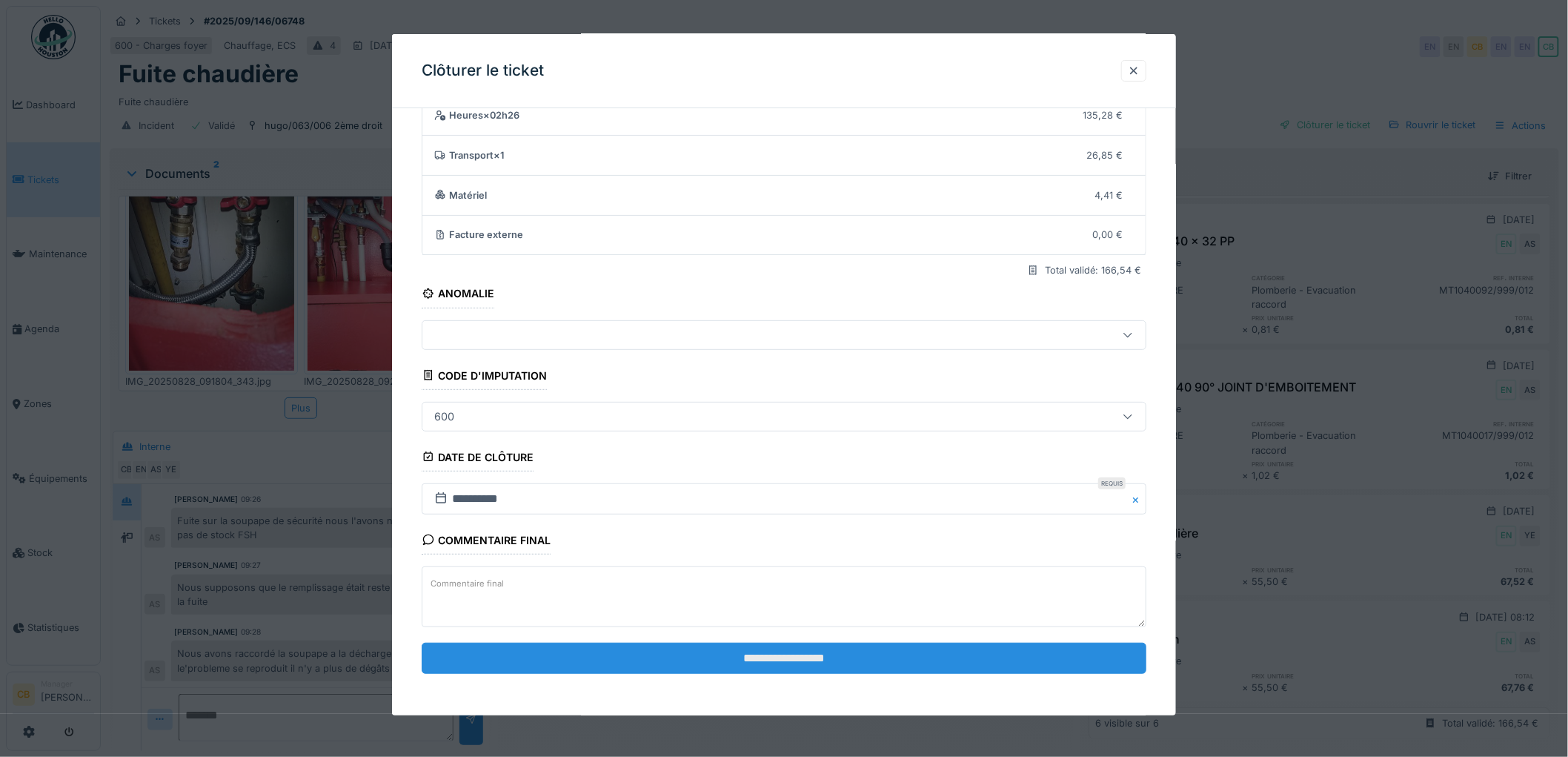
click at [786, 654] on input "**********" at bounding box center [784, 658] width 725 height 31
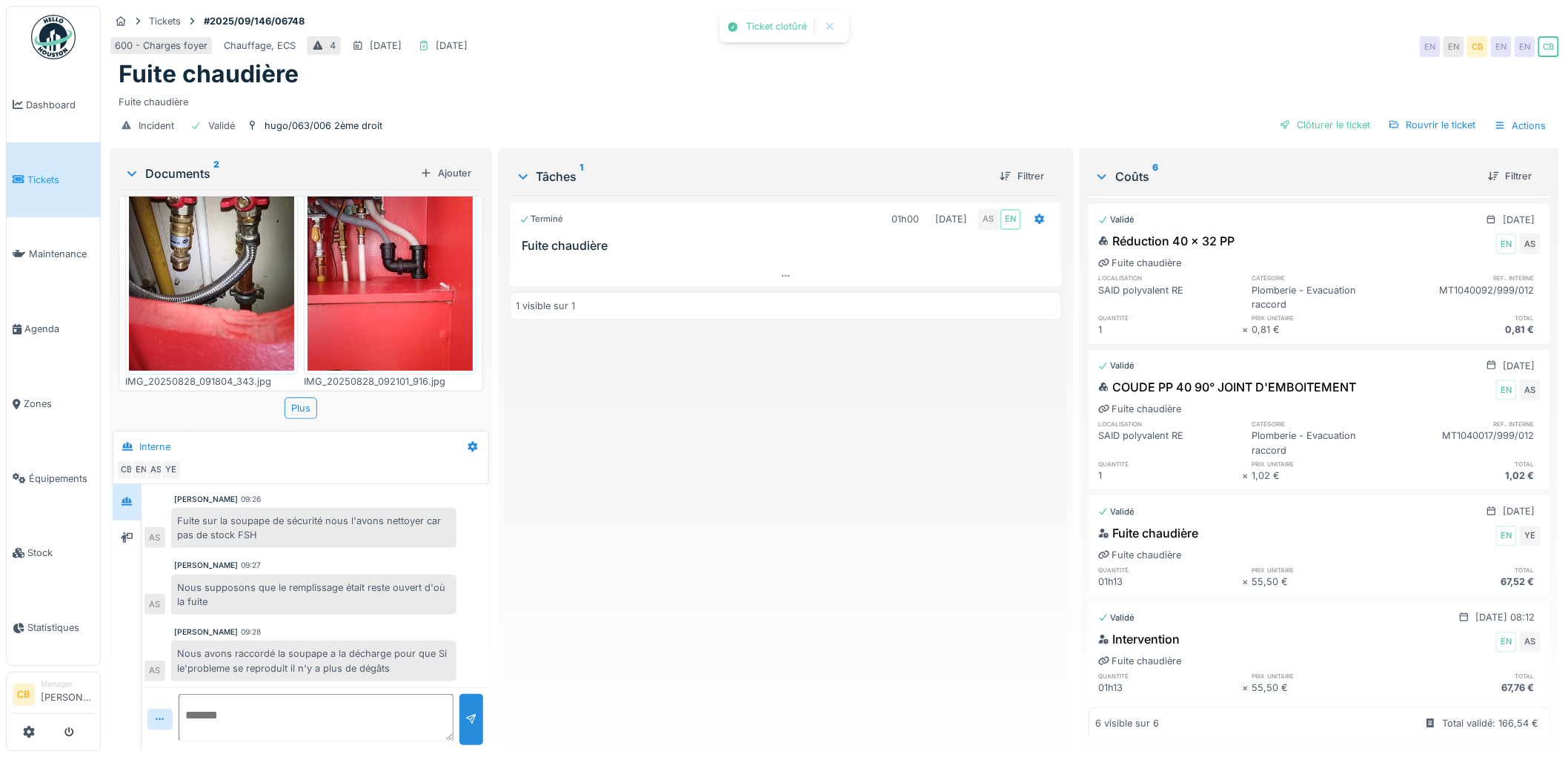
scroll to position [75, 0]
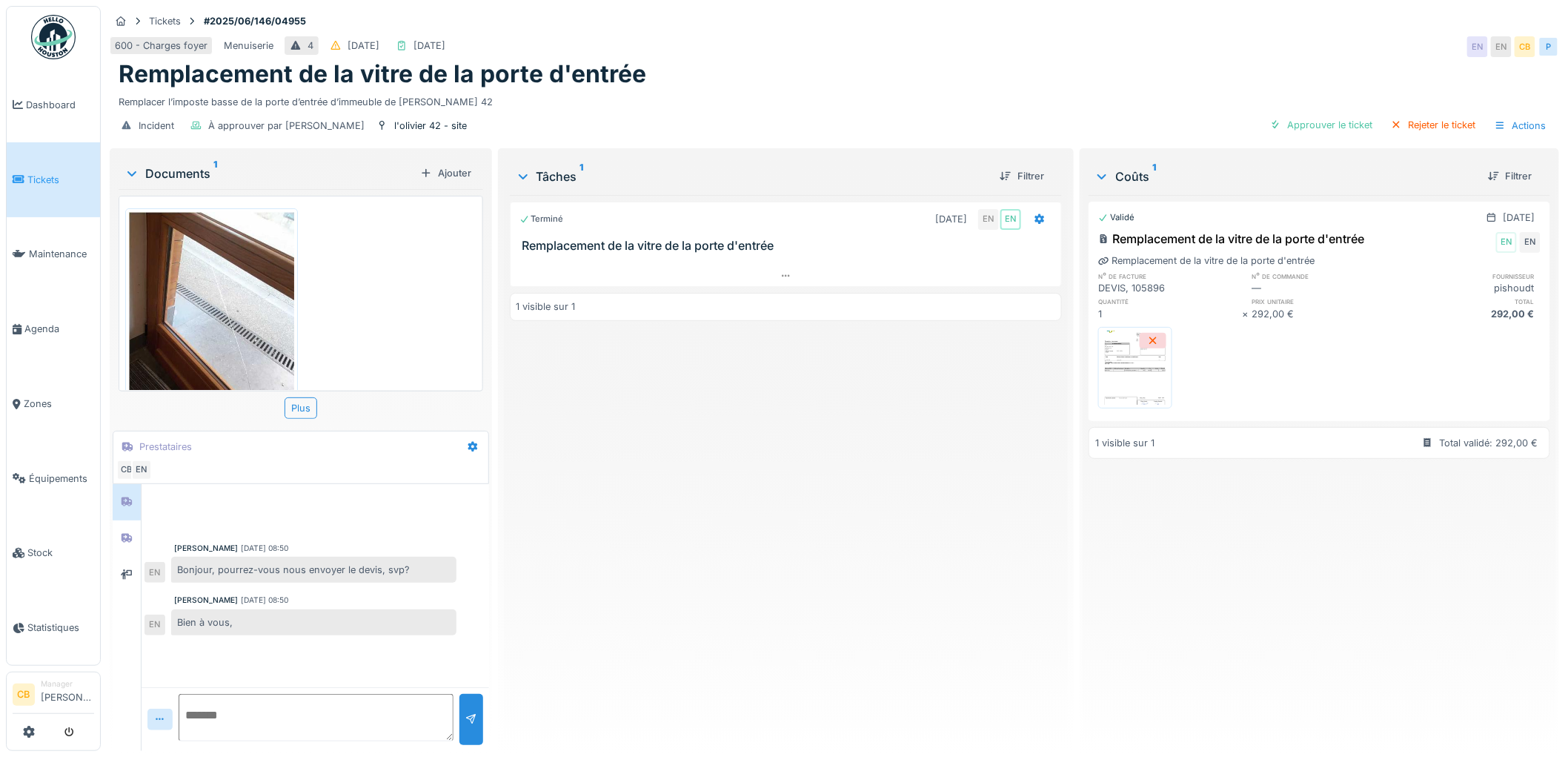
scroll to position [12, 0]
click at [1143, 356] on img at bounding box center [1135, 367] width 67 height 74
click at [128, 531] on div at bounding box center [127, 538] width 12 height 14
click at [123, 566] on div at bounding box center [126, 575] width 22 height 18
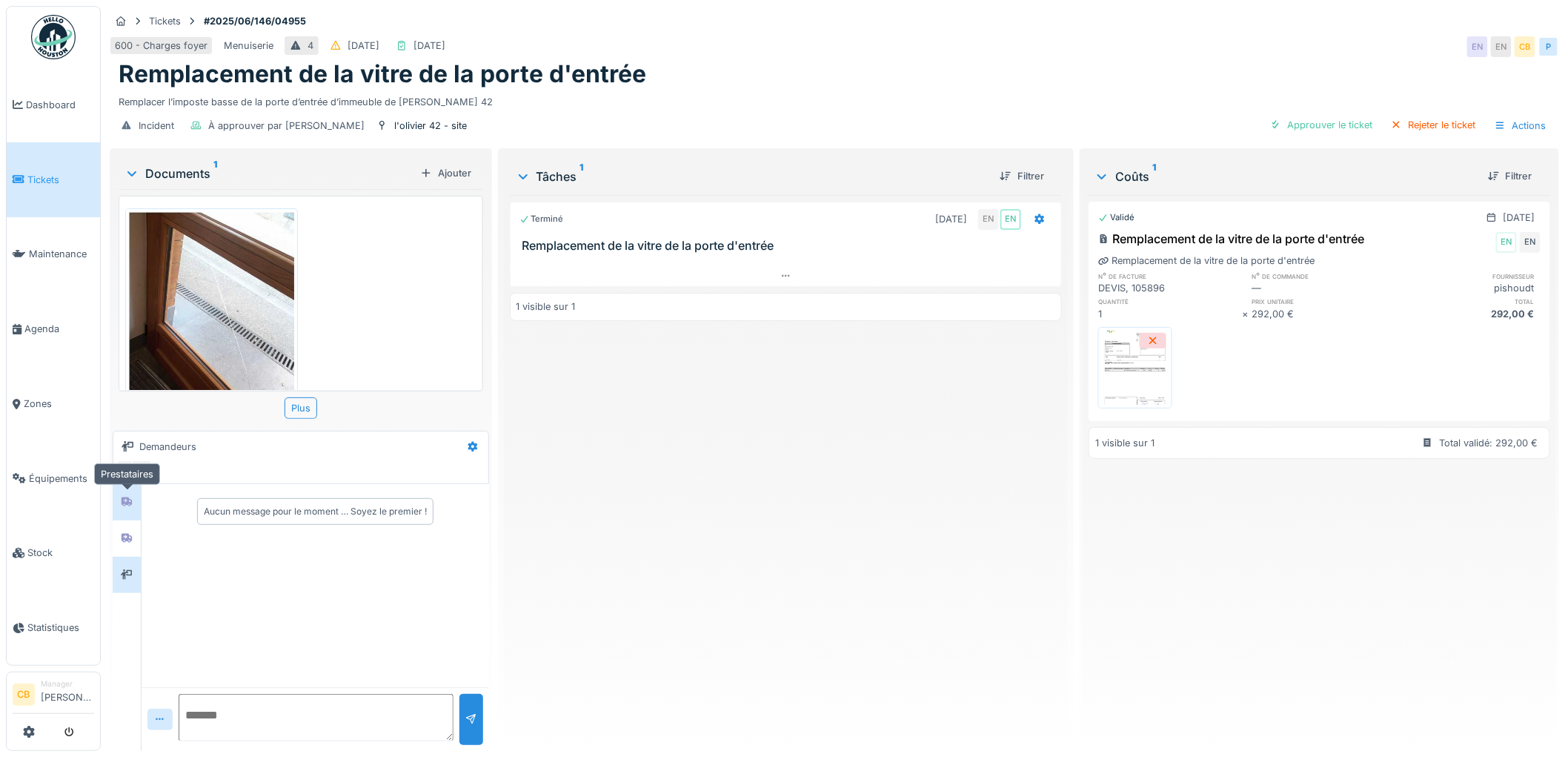
click at [129, 498] on icon at bounding box center [127, 502] width 11 height 9
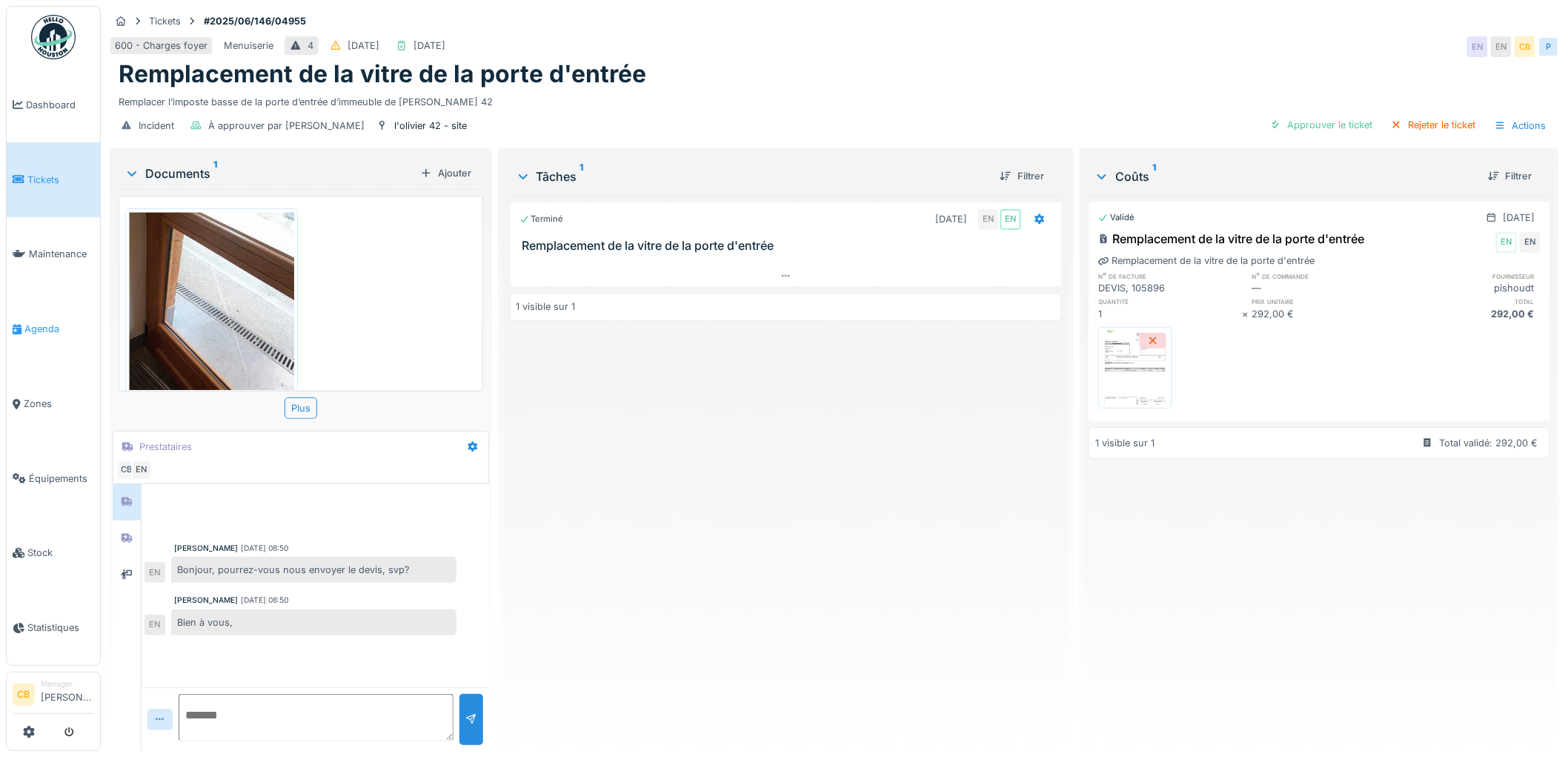
click at [44, 323] on span "Agenda" at bounding box center [59, 328] width 70 height 14
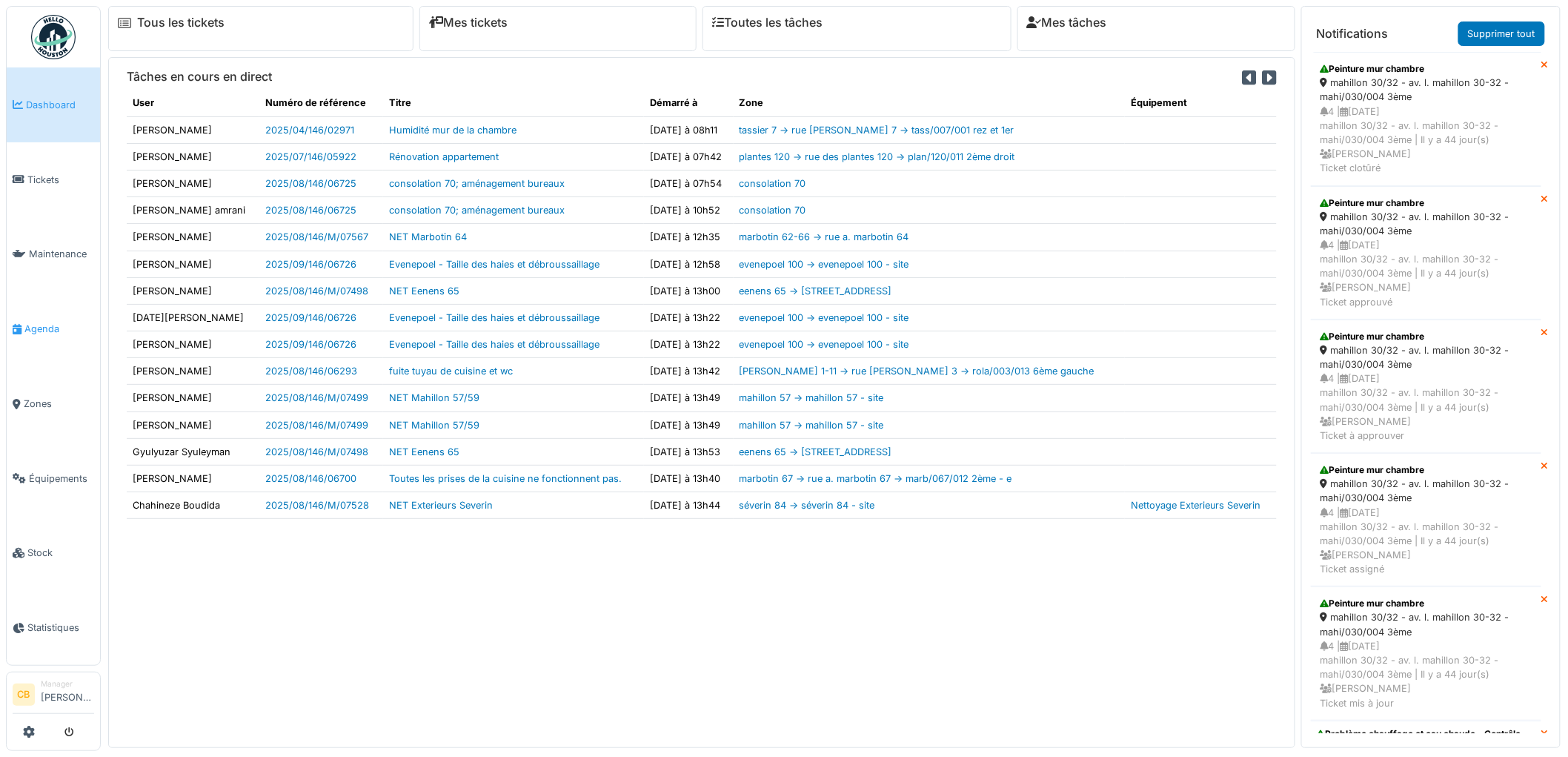
click at [26, 321] on span "Agenda" at bounding box center [59, 328] width 70 height 14
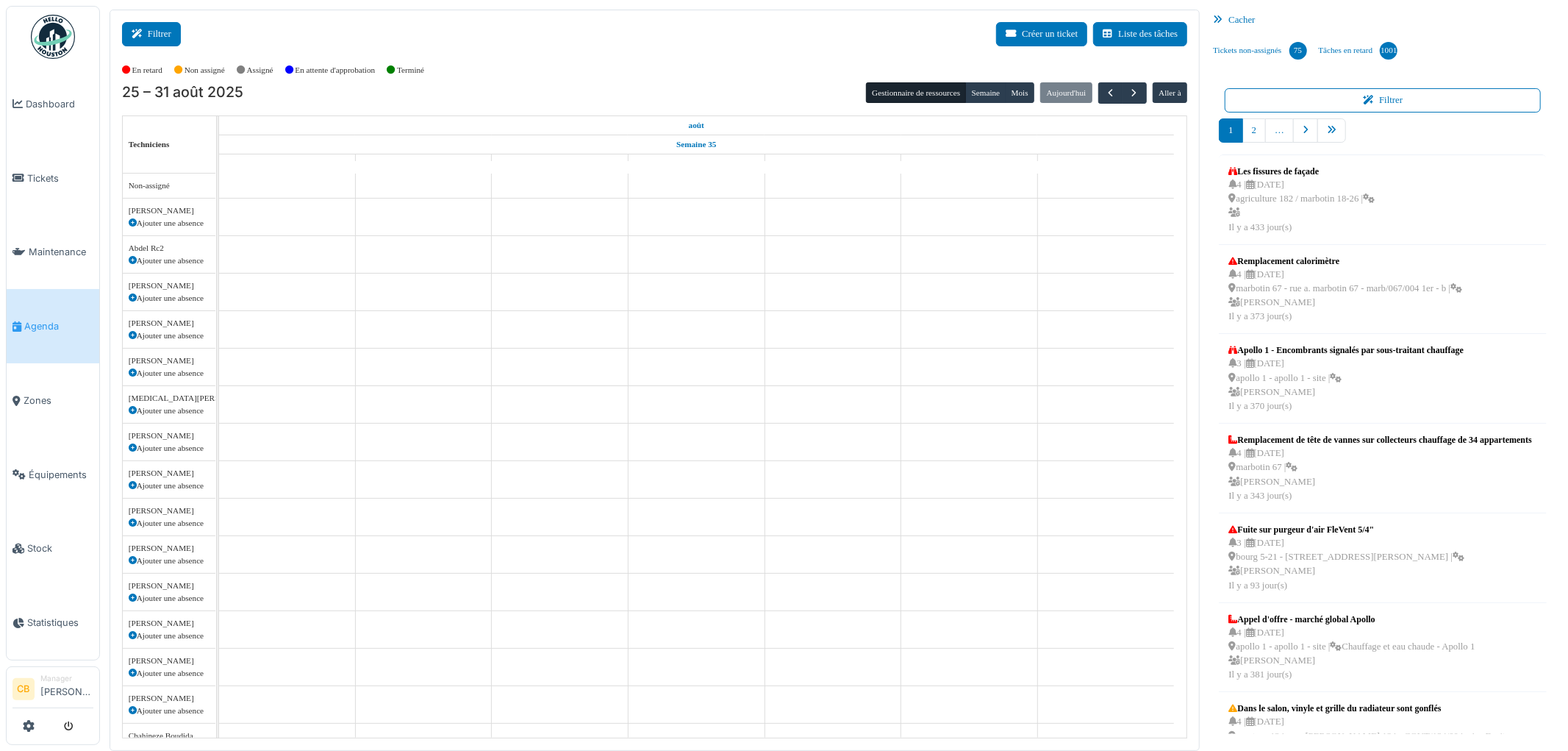
click at [147, 31] on icon at bounding box center [140, 34] width 16 height 10
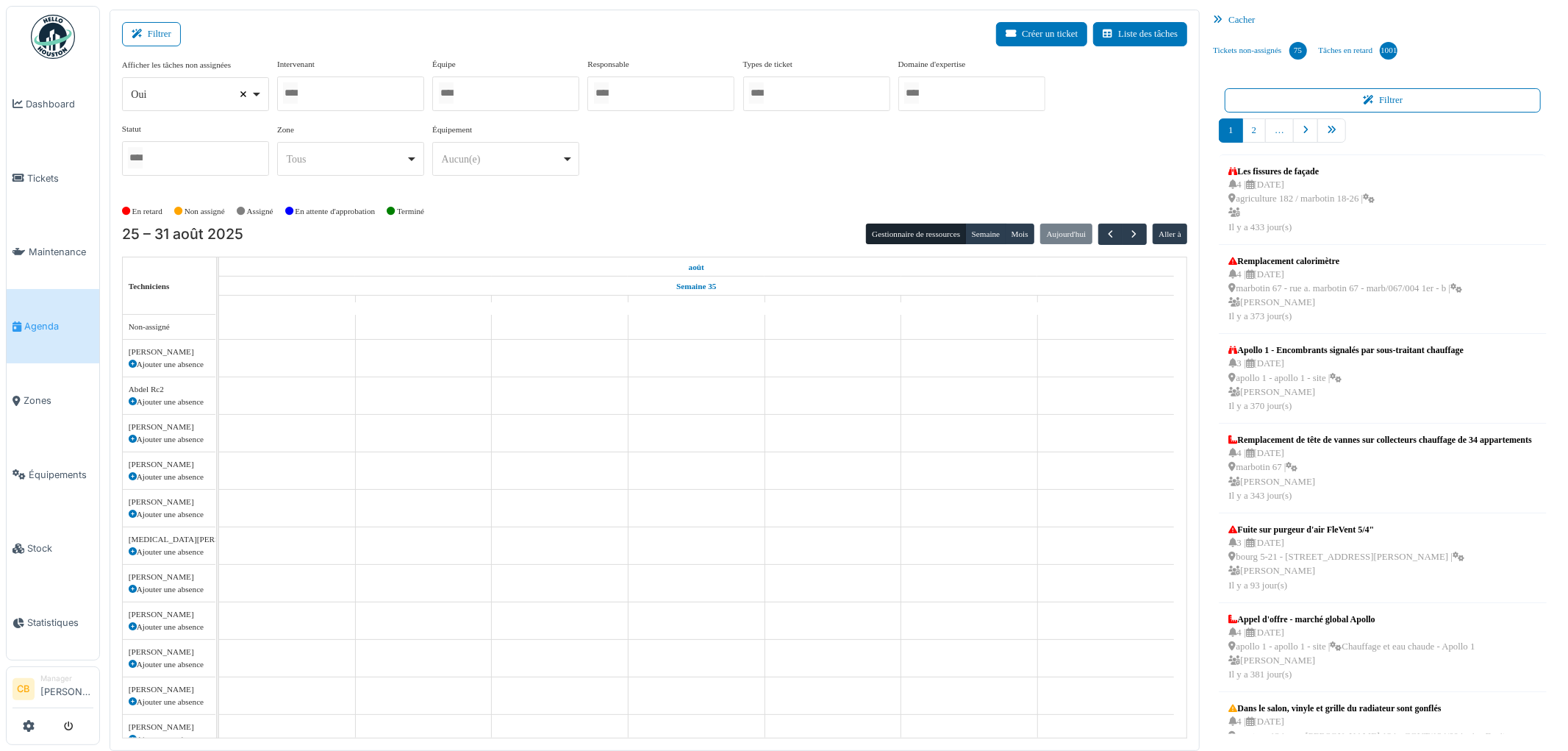
select select
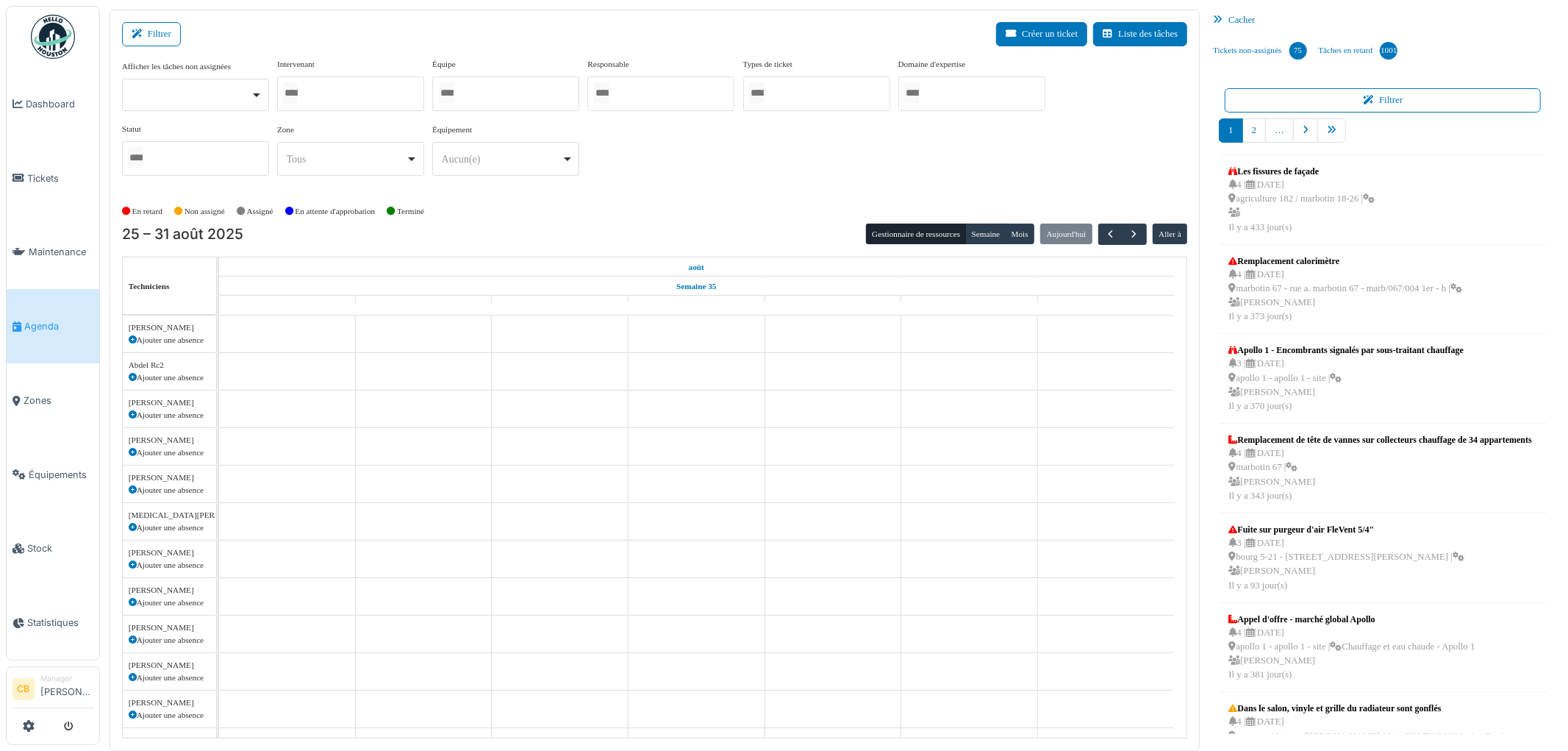
click at [310, 92] on div at bounding box center [351, 94] width 147 height 34
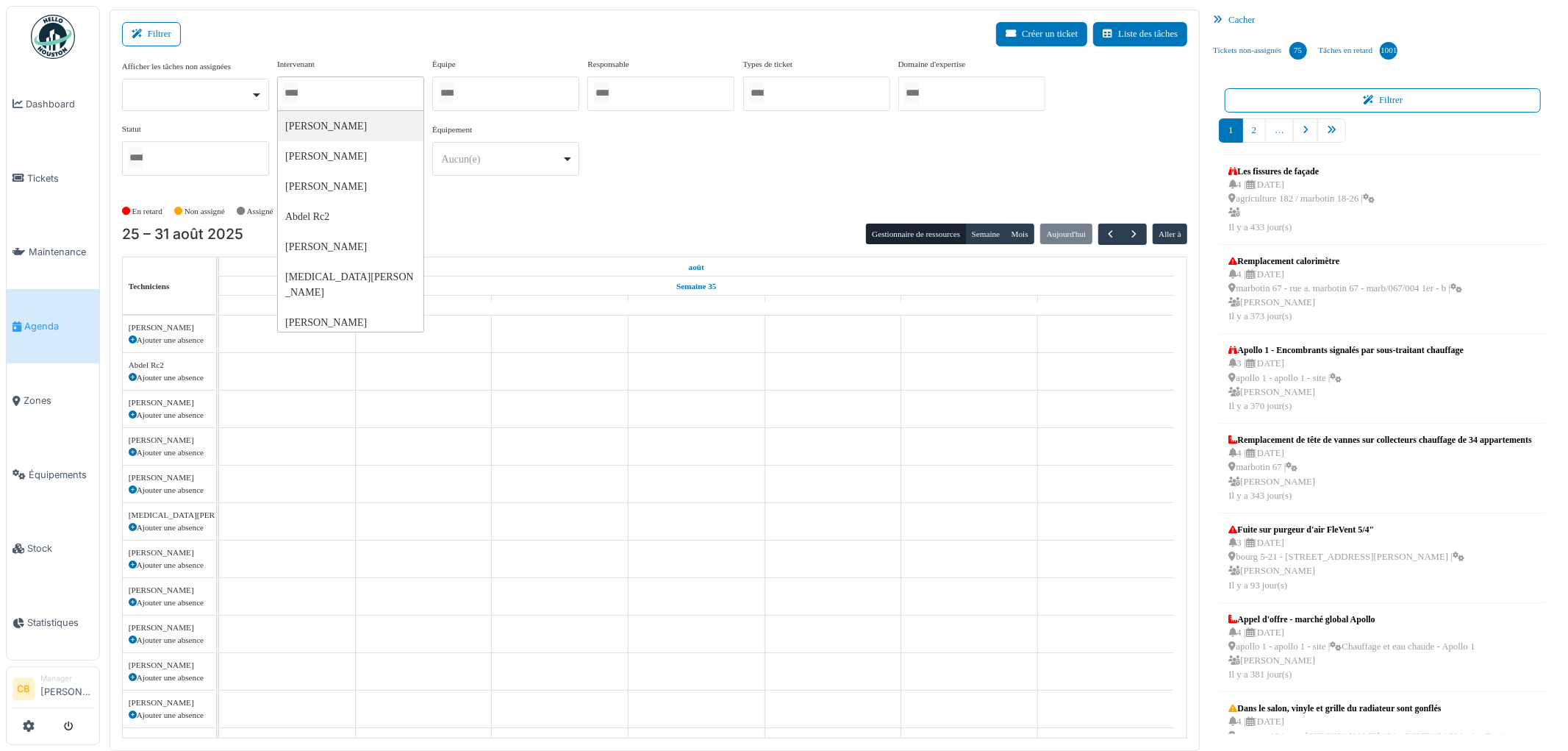
click at [297, 92] on input "Tous" at bounding box center [290, 93] width 15 height 21
type input "******"
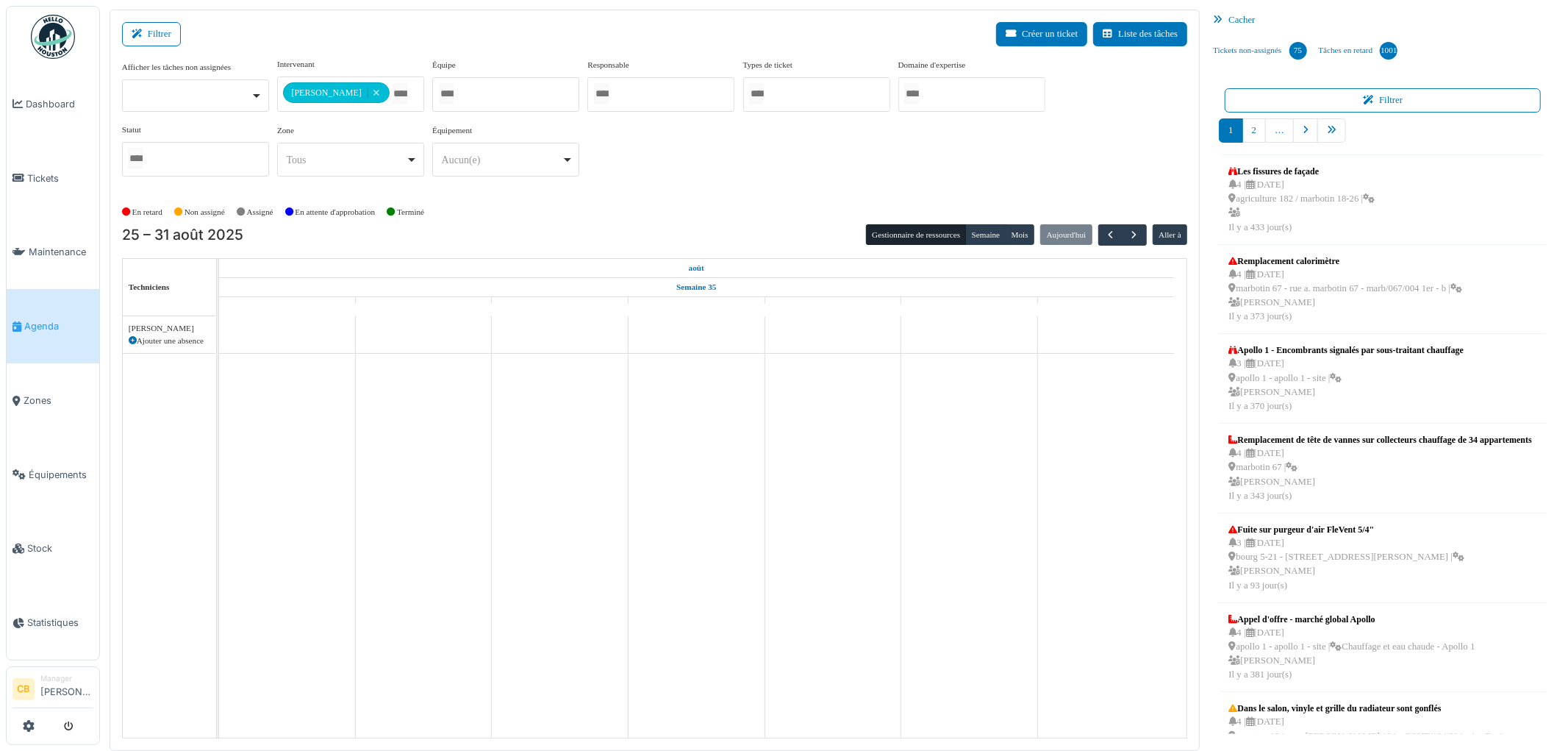
click at [715, 169] on div "**********" at bounding box center [654, 123] width 1066 height 130
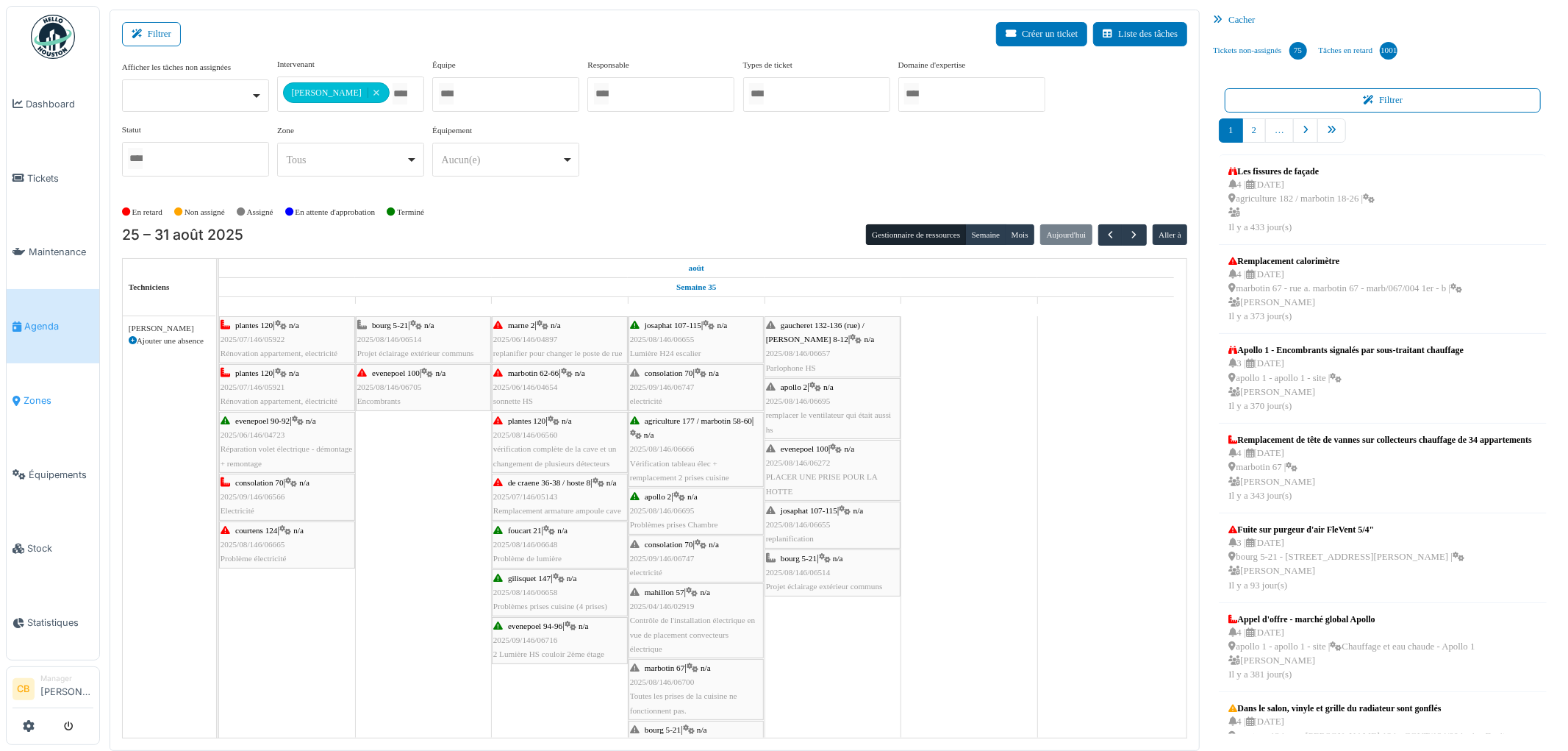
click at [53, 393] on span "Zones" at bounding box center [58, 400] width 69 height 14
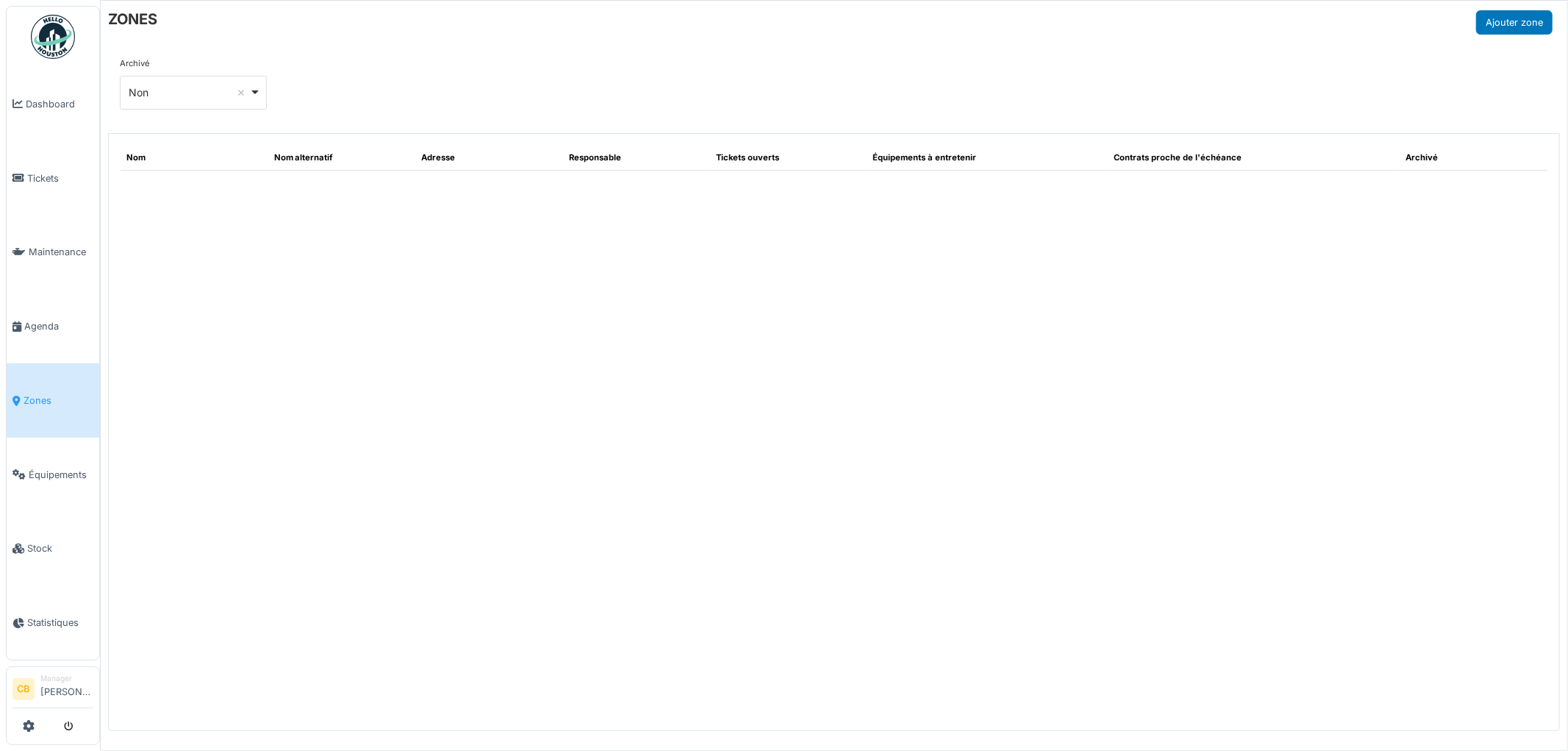
select select "**"
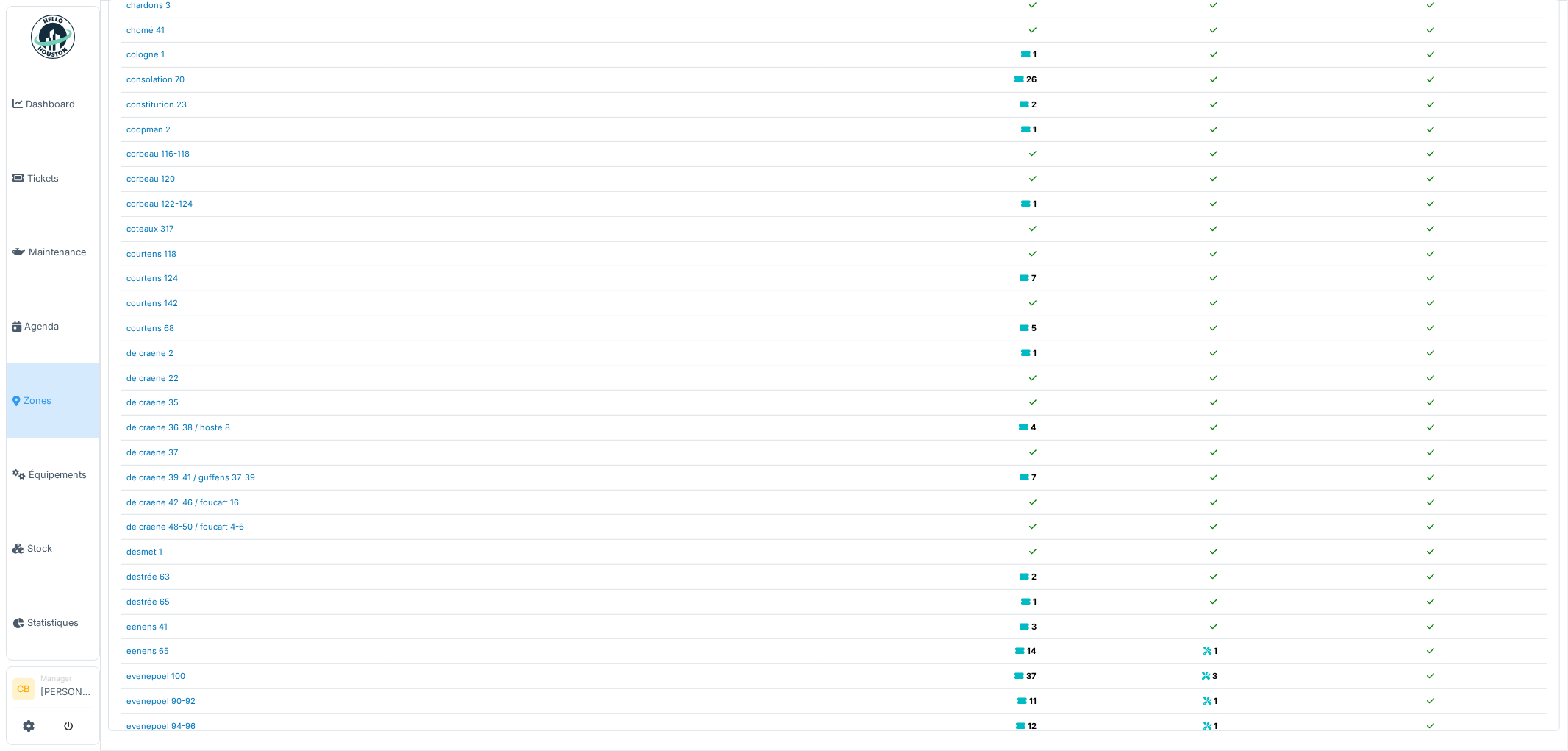
scroll to position [642, 0]
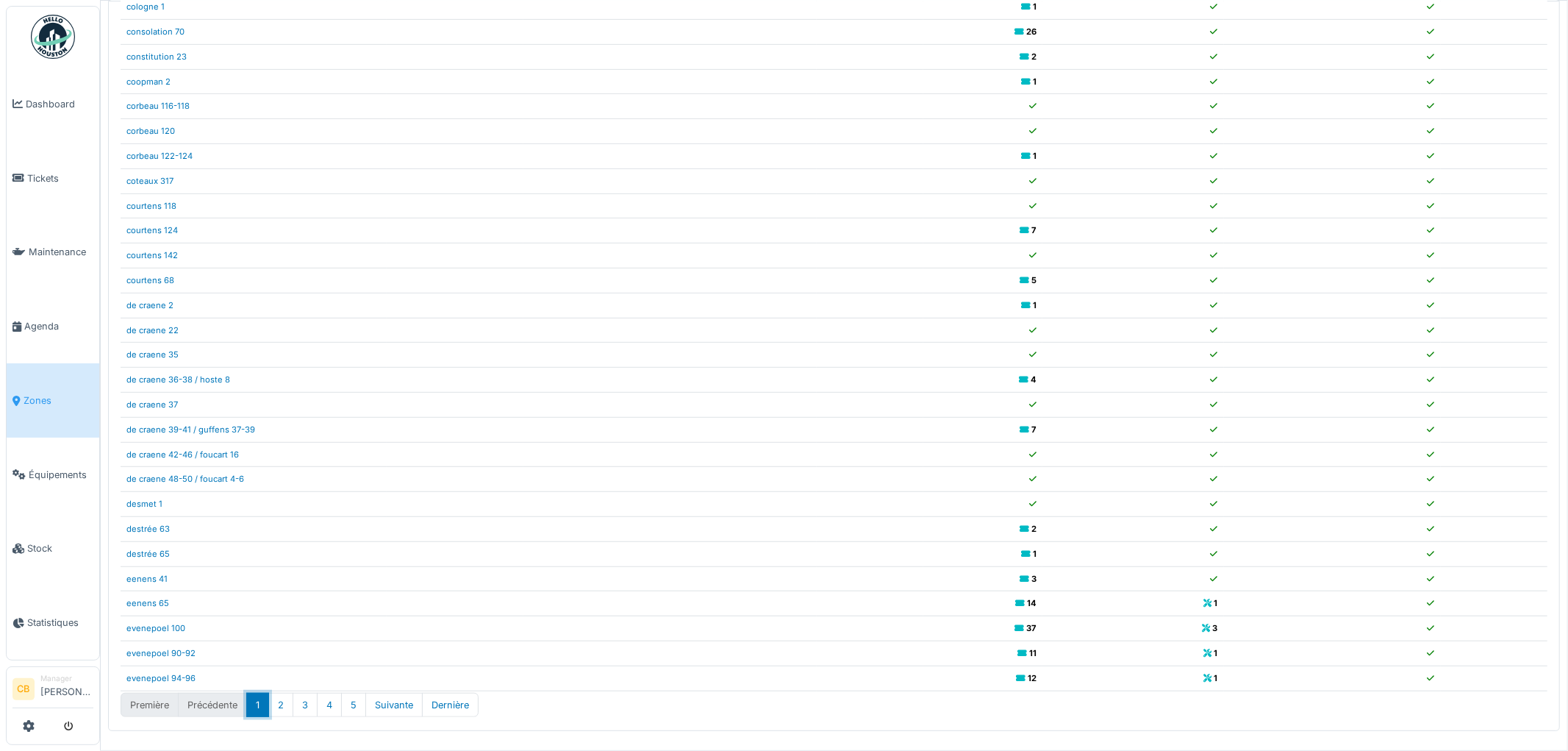
click at [261, 704] on button "1" at bounding box center [257, 705] width 23 height 25
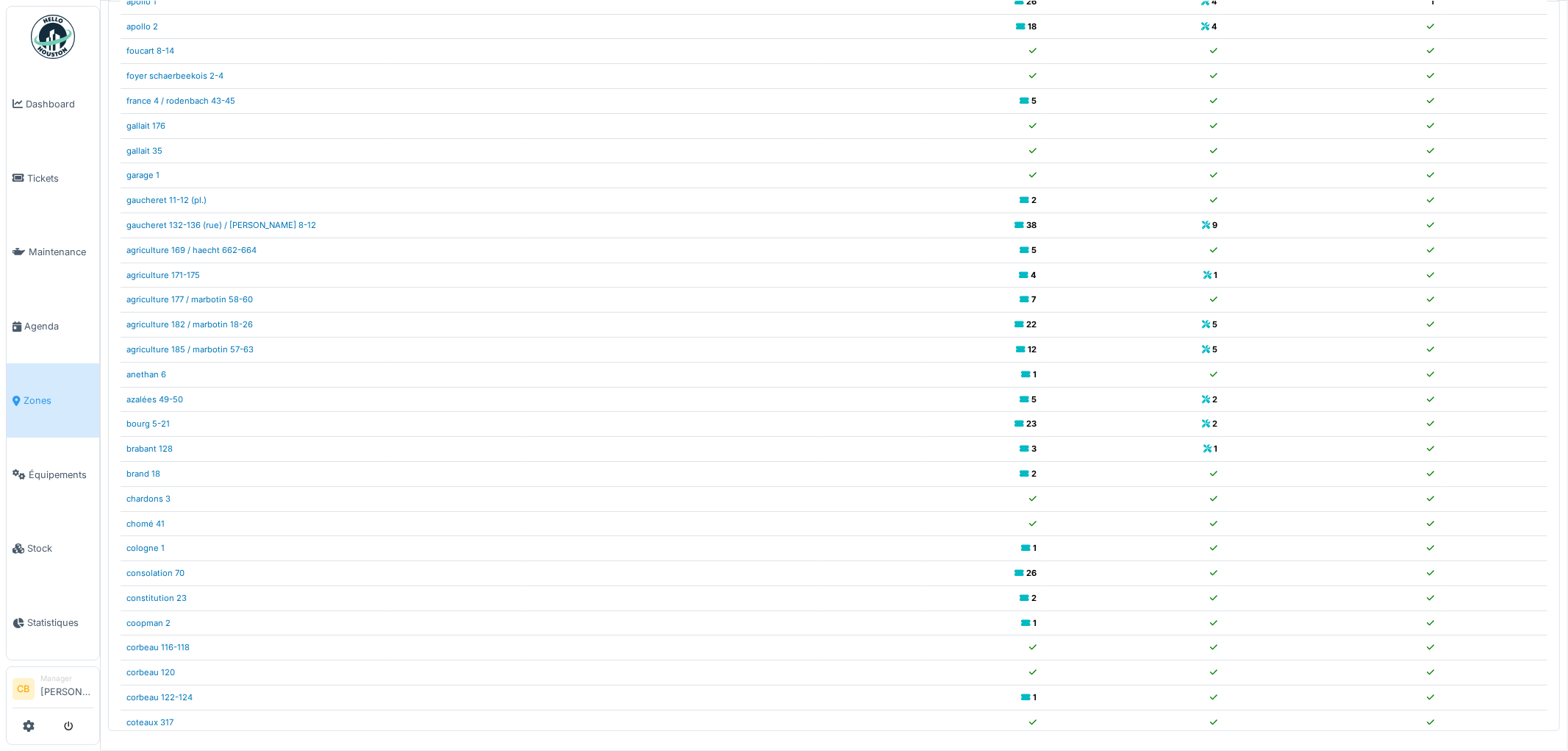
scroll to position [0, 0]
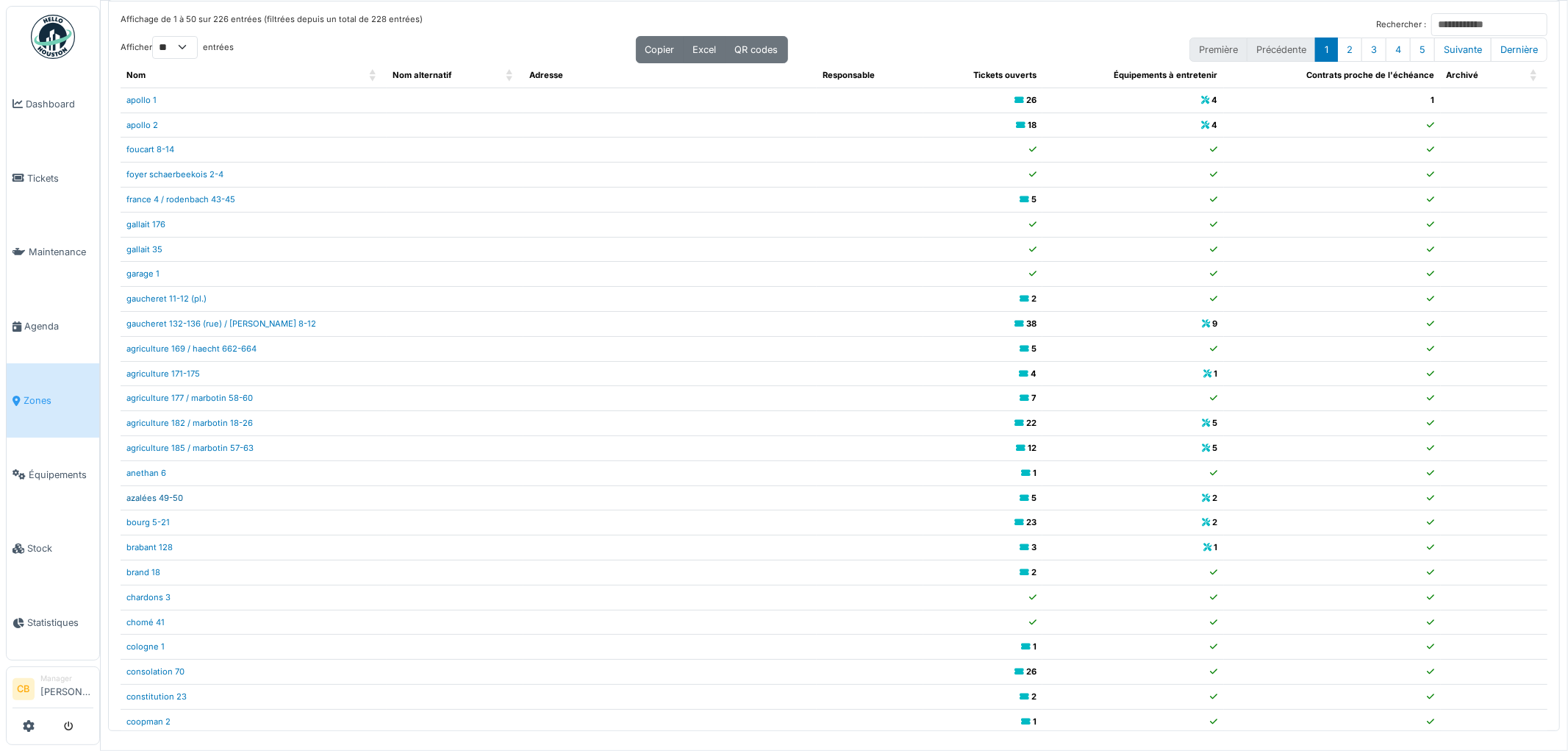
click at [177, 497] on link "azalées 49-50" at bounding box center [154, 498] width 56 height 11
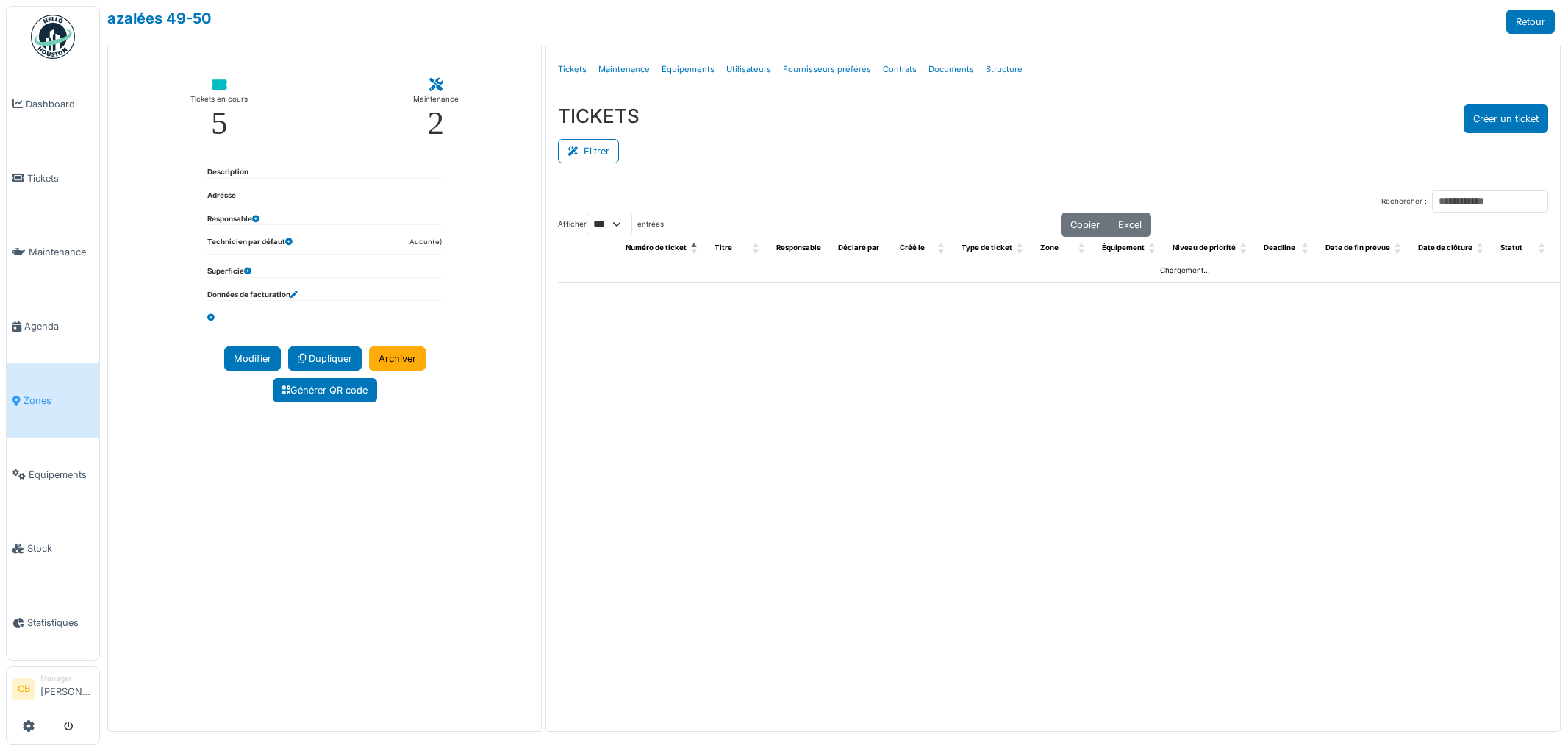
select select "***"
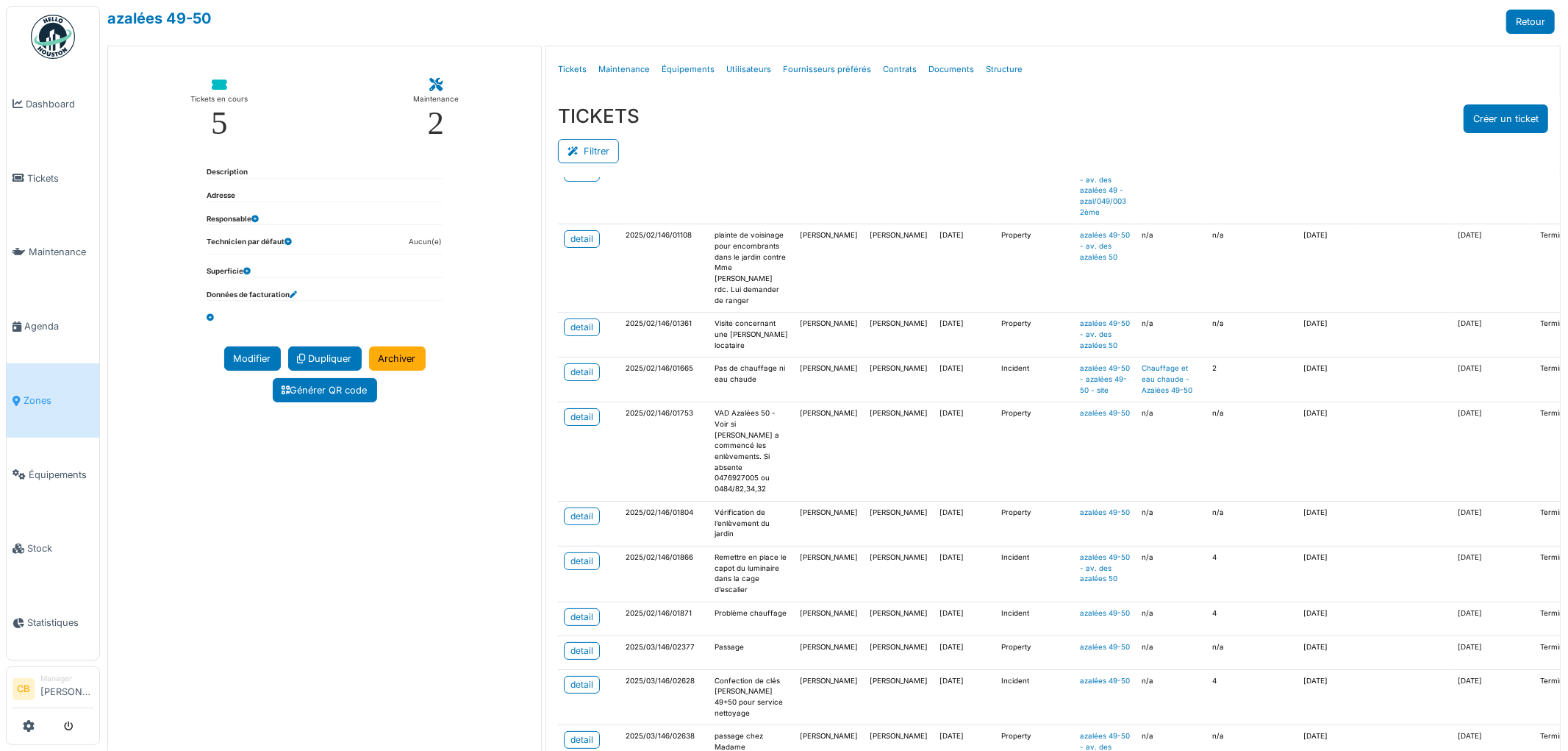
scroll to position [158, 0]
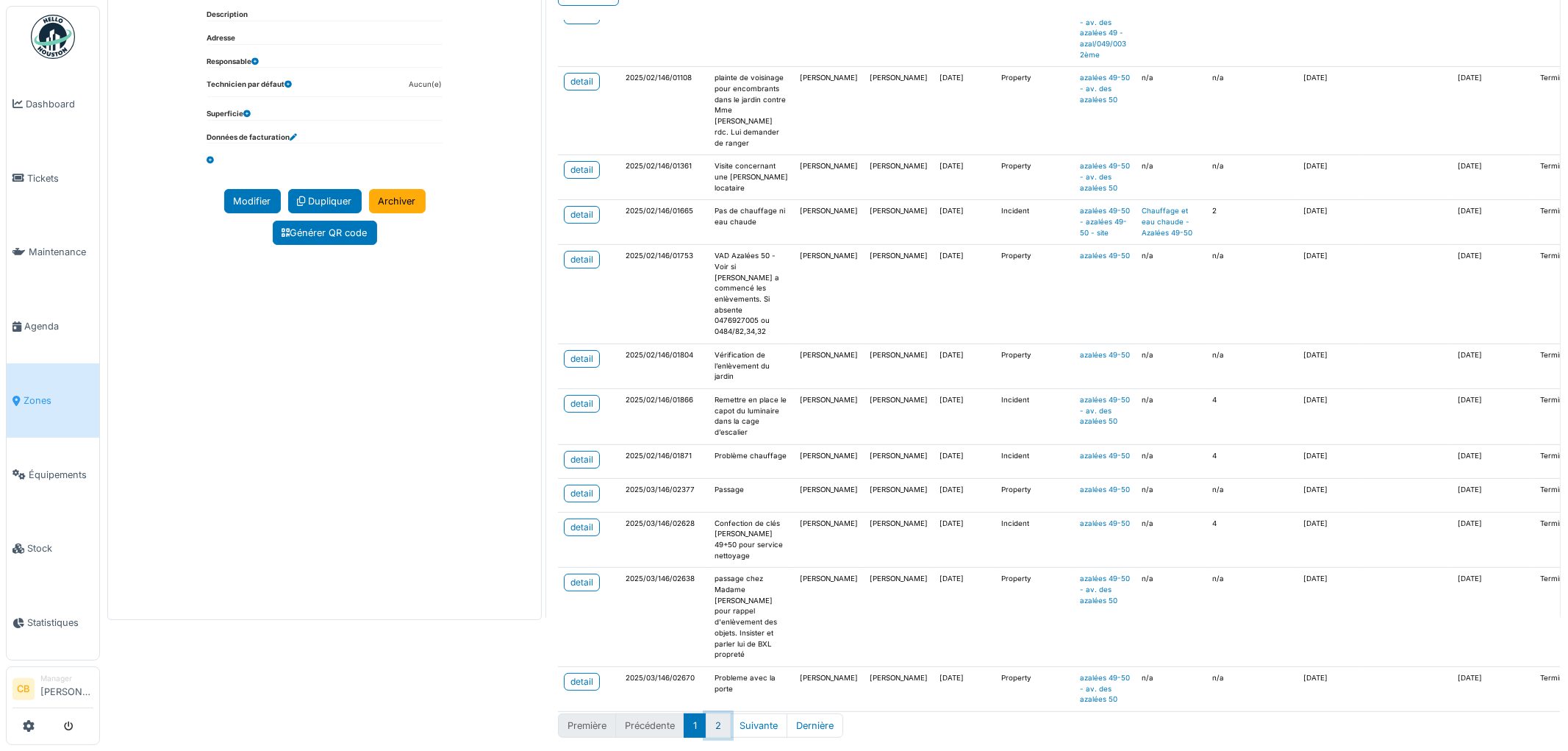
click at [714, 713] on button "2" at bounding box center [718, 726] width 25 height 25
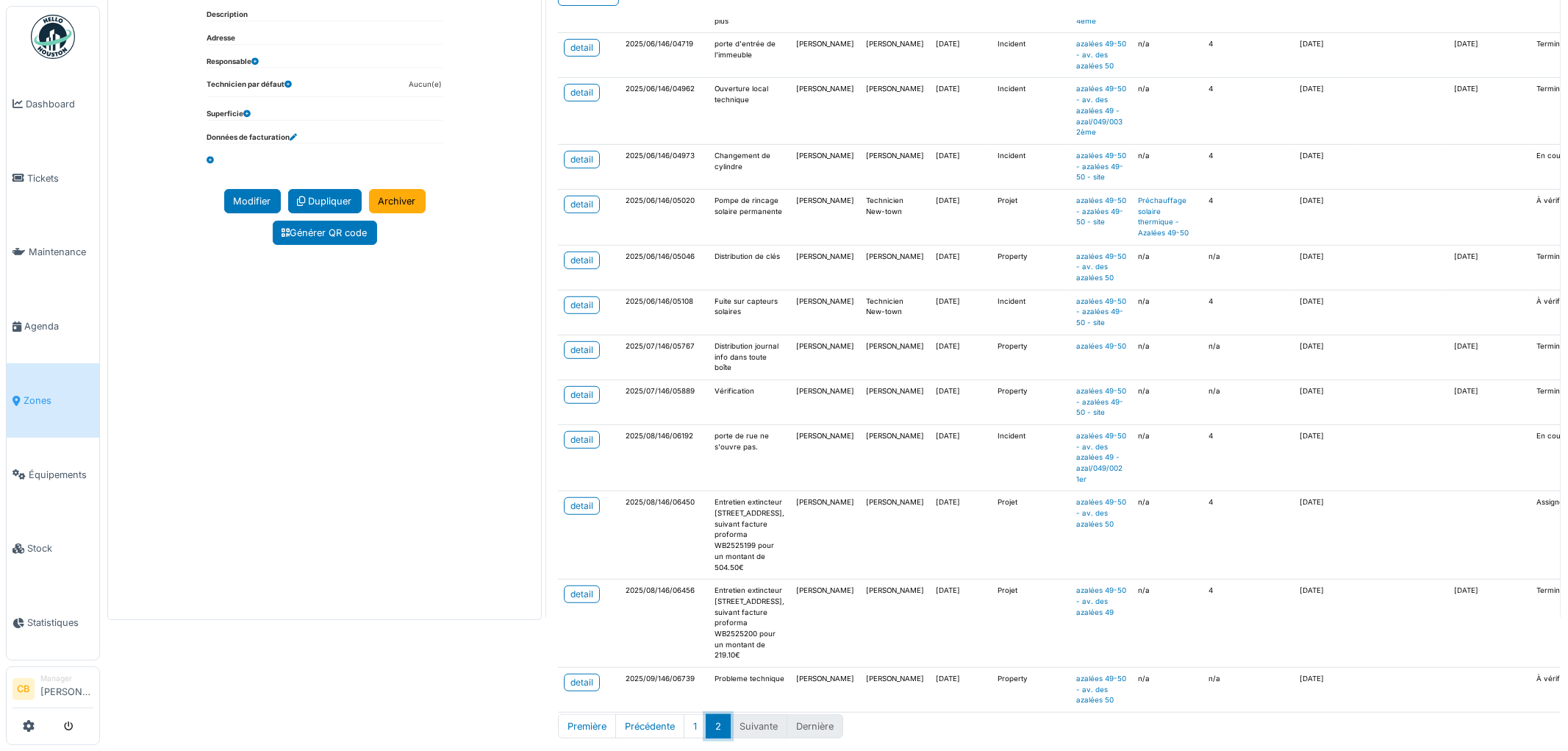
scroll to position [799, 0]
click at [61, 38] on img at bounding box center [53, 37] width 44 height 44
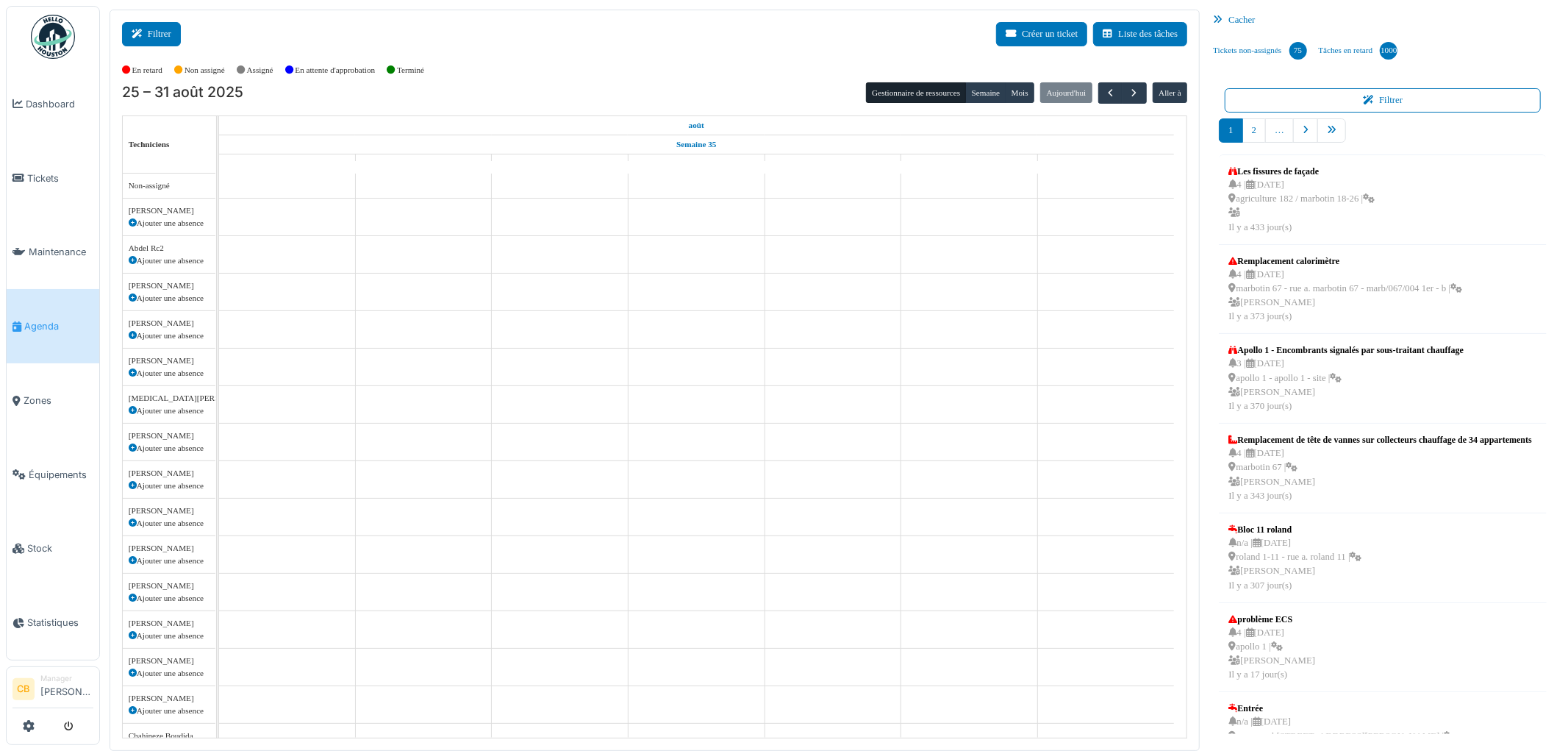
click at [163, 33] on button "Filtrer" at bounding box center [151, 34] width 59 height 25
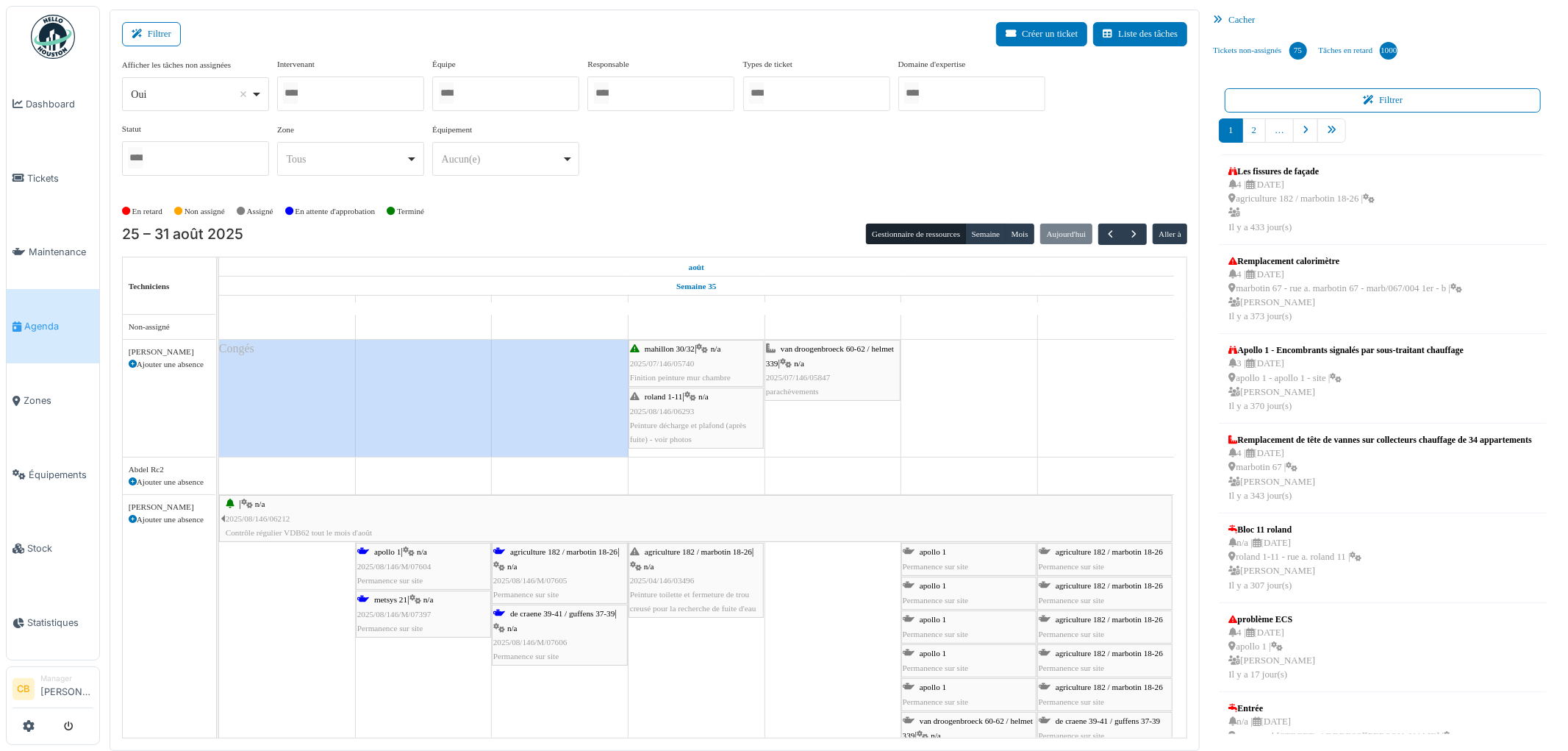
select select
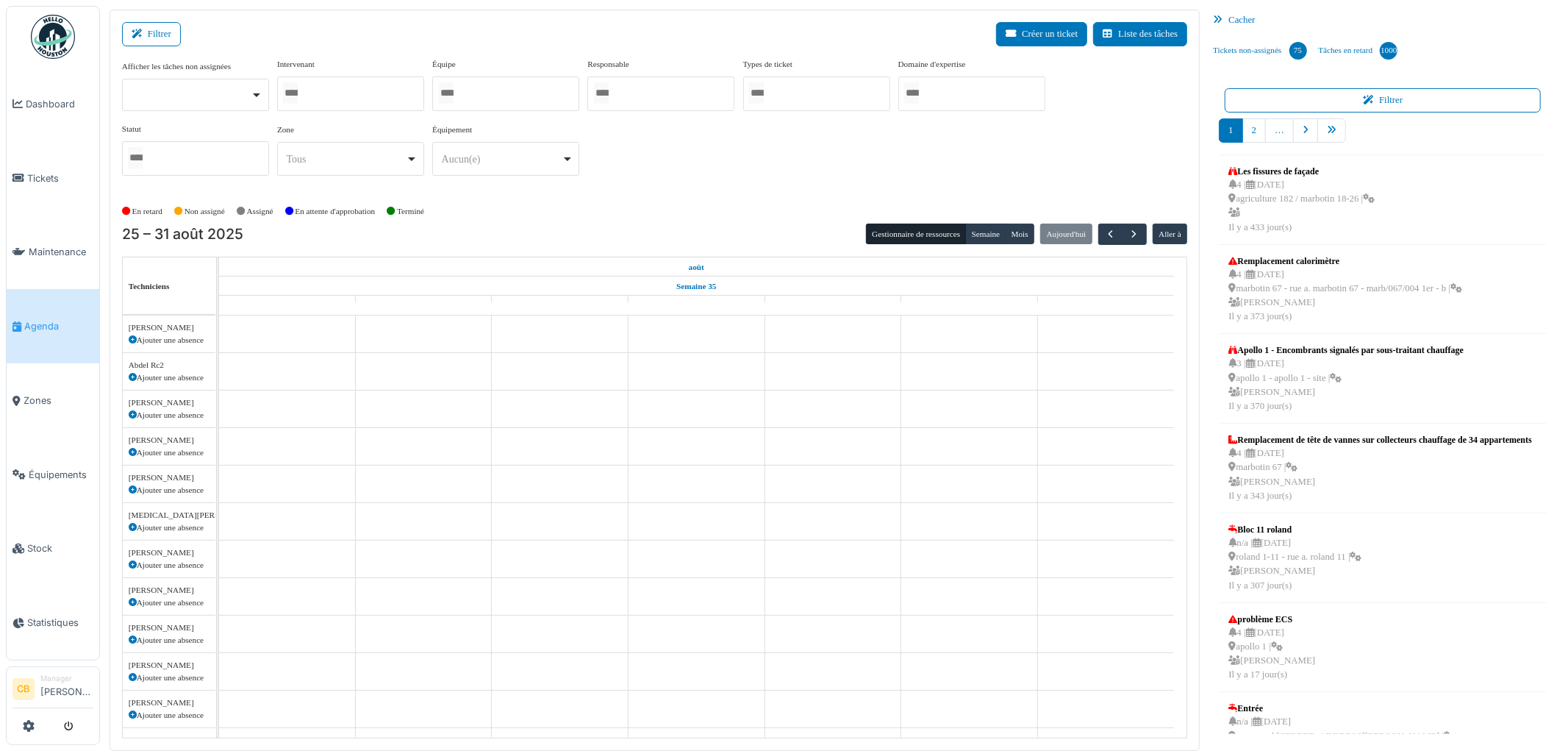
click at [297, 96] on input "Tous" at bounding box center [290, 93] width 15 height 21
type input "******"
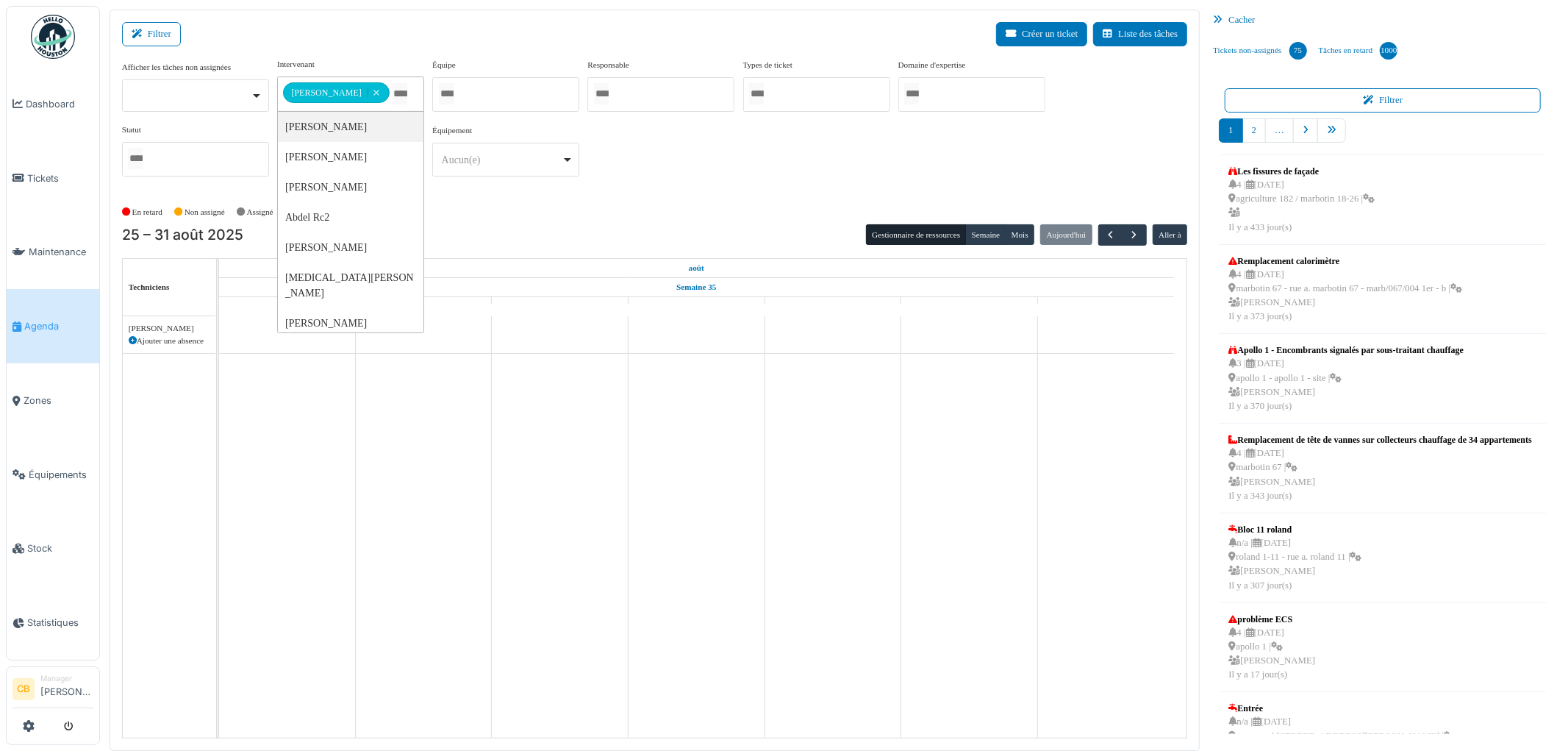
click at [547, 219] on div "En retard Non assigné Assigné En attente d'approbation Terminé" at bounding box center [654, 212] width 1066 height 25
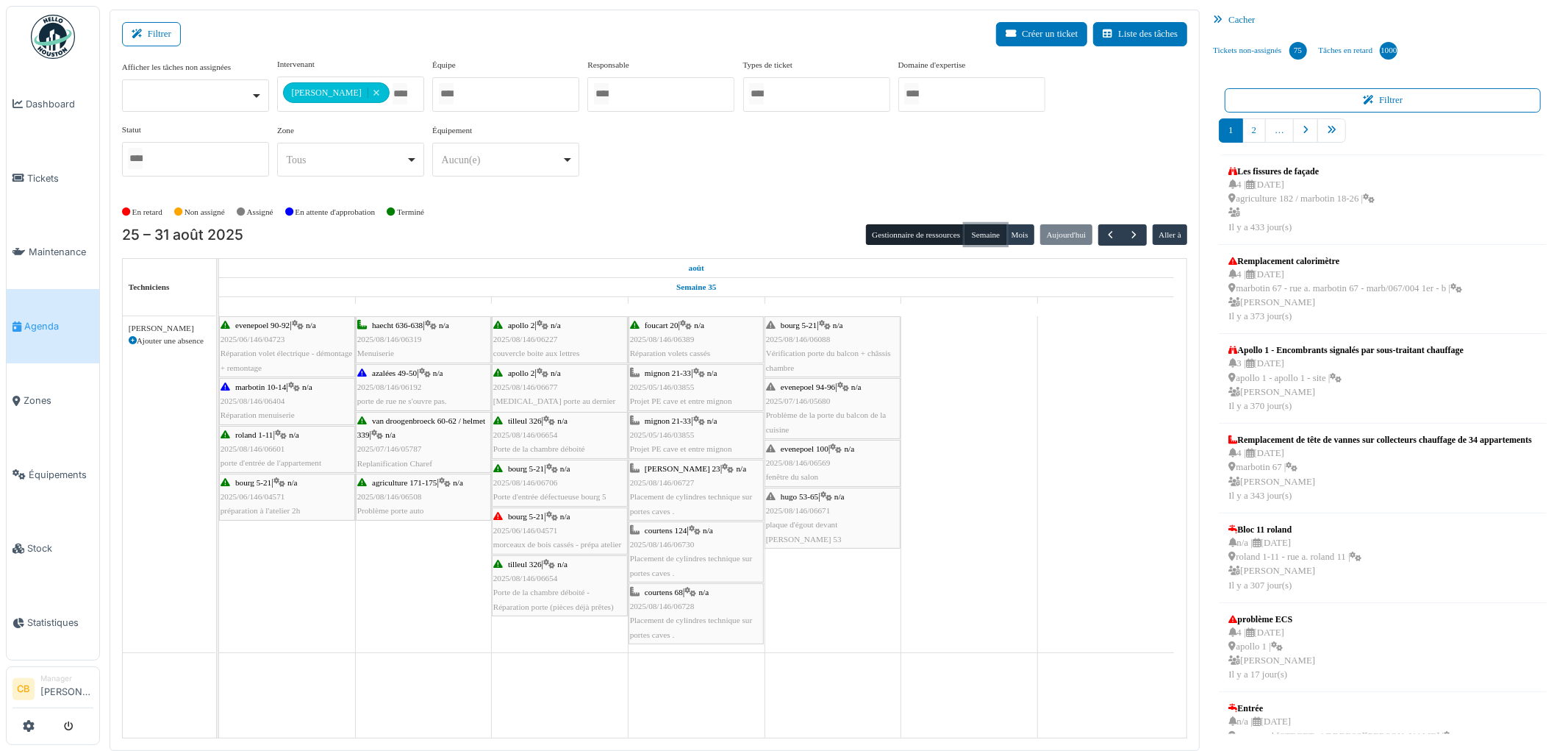
click at [995, 230] on button "Semaine" at bounding box center [985, 234] width 40 height 20
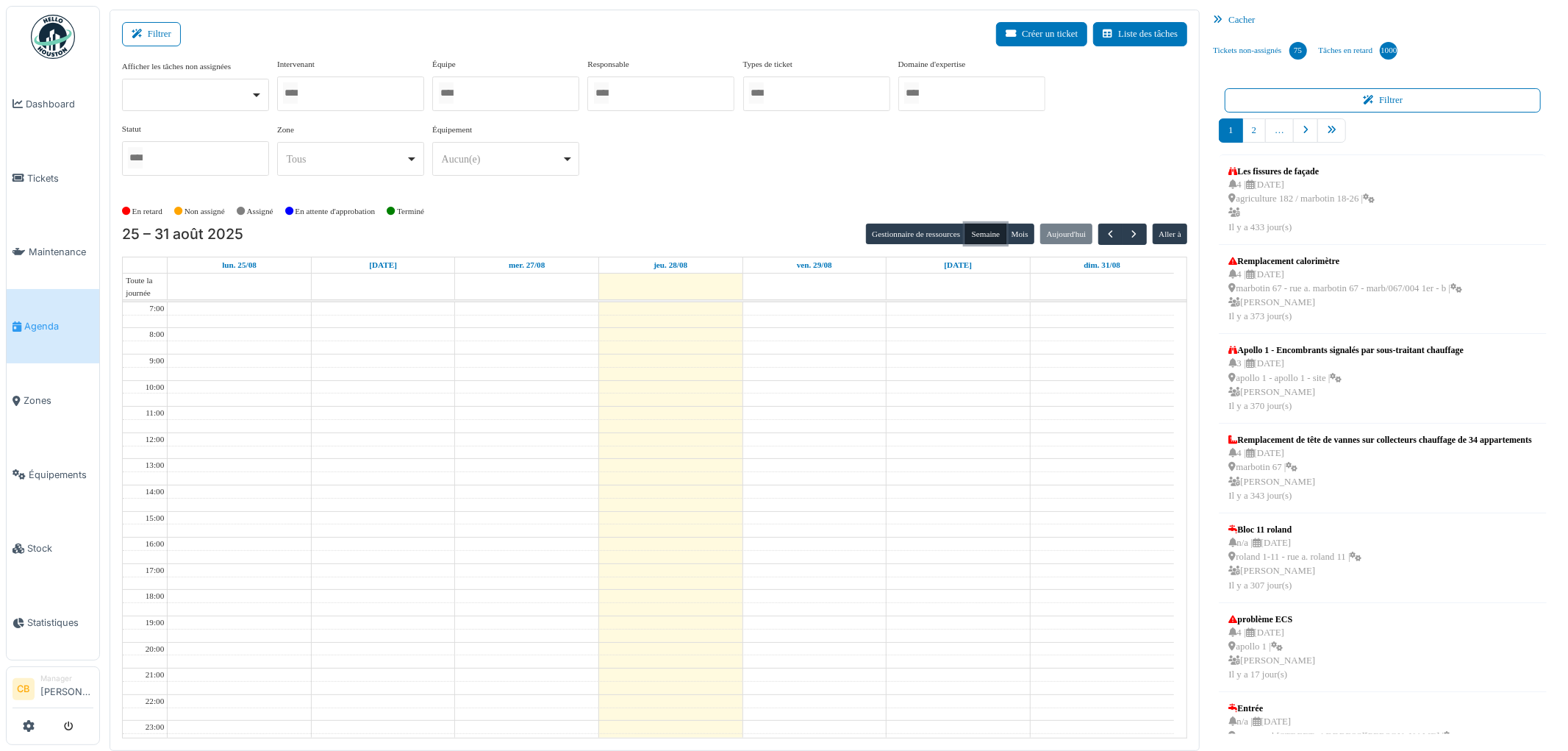
click at [395, 157] on div "Tous Remove item" at bounding box center [346, 159] width 120 height 16
type input "****"
select select "****"
click at [914, 231] on button "Gestionnaire de ressources" at bounding box center [916, 234] width 100 height 20
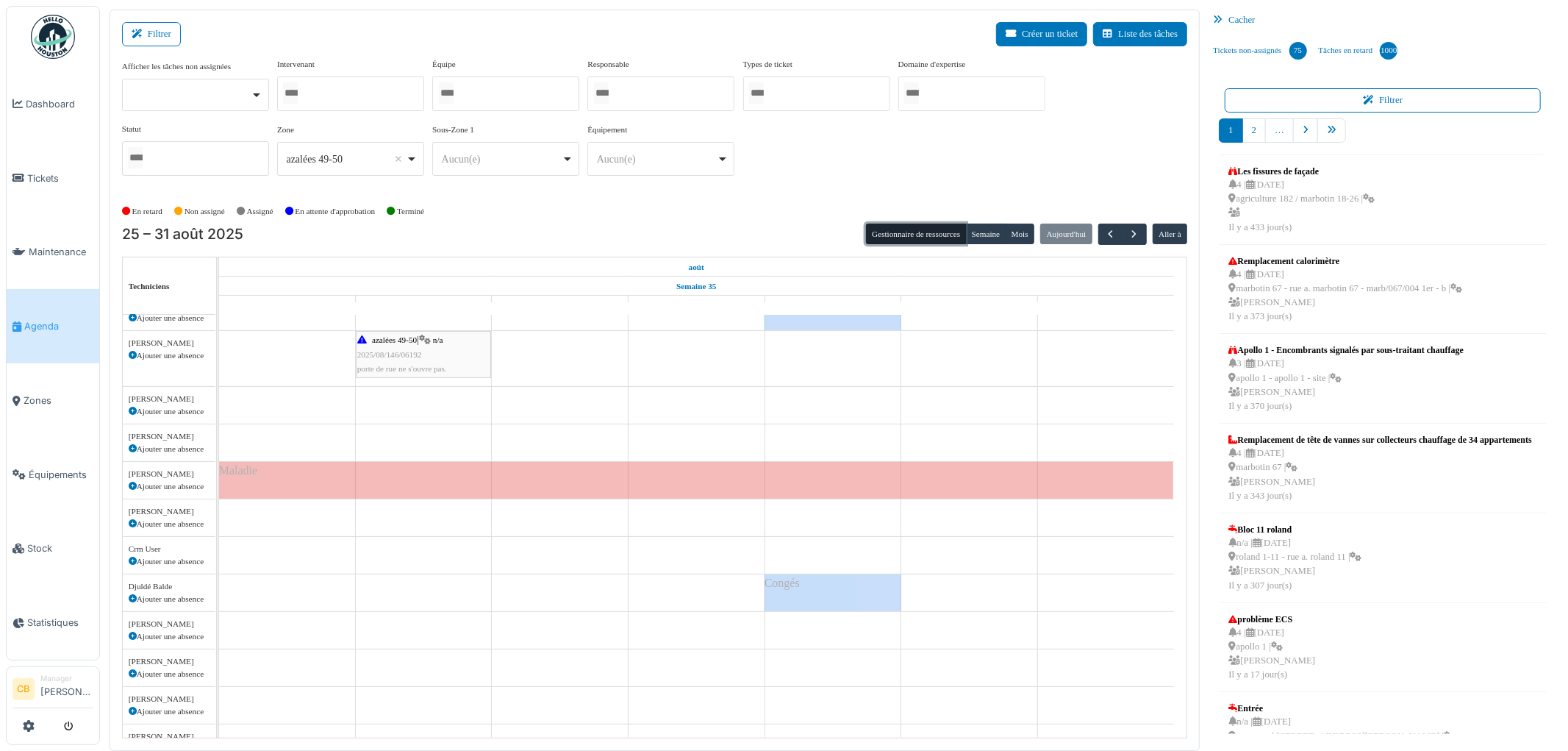
scroll to position [898, 0]
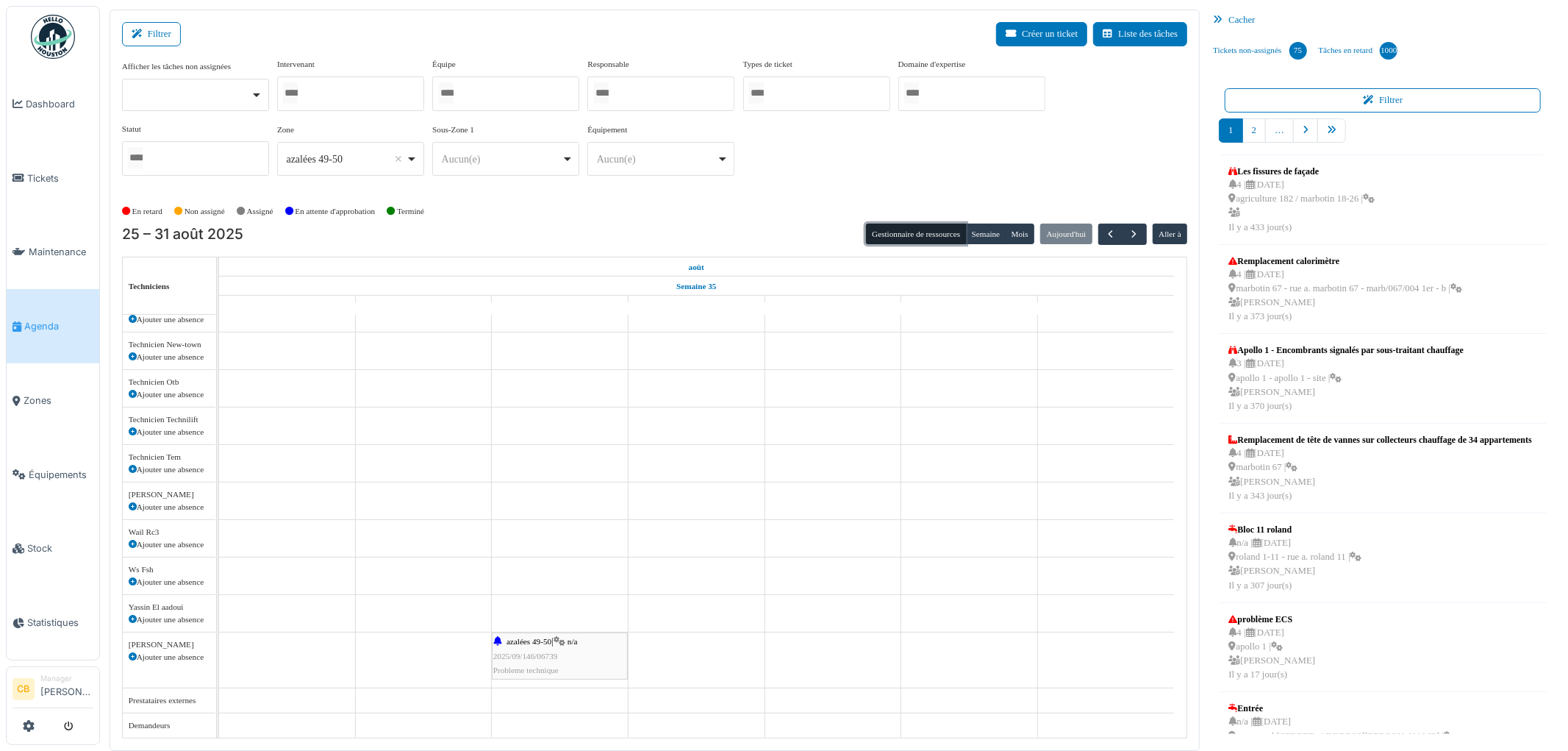
click at [574, 664] on div "azalées 49-50 | n/a 2025/09/146/06739 Probleme technique" at bounding box center [560, 655] width 133 height 42
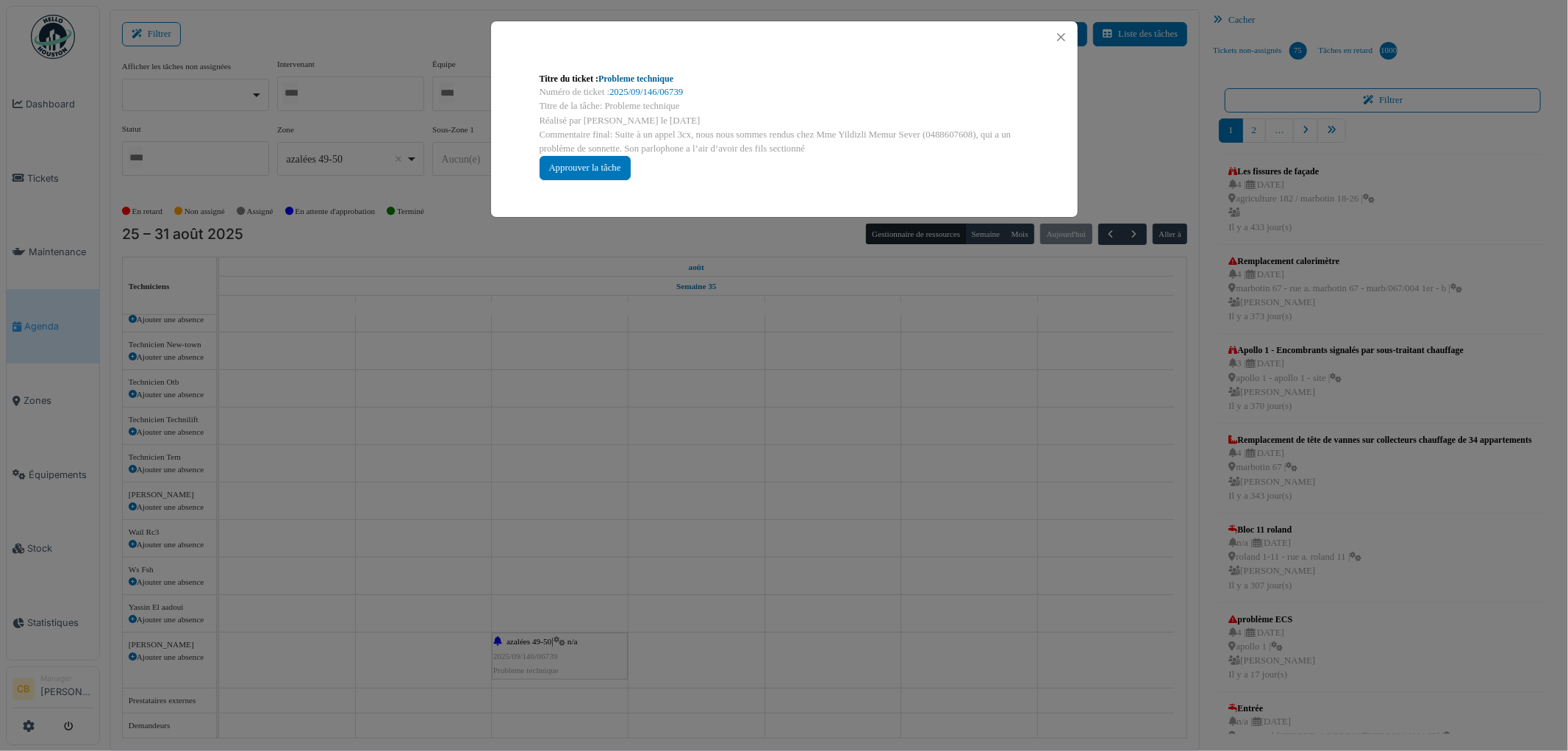
click at [663, 77] on link "Probleme technique" at bounding box center [636, 78] width 75 height 11
click at [1064, 39] on button "Close" at bounding box center [1061, 37] width 20 height 20
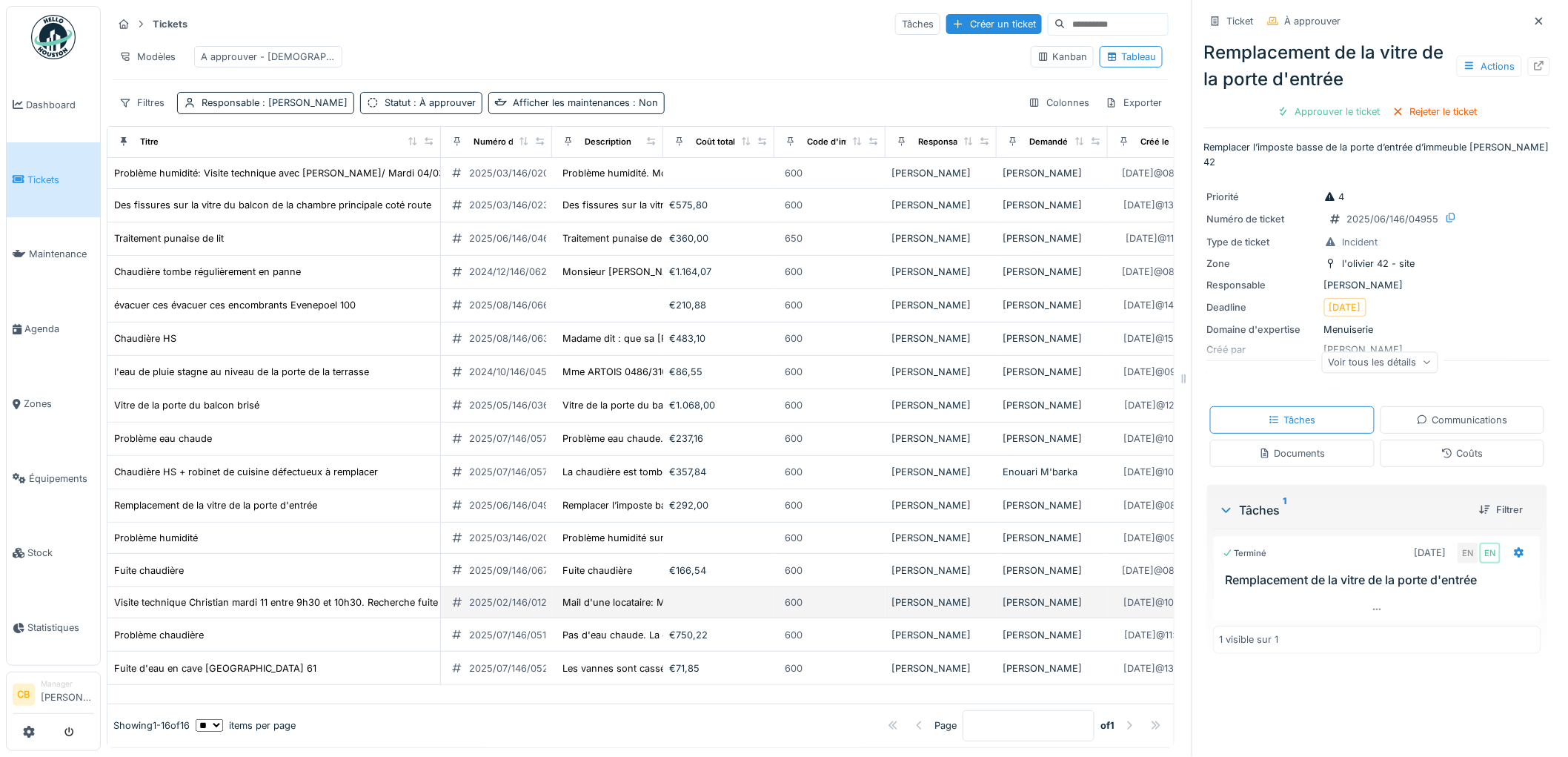
scroll to position [111, 0]
